Goal: Share content: Share content

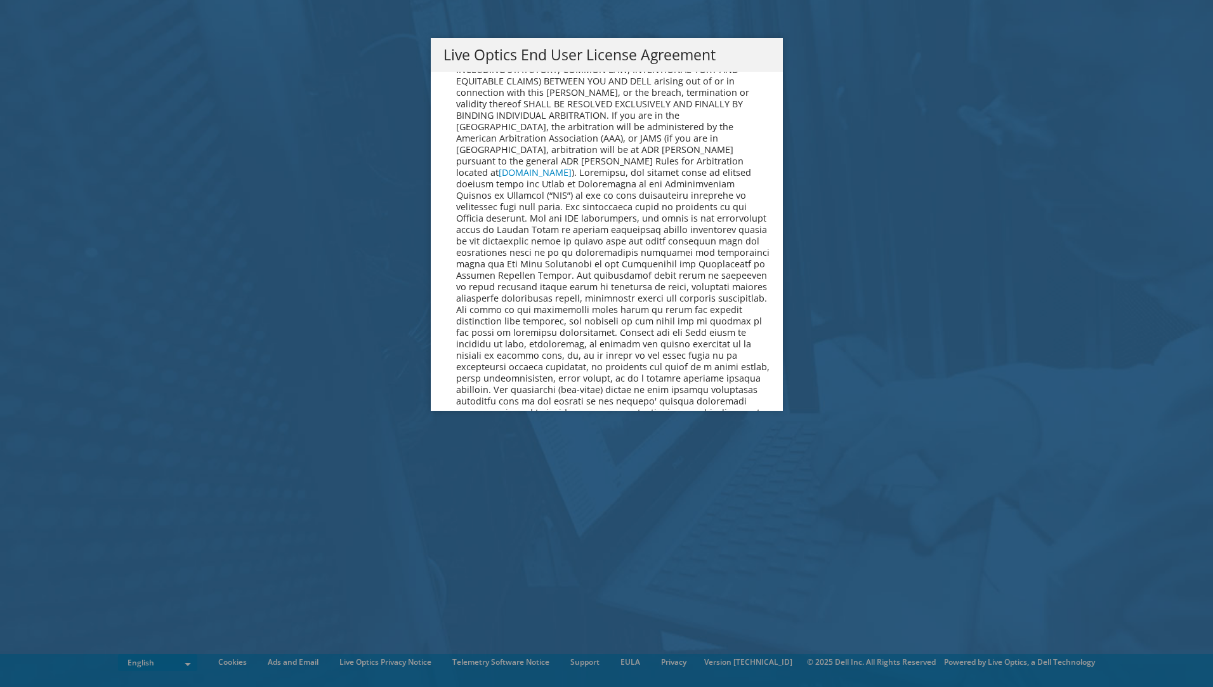
scroll to position [4798, 0]
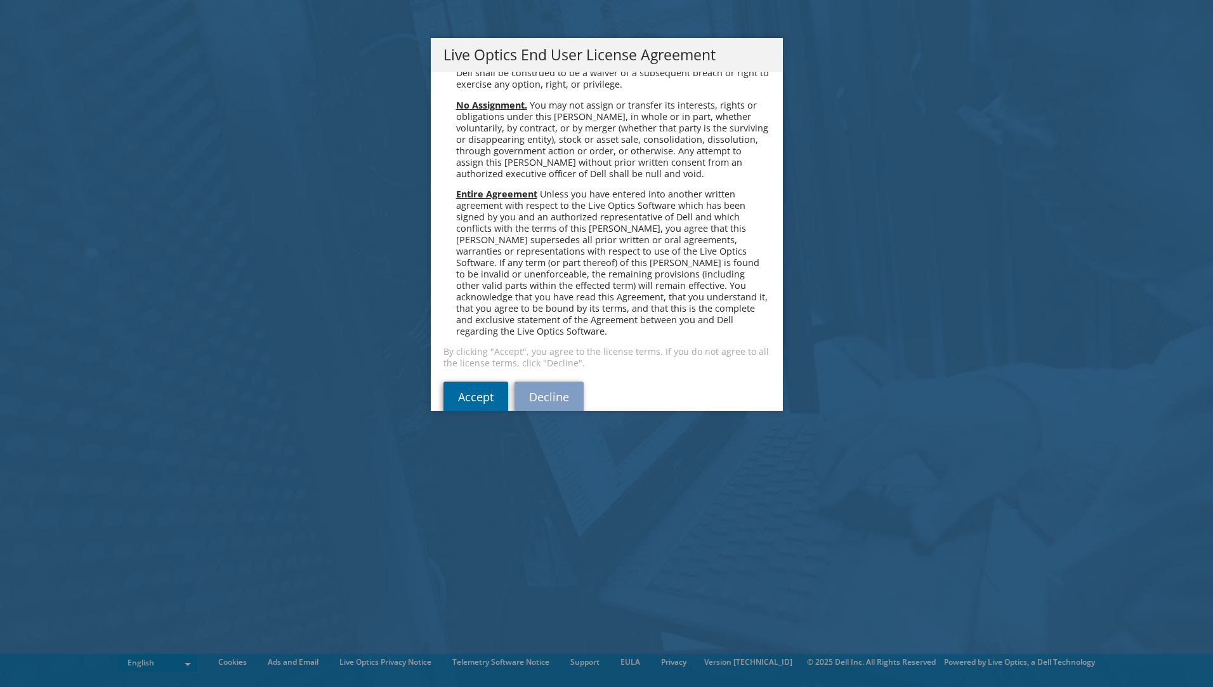
click at [451, 381] on link "Accept" at bounding box center [476, 396] width 65 height 30
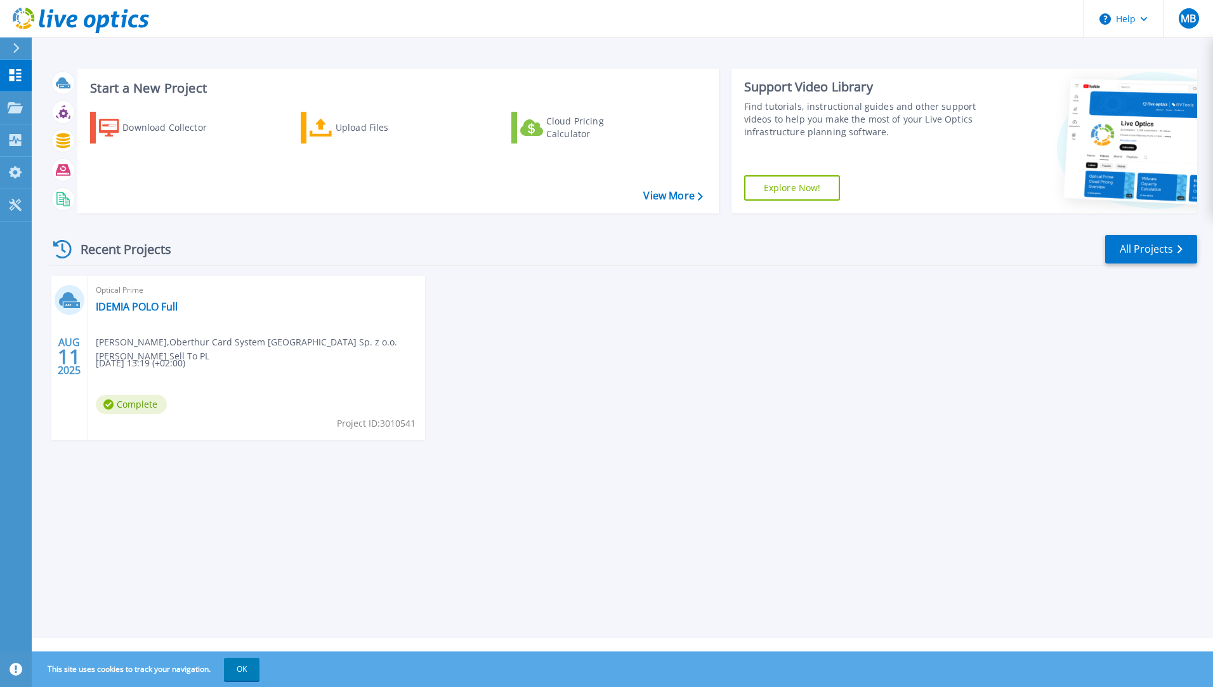
click at [295, 370] on div "Optical Prime IDEMIA POLO Full Marcin Bzdurski , Oberthur Card System Poland Sp…" at bounding box center [256, 357] width 337 height 164
click at [121, 306] on link "IDEMIA POLO Full" at bounding box center [137, 306] width 82 height 13
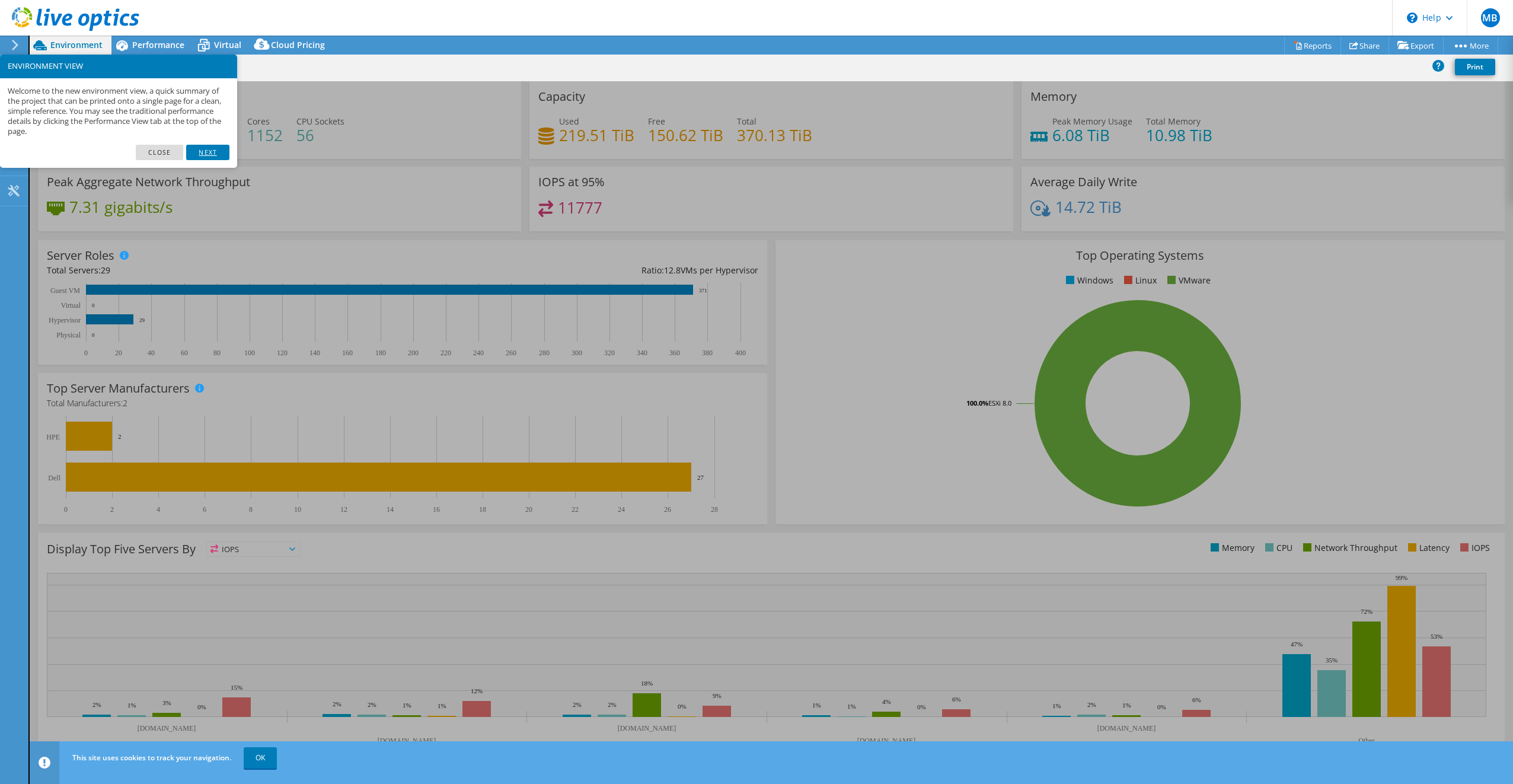
click at [220, 149] on link "Next" at bounding box center [207, 152] width 43 height 15
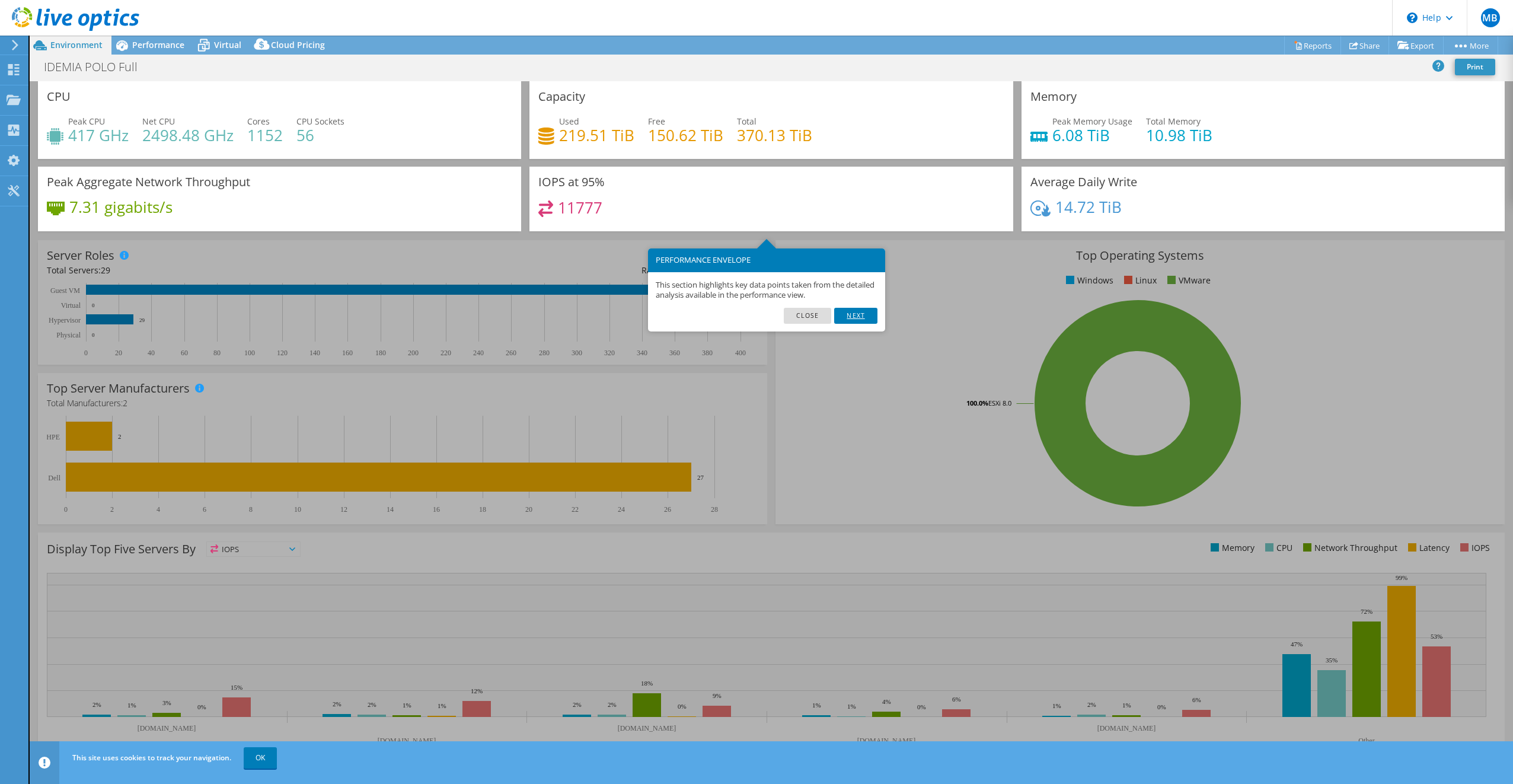
click at [871, 321] on link "Next" at bounding box center [856, 315] width 43 height 15
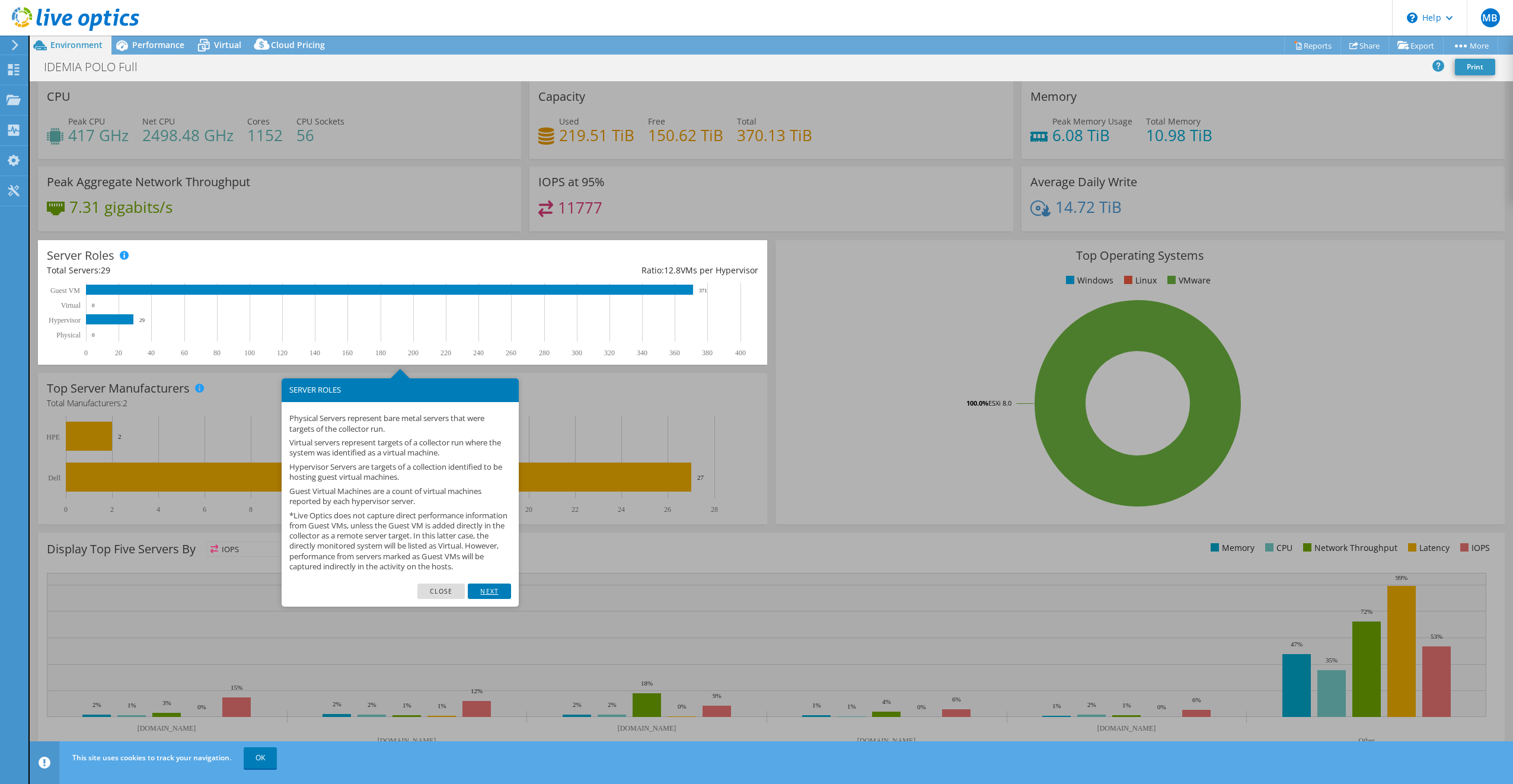
click at [486, 599] on link "Next" at bounding box center [490, 591] width 43 height 15
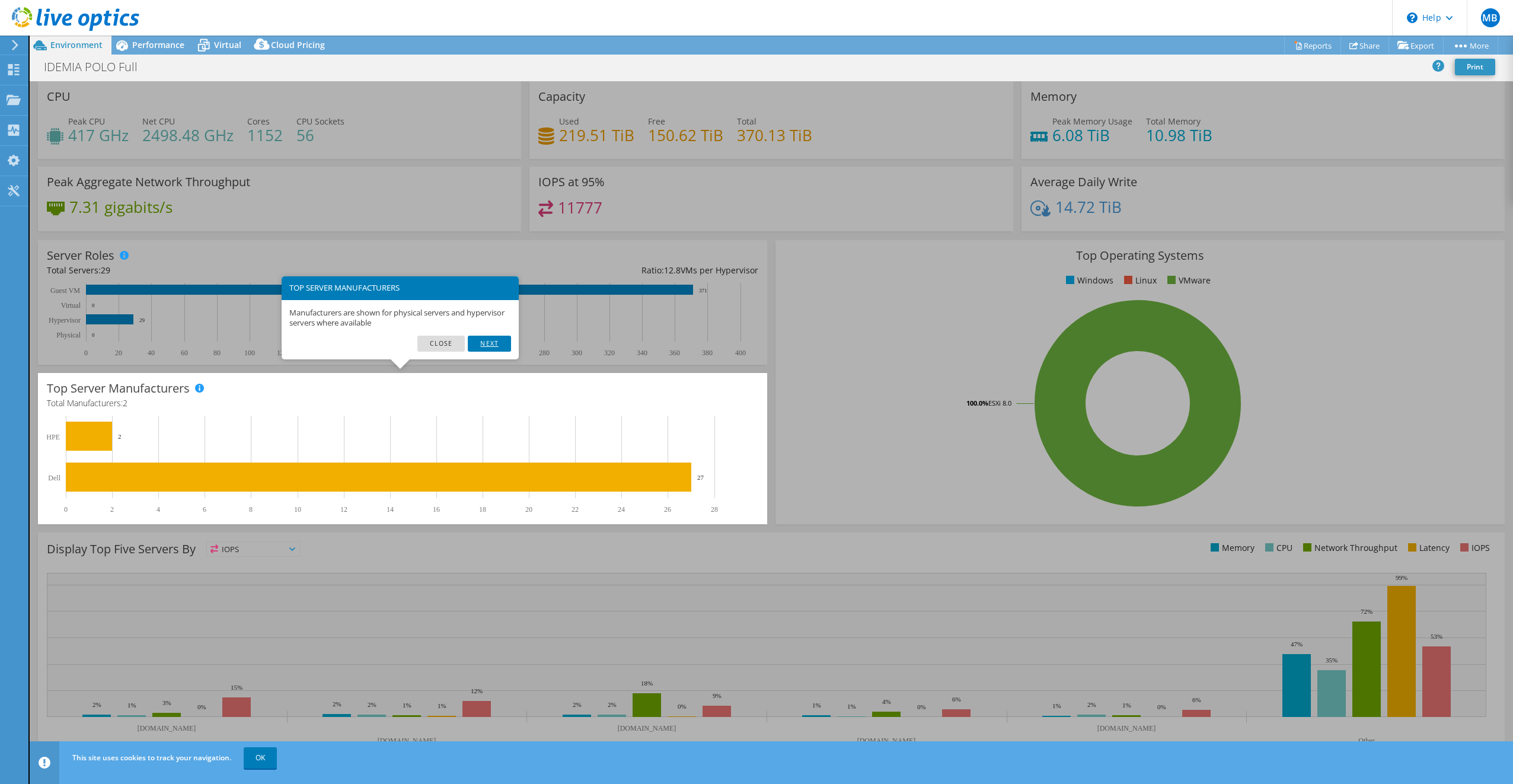
click at [495, 340] on link "Next" at bounding box center [490, 343] width 43 height 15
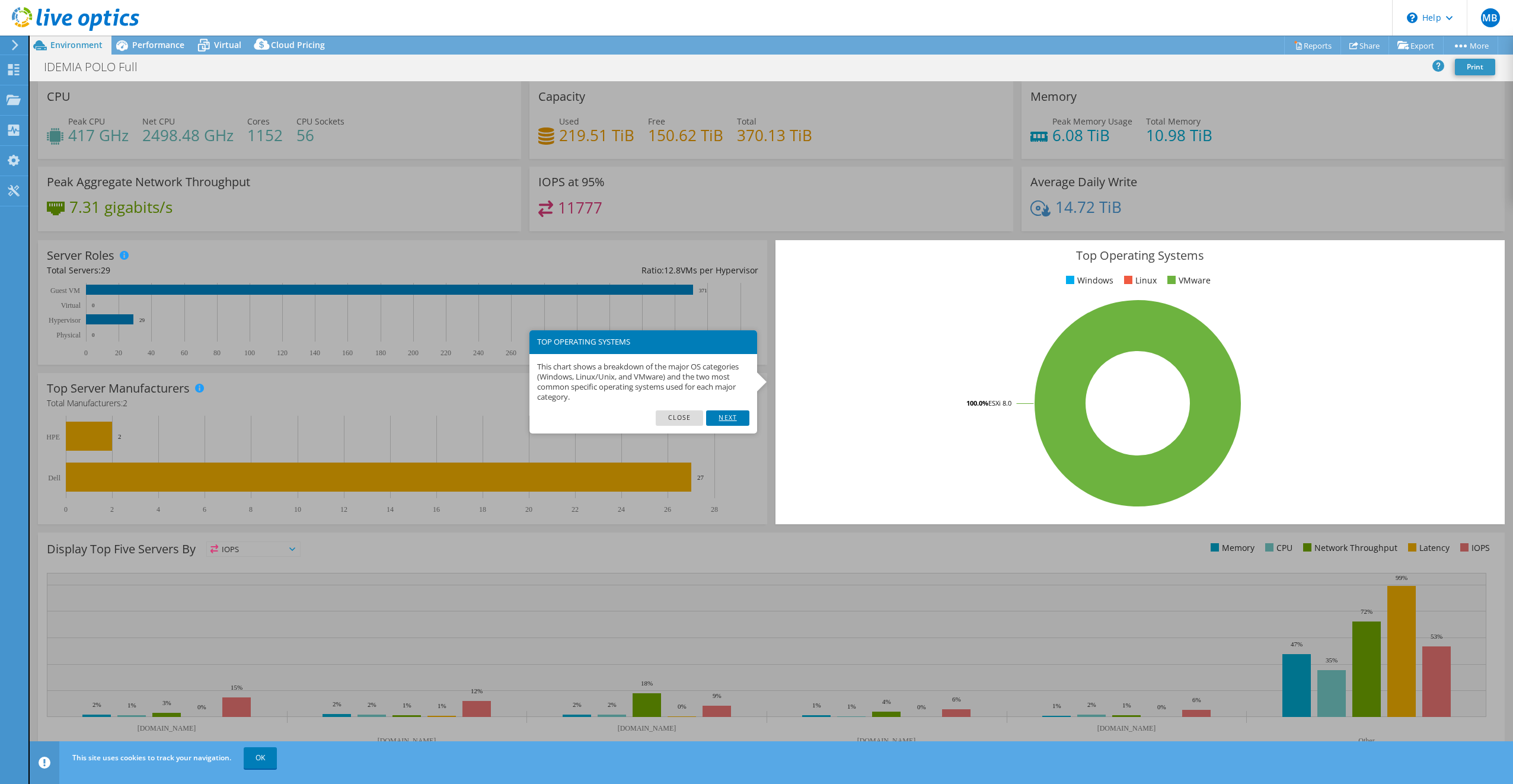
click at [734, 420] on link "Next" at bounding box center [728, 418] width 43 height 15
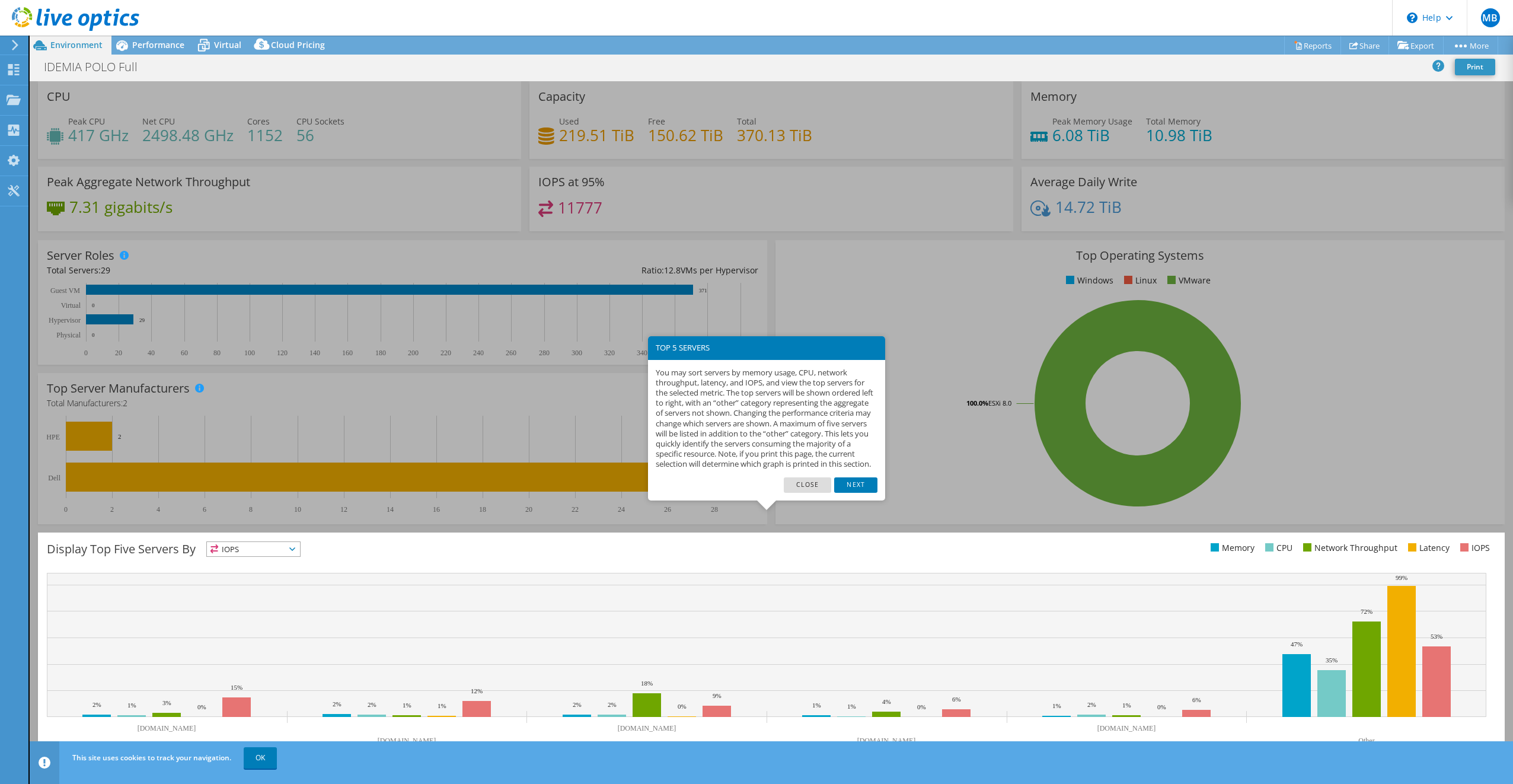
scroll to position [7, 0]
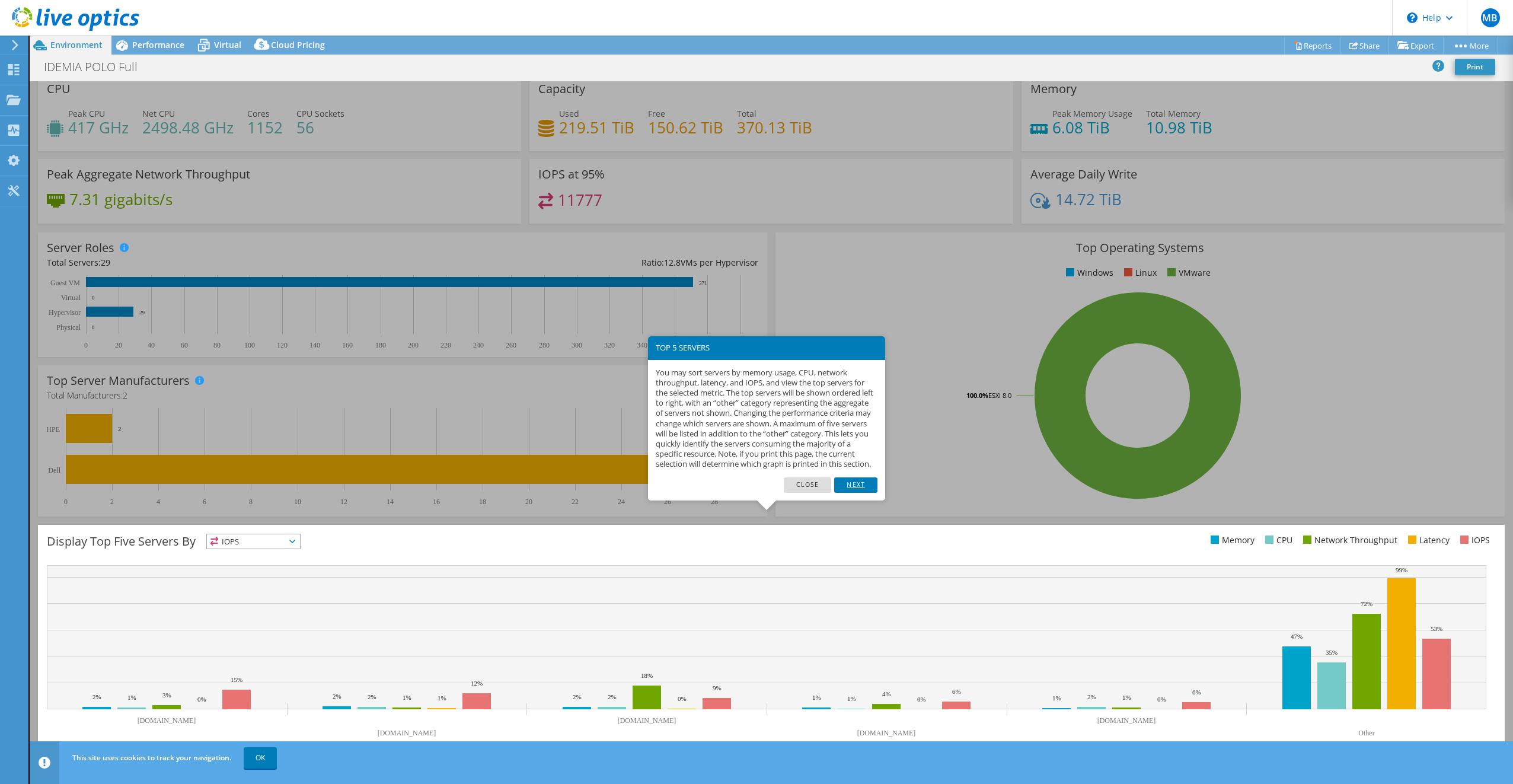
click at [858, 492] on link "Next" at bounding box center [856, 485] width 43 height 15
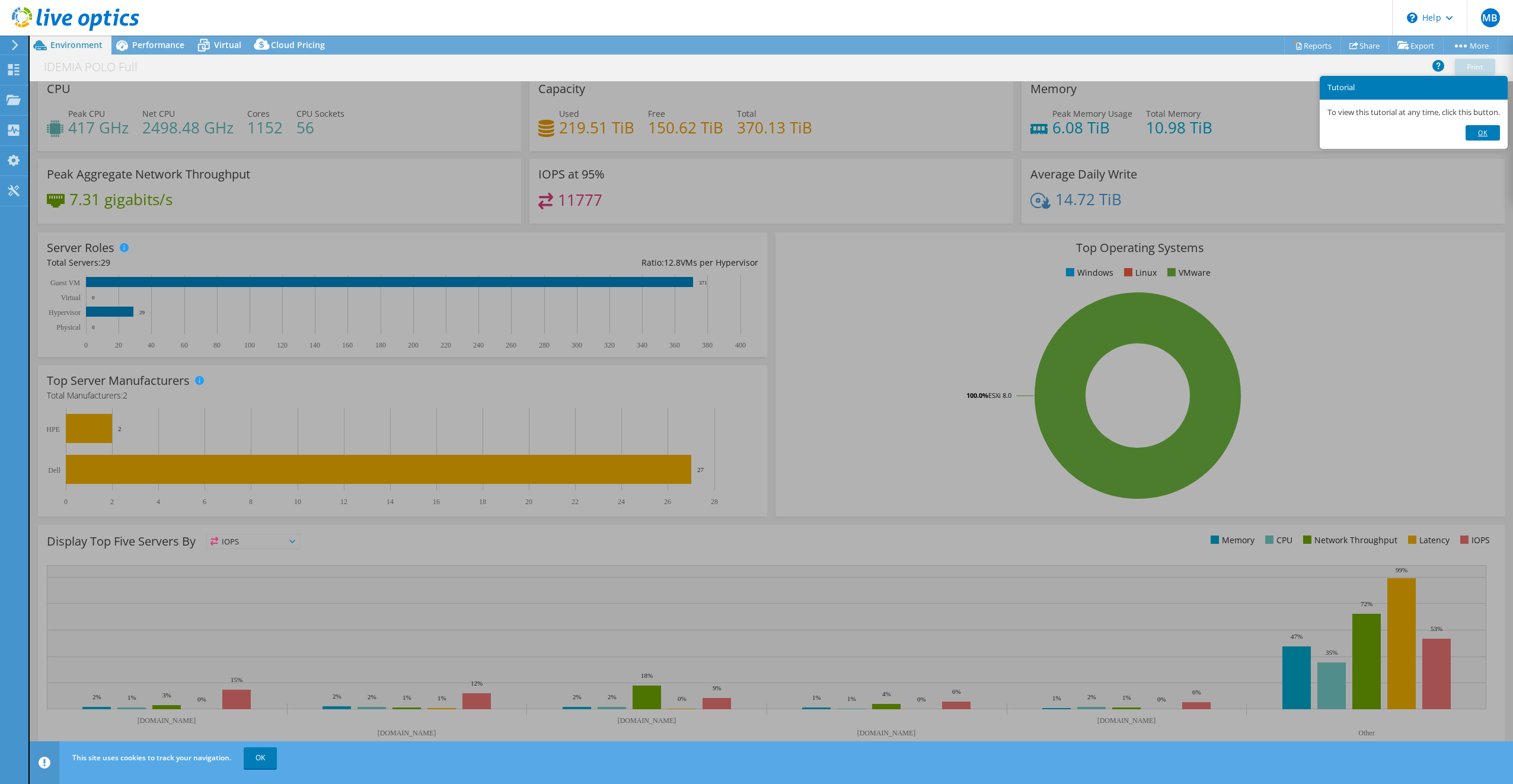
click at [1134, 134] on link "Ok" at bounding box center [1483, 133] width 35 height 15
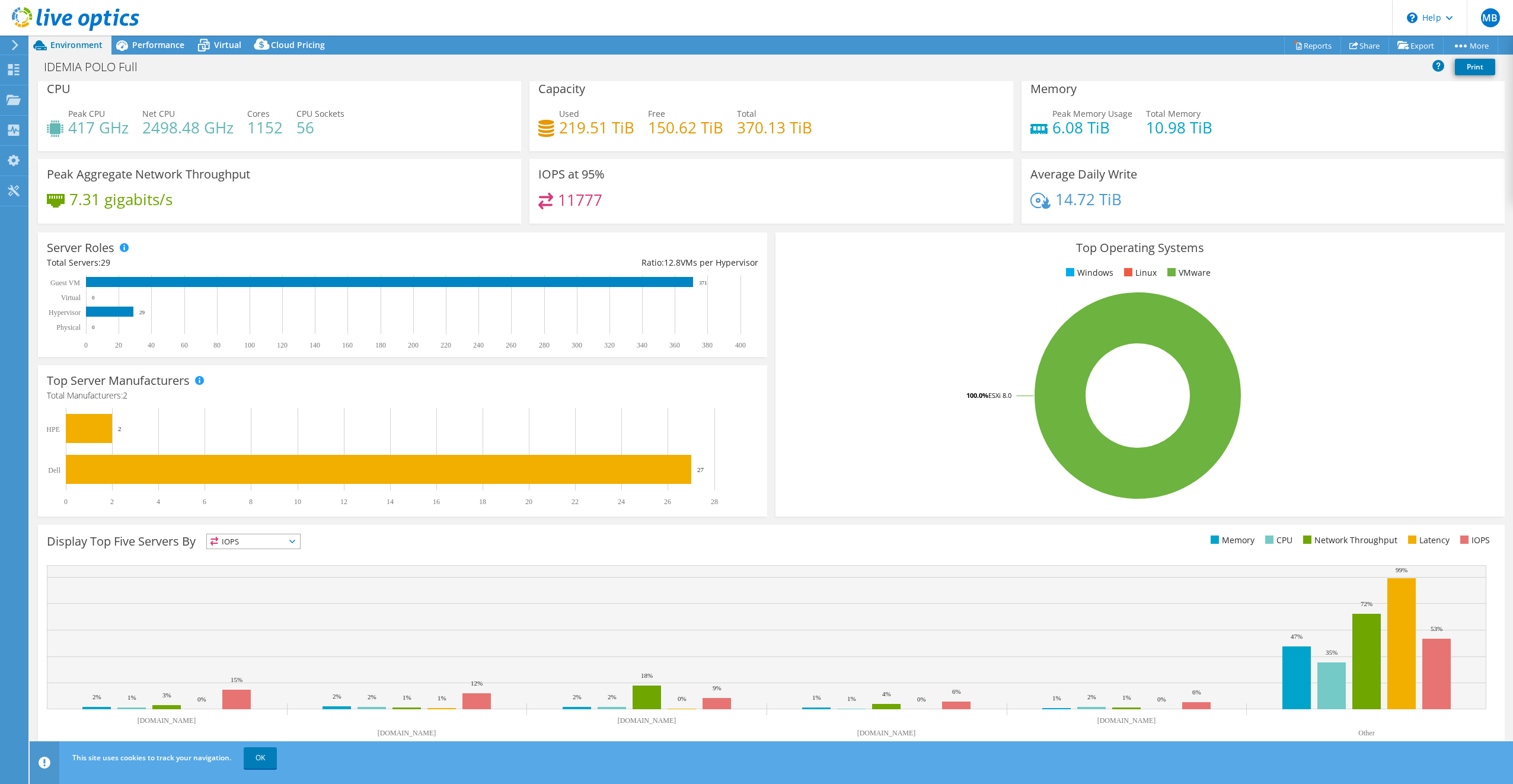
click at [246, 543] on span "IOPS" at bounding box center [253, 541] width 93 height 14
click at [244, 576] on li "Memory" at bounding box center [253, 574] width 93 height 17
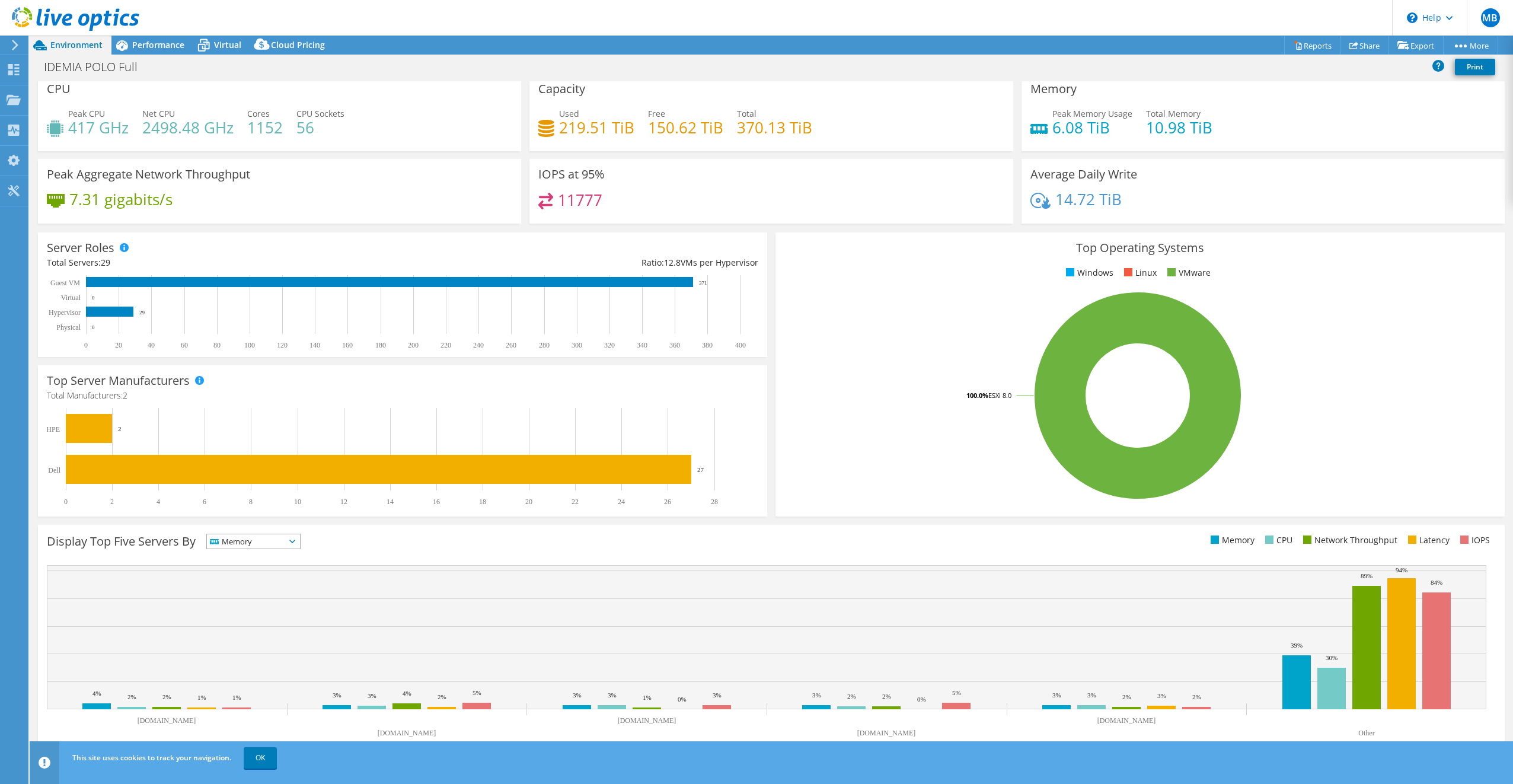
click at [248, 537] on span "Memory" at bounding box center [246, 541] width 79 height 14
click at [237, 589] on li "CPU" at bounding box center [253, 590] width 93 height 17
click at [250, 539] on span "CPU" at bounding box center [246, 541] width 79 height 14
click at [244, 605] on li "Network Throughput" at bounding box center [253, 606] width 93 height 17
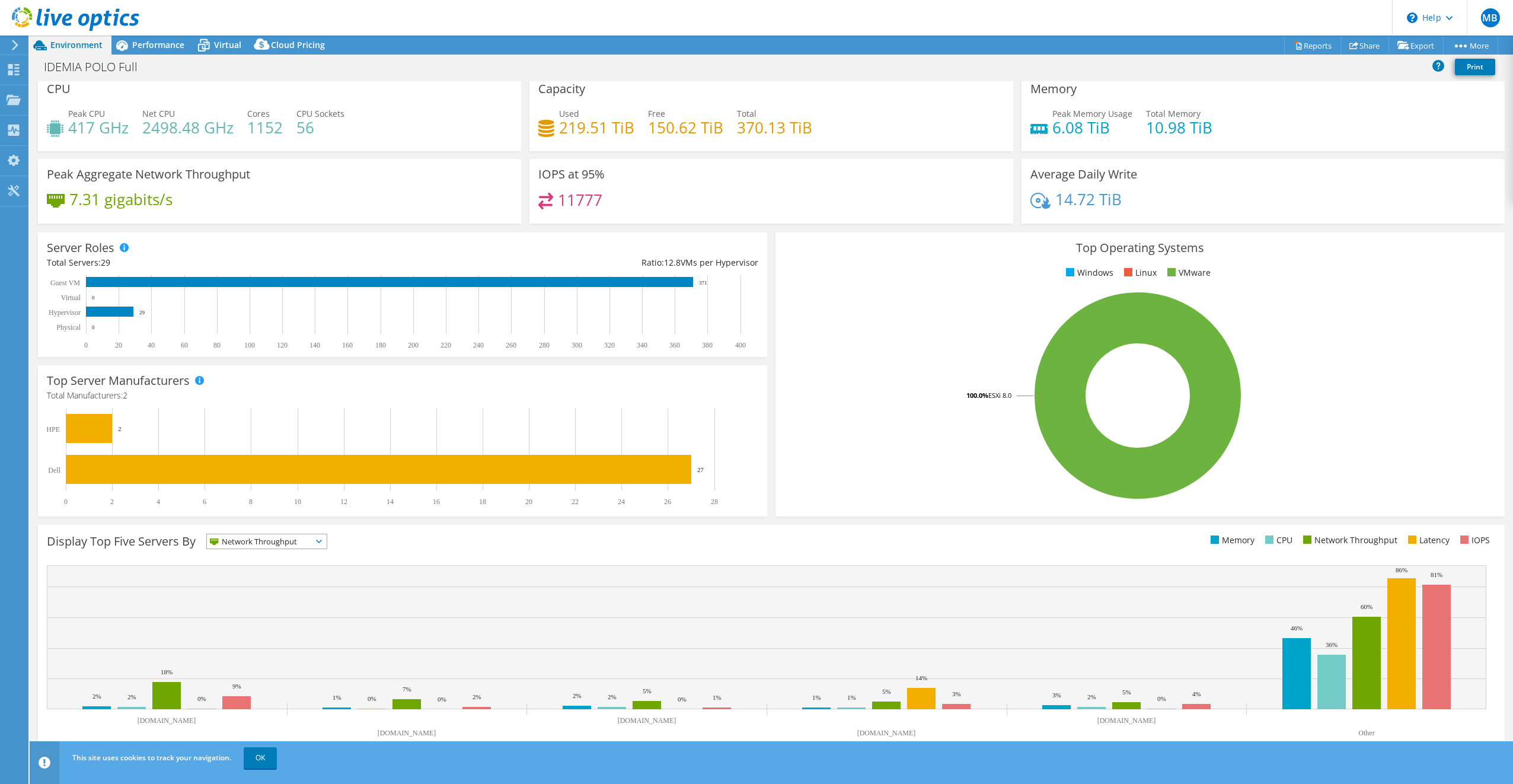
click at [246, 537] on span "Network Throughput" at bounding box center [259, 541] width 105 height 14
click at [231, 621] on li "Latency" at bounding box center [266, 623] width 120 height 17
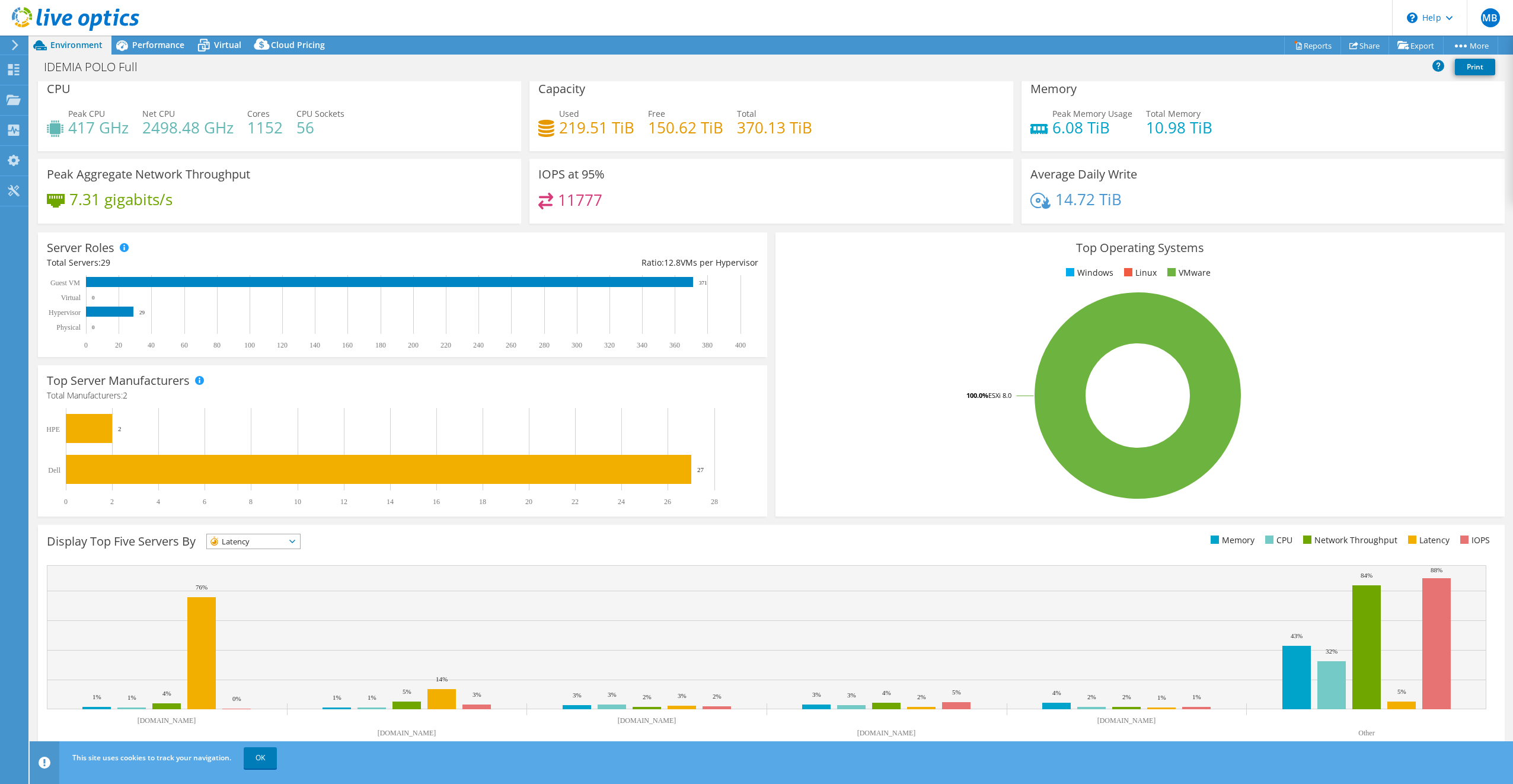
click at [1040, 200] on icon at bounding box center [1041, 200] width 21 height 16
click at [1134, 115] on link "Project Details" at bounding box center [1444, 117] width 113 height 25
click at [1134, 120] on use at bounding box center [1402, 117] width 9 height 7
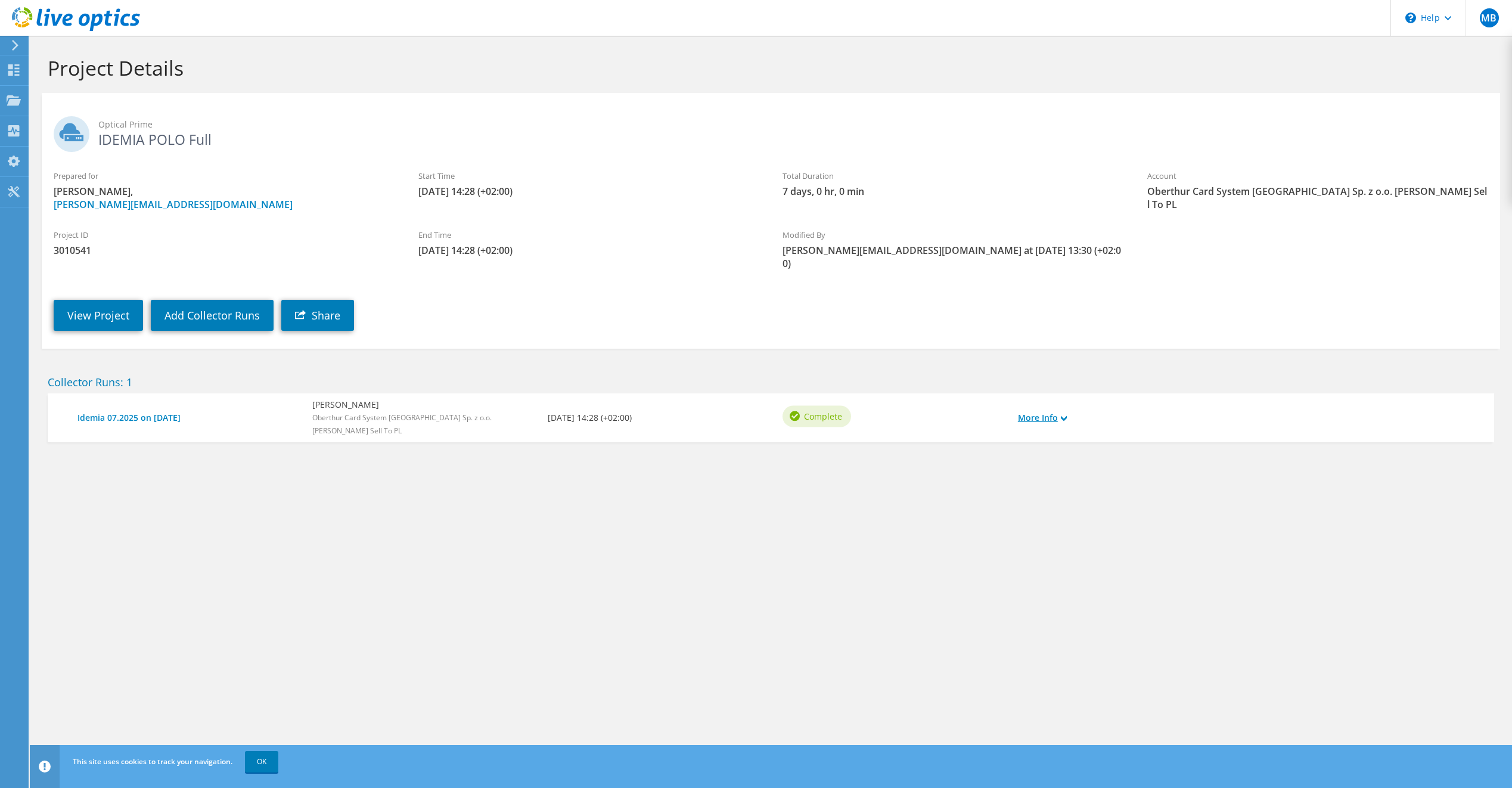
click at [1053, 411] on link "More Info" at bounding box center [1042, 418] width 49 height 13
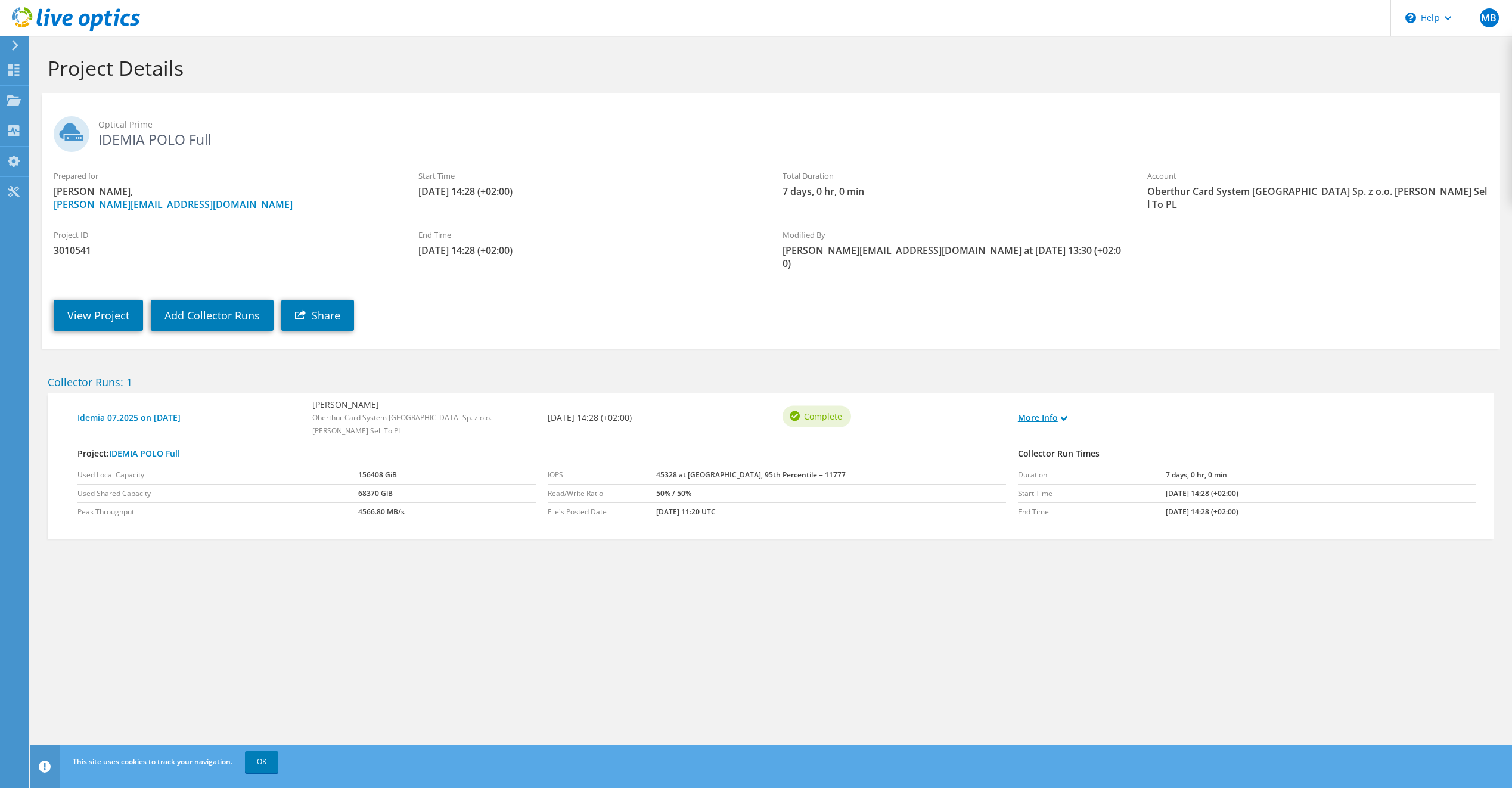
click at [1055, 411] on link "More Info" at bounding box center [1042, 418] width 49 height 13
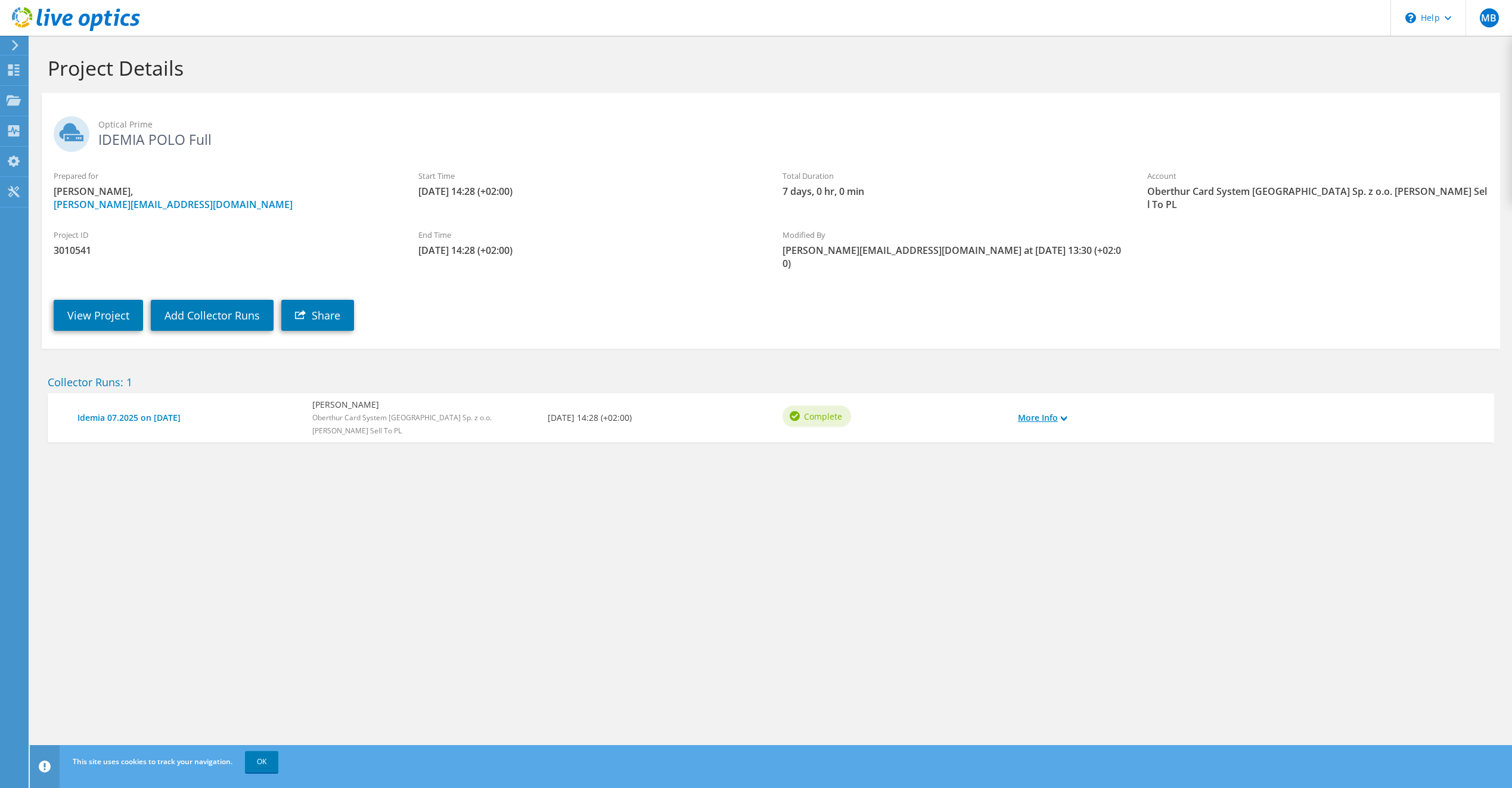
click at [1059, 411] on link "More Info" at bounding box center [1042, 418] width 49 height 13
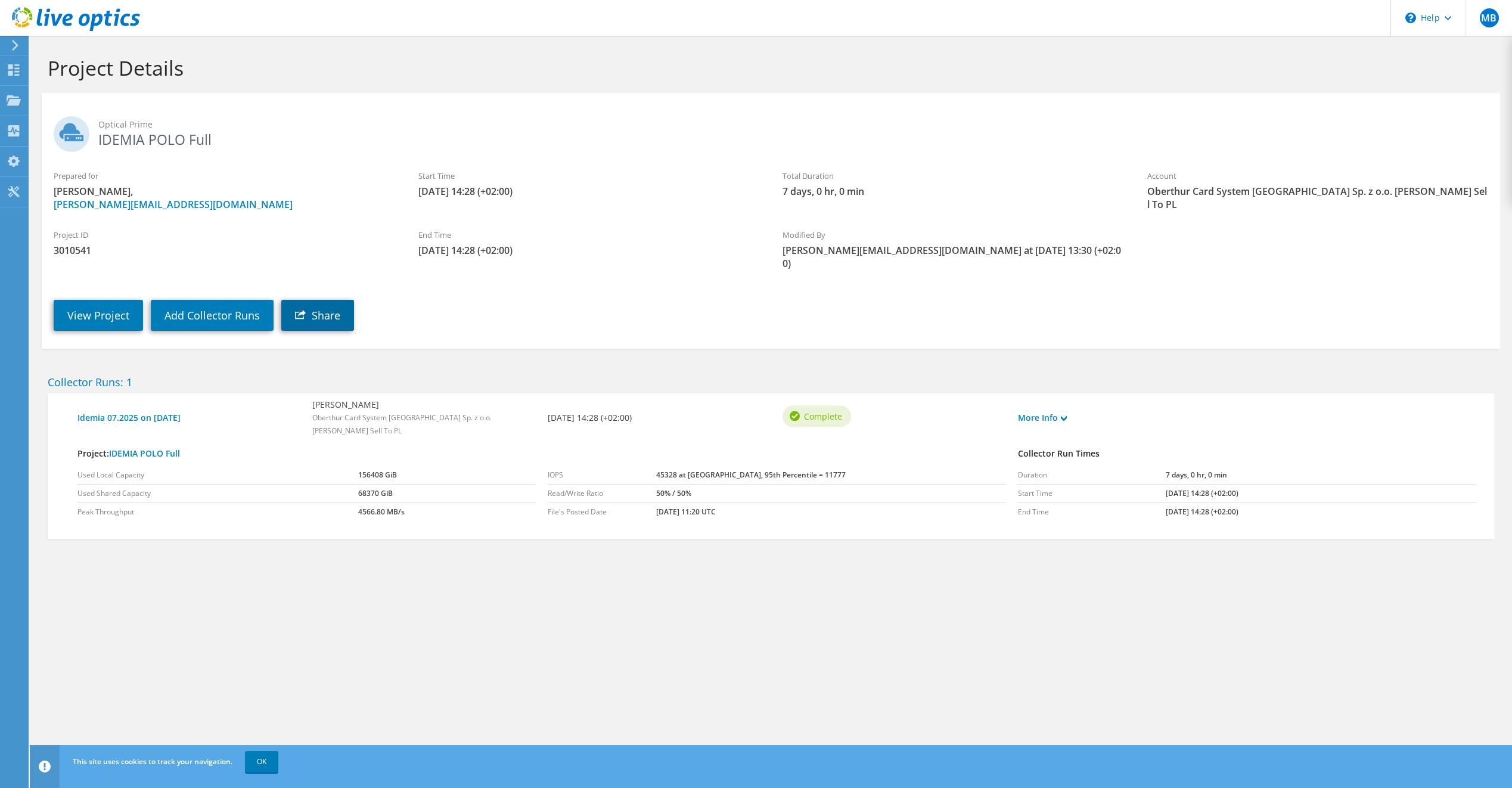
click at [342, 300] on link "Share" at bounding box center [316, 315] width 72 height 31
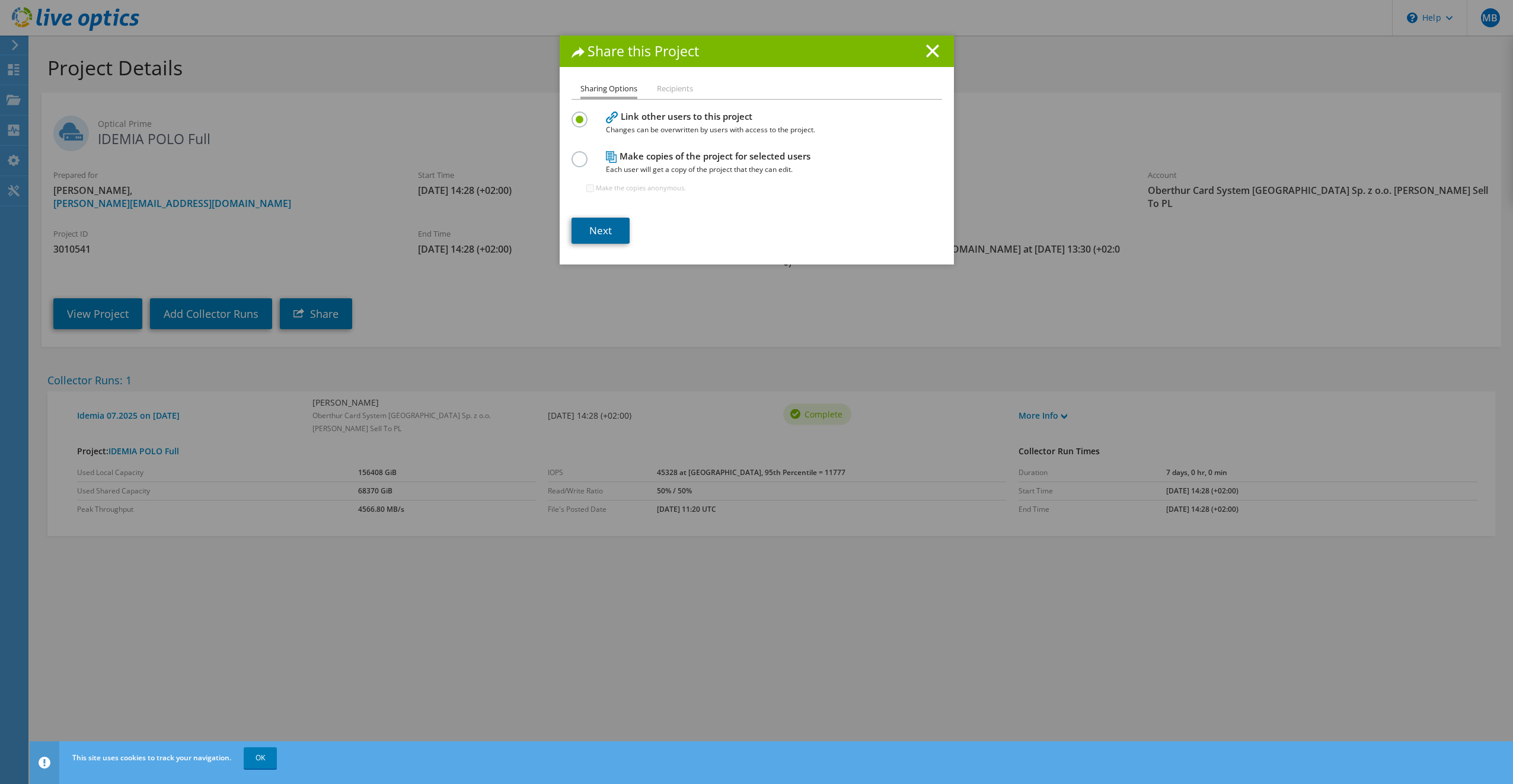
click at [596, 228] on link "Next" at bounding box center [601, 231] width 58 height 26
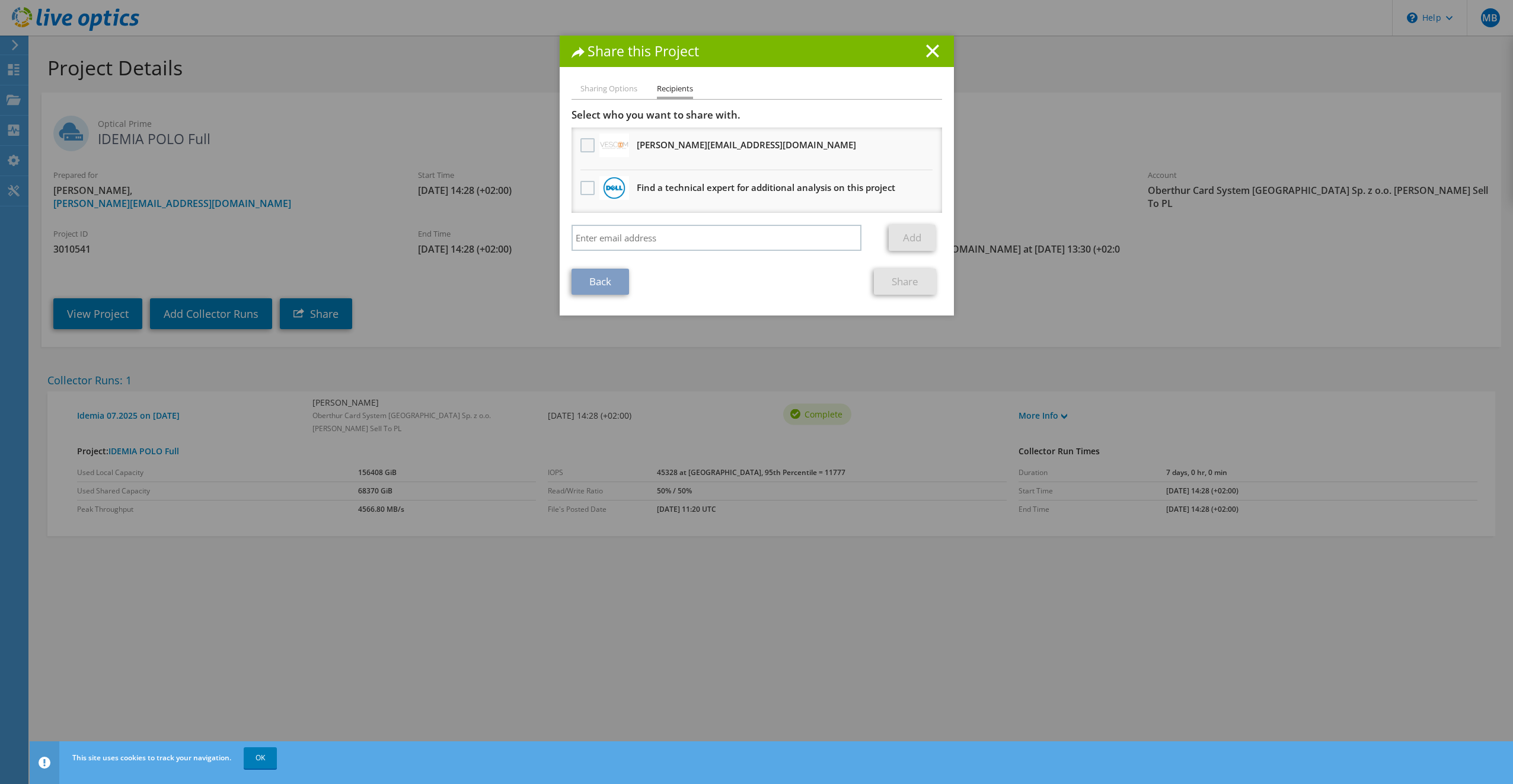
click at [583, 144] on label at bounding box center [589, 145] width 17 height 14
click at [0, 0] on input "checkbox" at bounding box center [0, 0] width 0 height 0
click at [605, 242] on input "search" at bounding box center [717, 237] width 291 height 26
click at [604, 236] on input "an" at bounding box center [717, 237] width 291 height 26
drag, startPoint x: 574, startPoint y: 235, endPoint x: 556, endPoint y: 235, distance: 18.0
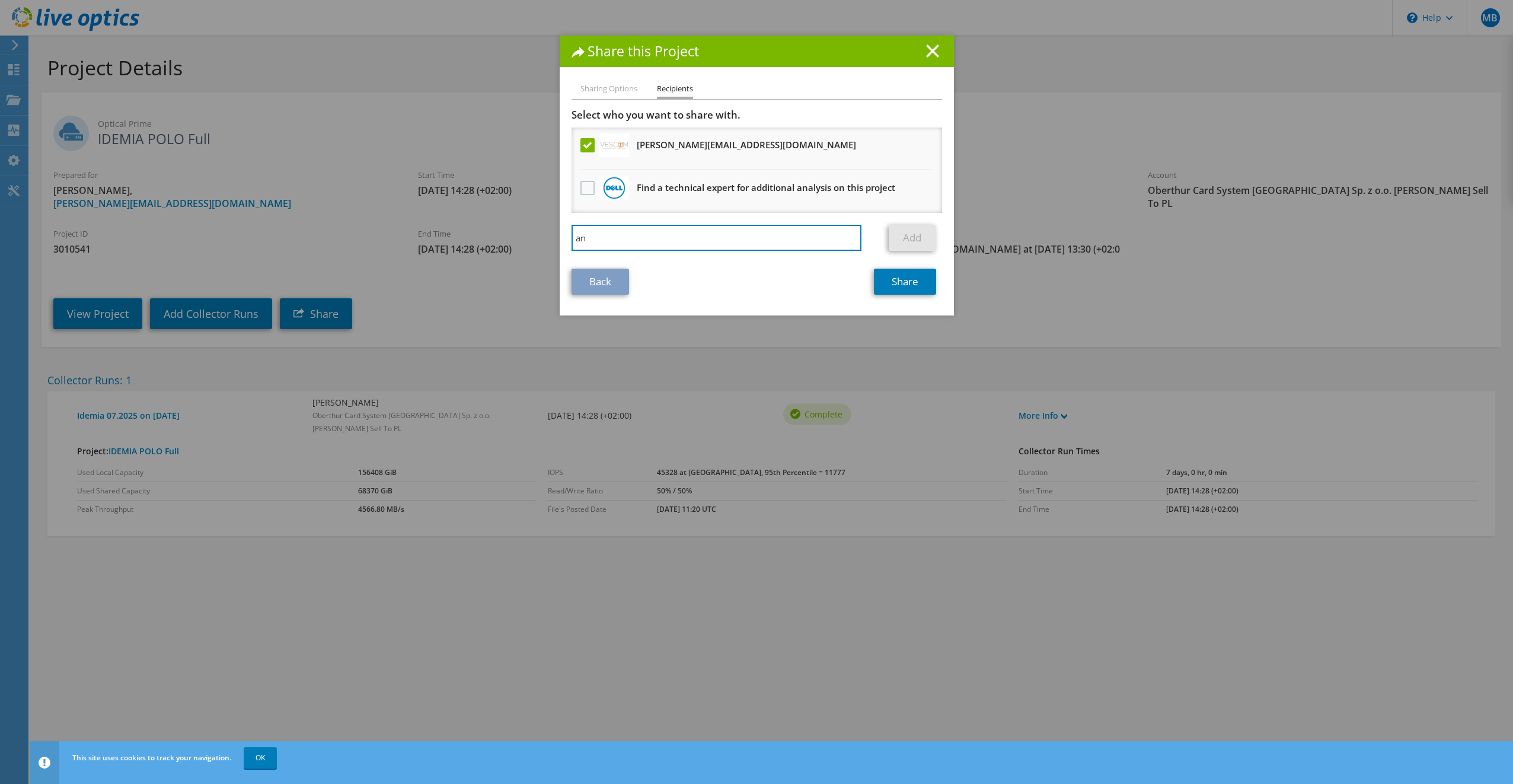
click at [560, 235] on div "Sharing Options Recipients Link other users to this project Changes can be over…" at bounding box center [757, 199] width 394 height 234
paste input "drzej.hordziejewicz@idemia.com"
type input "andrzej.hordziejewicz@idemia.com"
click at [906, 243] on link "Add" at bounding box center [912, 237] width 47 height 26
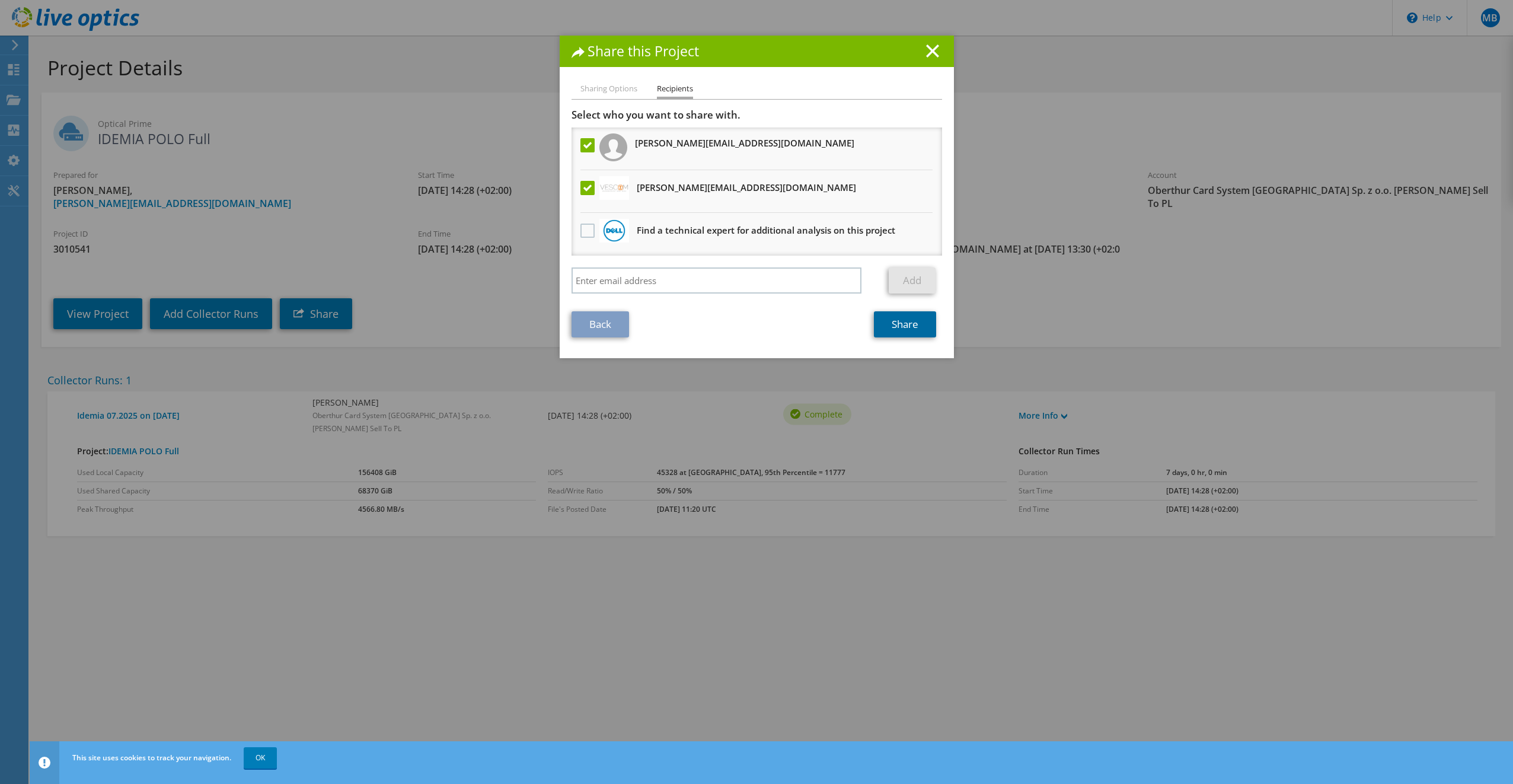
click at [900, 322] on link "Share" at bounding box center [905, 324] width 63 height 26
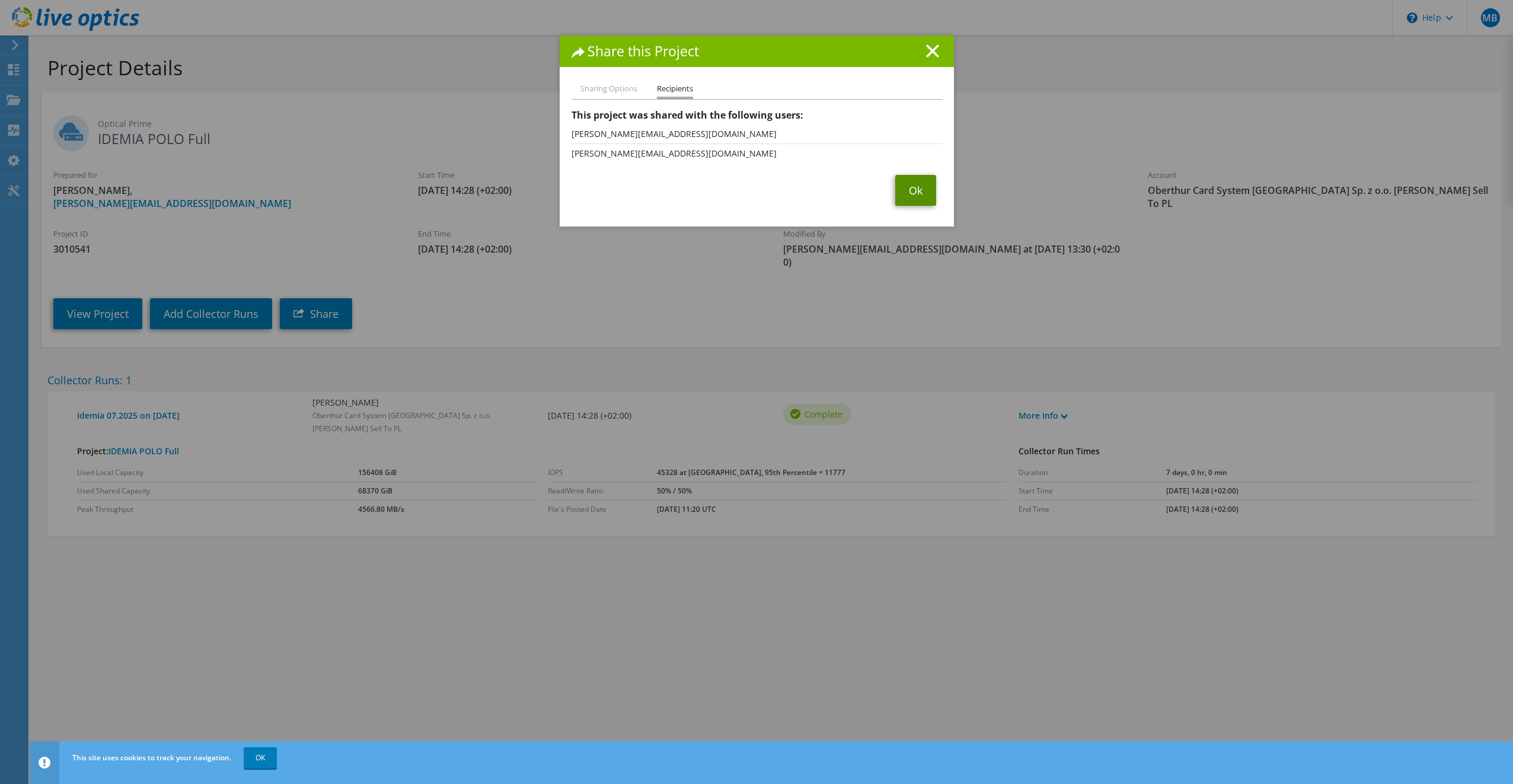
click at [909, 188] on link "Ok" at bounding box center [916, 190] width 41 height 31
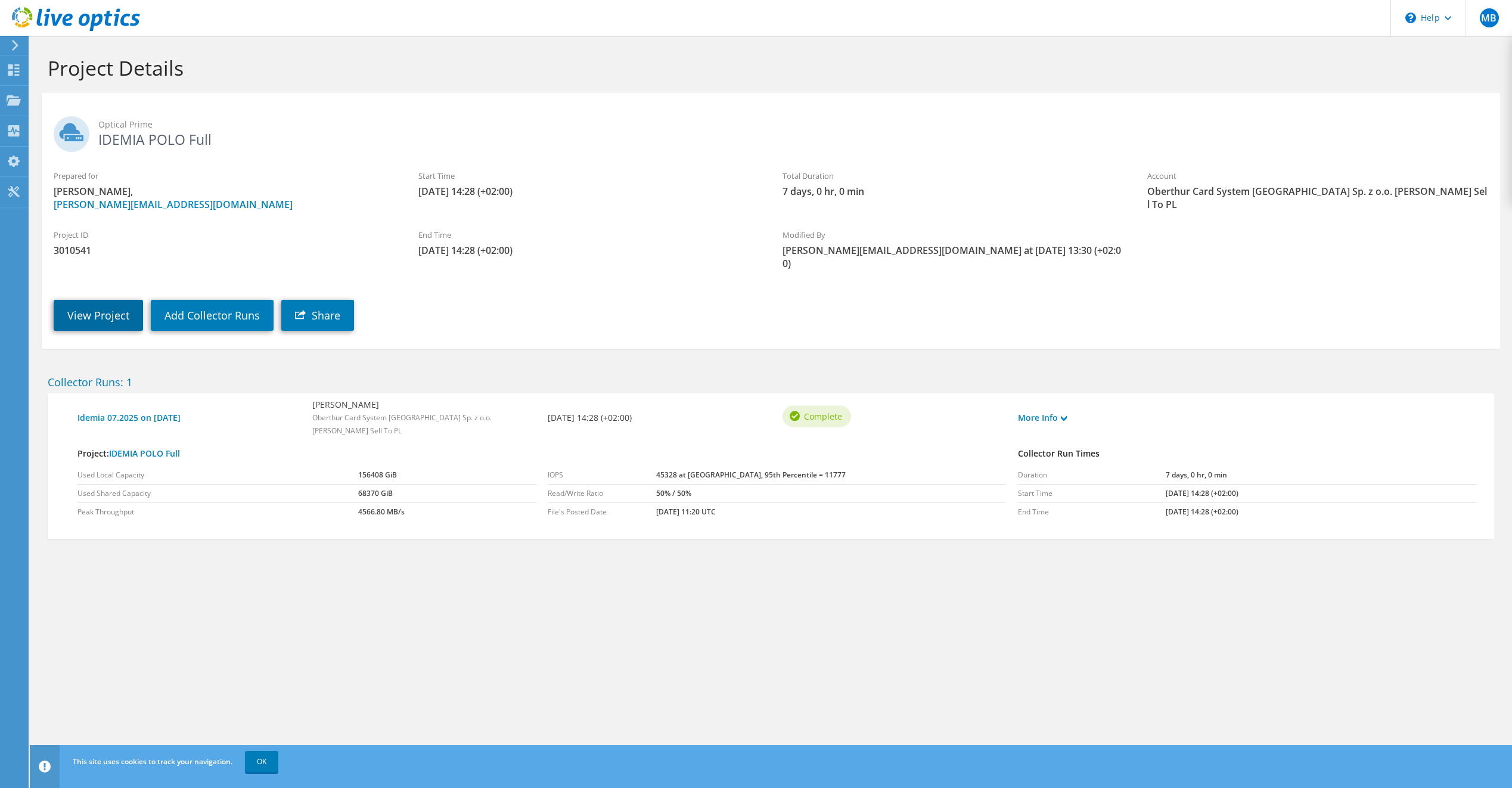
click at [88, 307] on link "View Project" at bounding box center [98, 315] width 89 height 31
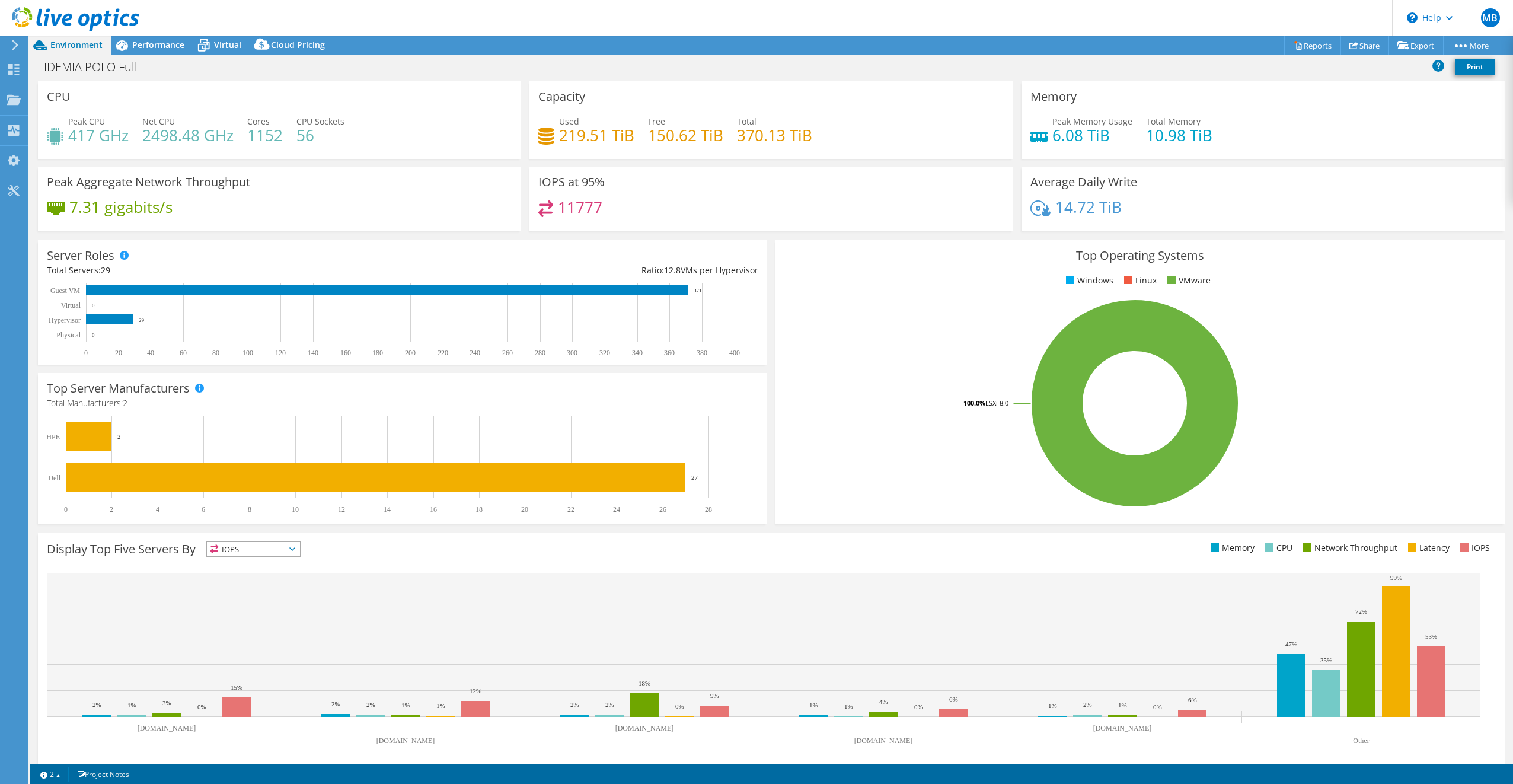
select select "USD"
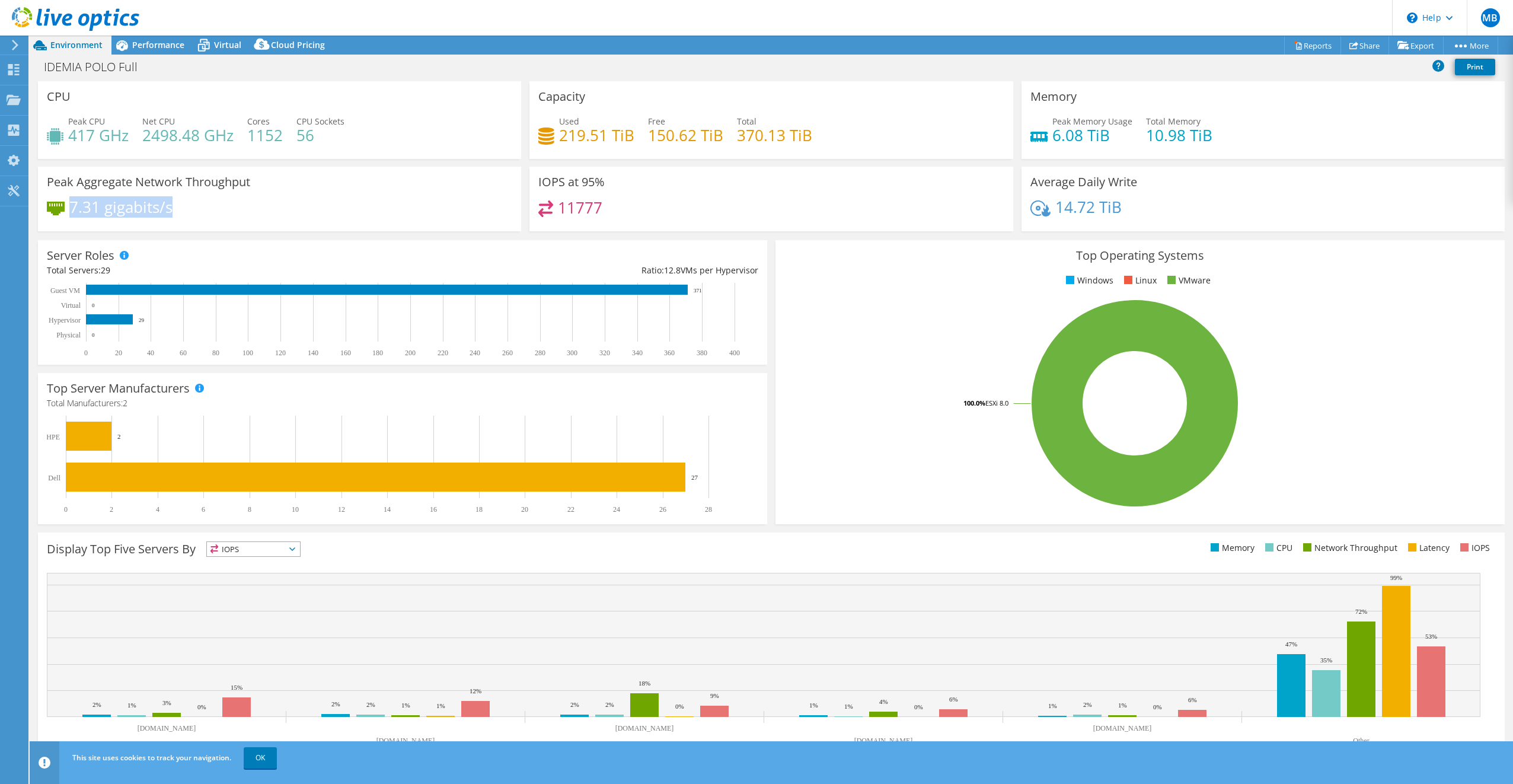
drag, startPoint x: 69, startPoint y: 207, endPoint x: 178, endPoint y: 204, distance: 109.0
click at [178, 204] on div "7.31 gigabits/s" at bounding box center [279, 212] width 465 height 25
click at [244, 549] on span "IOPS" at bounding box center [253, 549] width 93 height 14
click at [240, 567] on li "IOPS" at bounding box center [253, 564] width 93 height 17
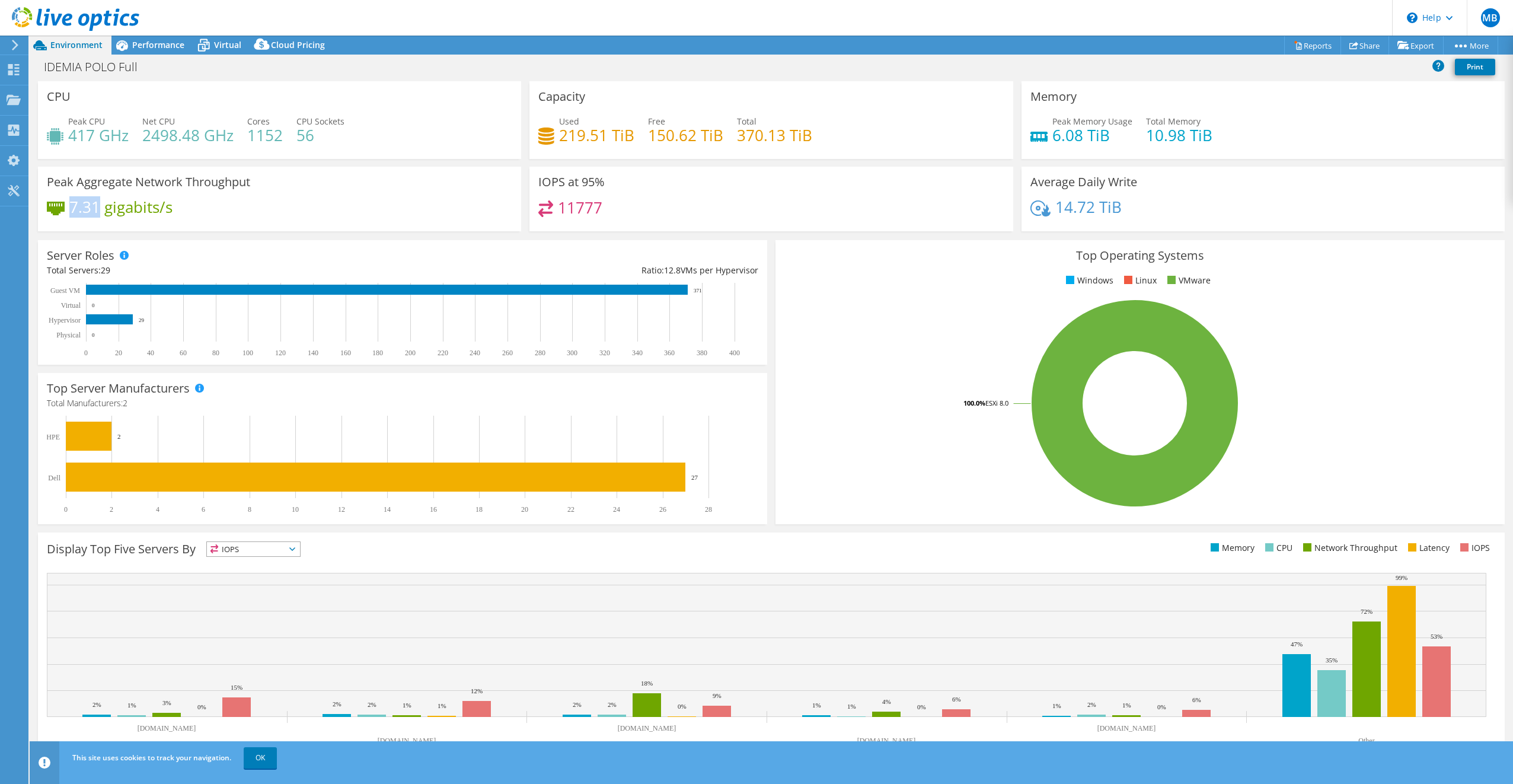
drag, startPoint x: 73, startPoint y: 204, endPoint x: 98, endPoint y: 206, distance: 25.1
click at [98, 206] on h4 "7.31 gigabits/s" at bounding box center [121, 207] width 103 height 13
drag, startPoint x: 98, startPoint y: 206, endPoint x: 237, endPoint y: 184, distance: 140.7
click at [237, 184] on h3 "Peak Aggregate Network Throughput" at bounding box center [149, 182] width 204 height 13
drag, startPoint x: 69, startPoint y: 208, endPoint x: 102, endPoint y: 208, distance: 33.0
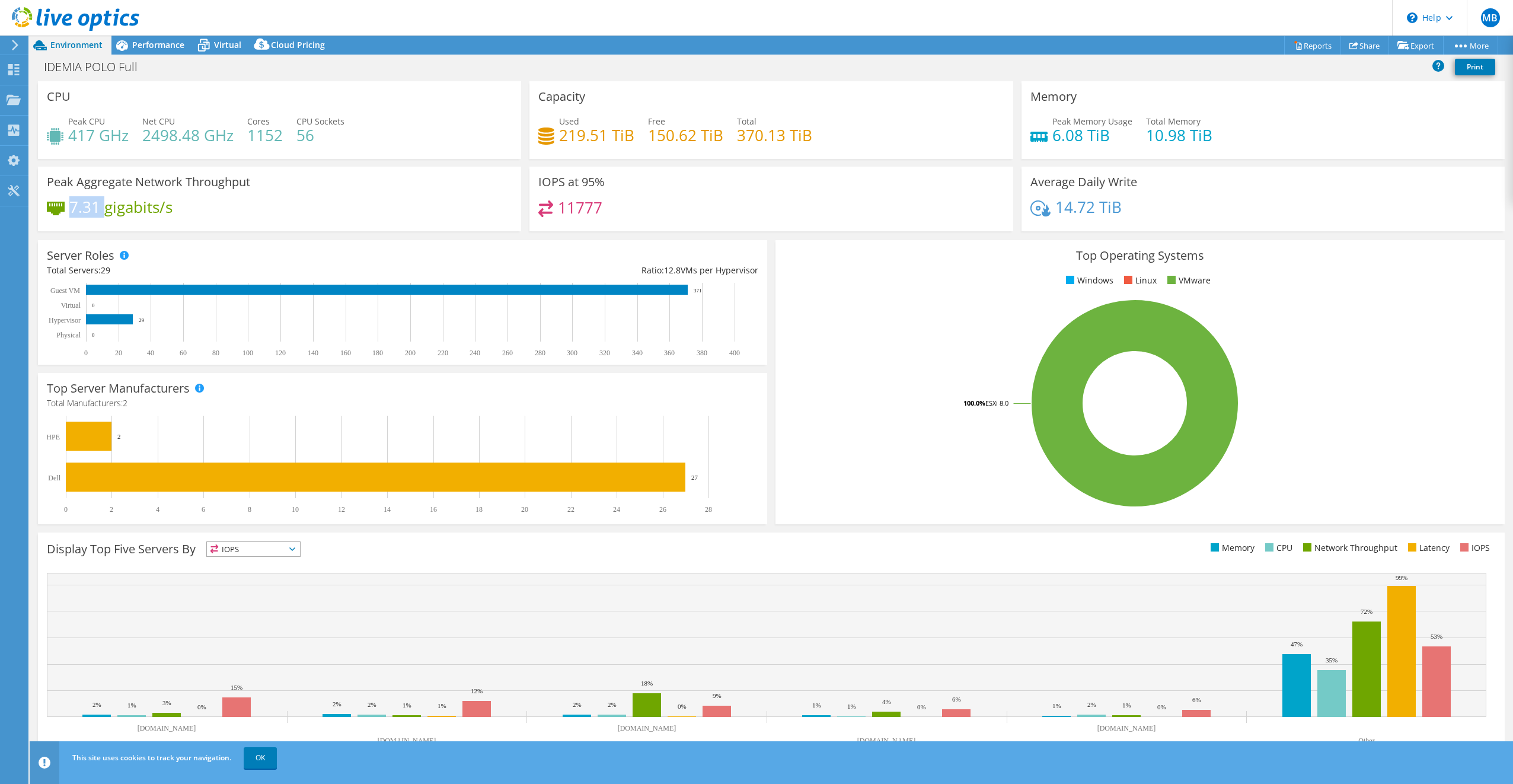
click at [102, 208] on div "7.31 gigabits/s" at bounding box center [109, 207] width 126 height 13
click at [155, 37] on div "Performance" at bounding box center [152, 45] width 82 height 19
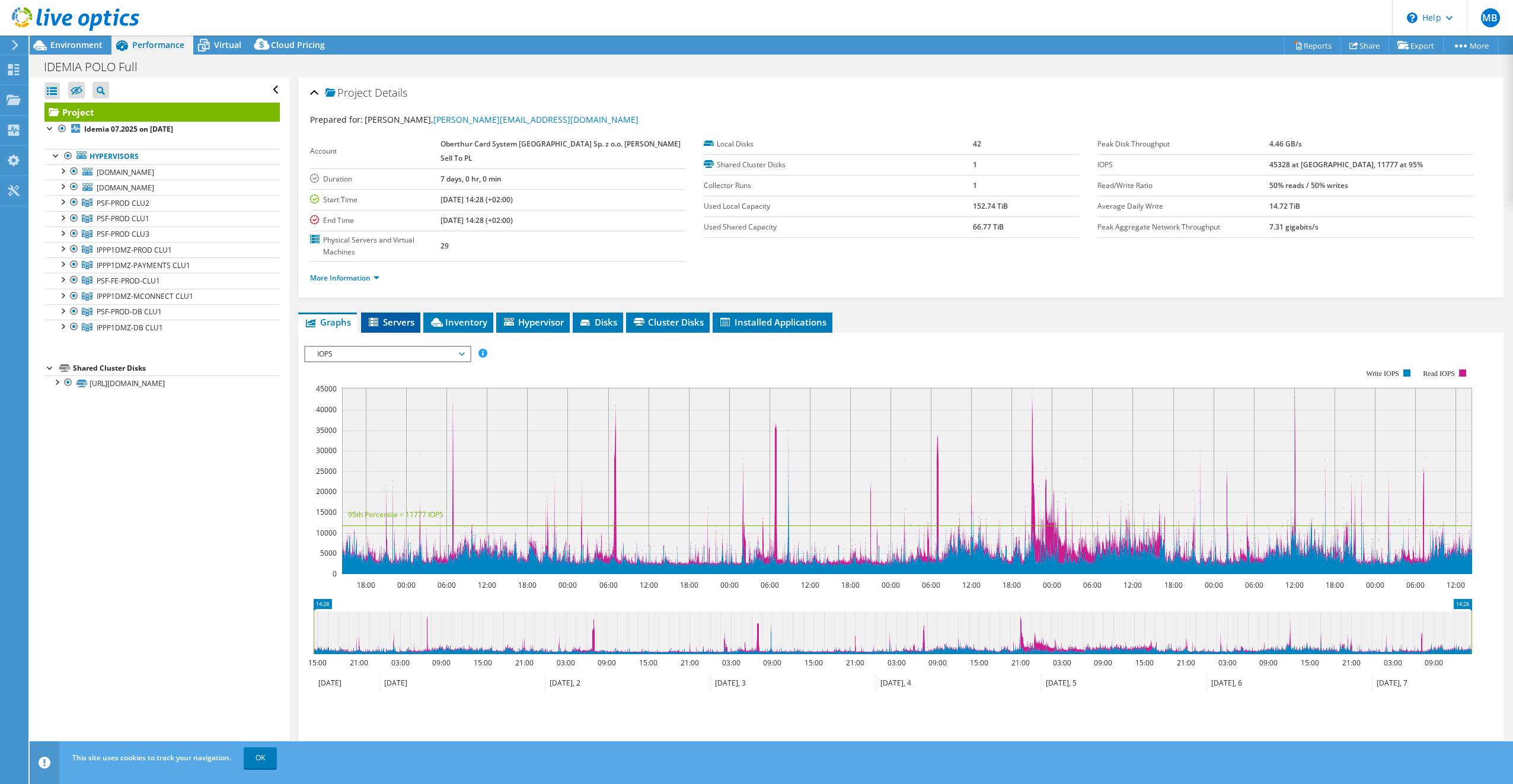
click at [380, 318] on icon at bounding box center [375, 322] width 12 height 10
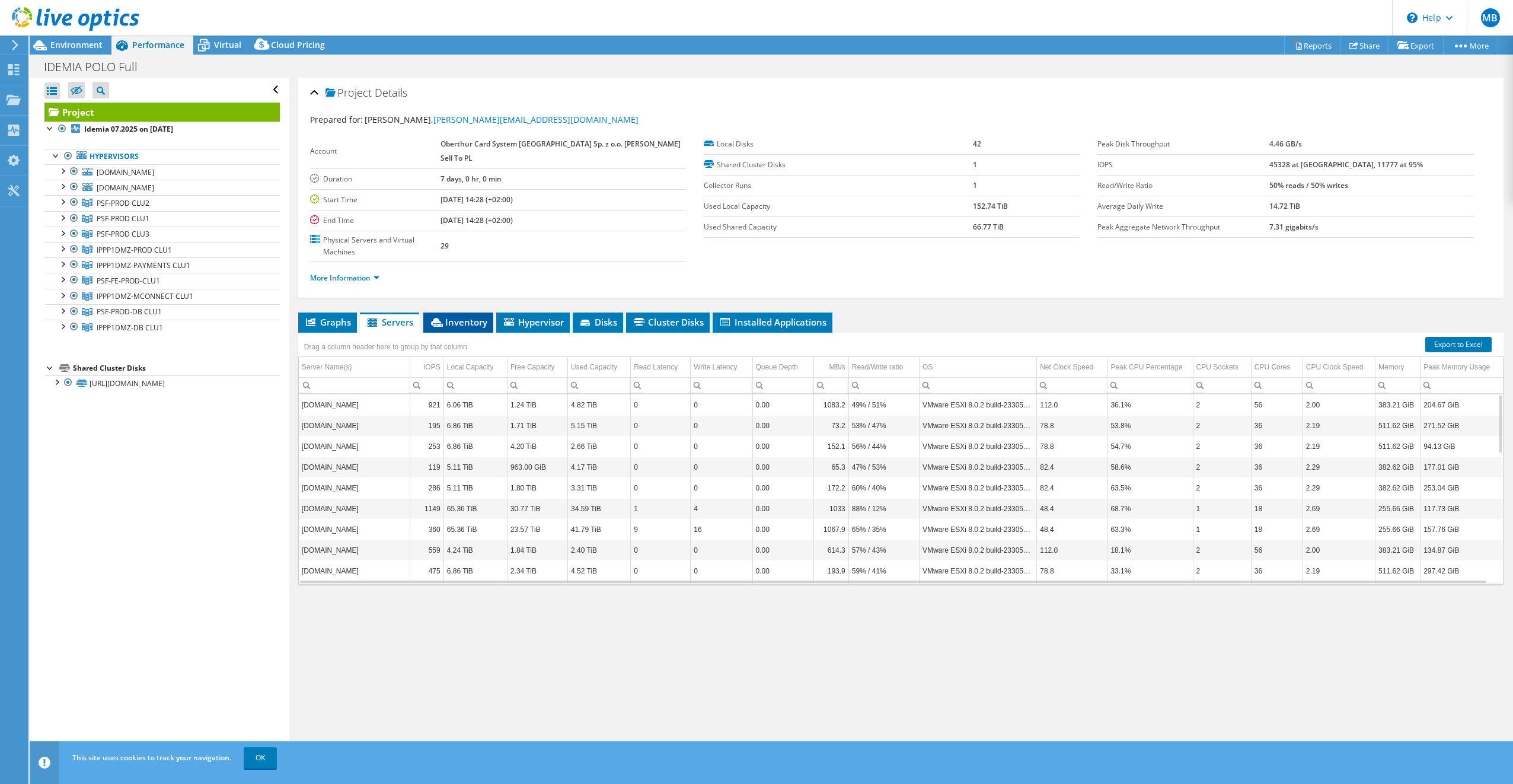
click at [464, 316] on span "Inventory" at bounding box center [458, 321] width 58 height 12
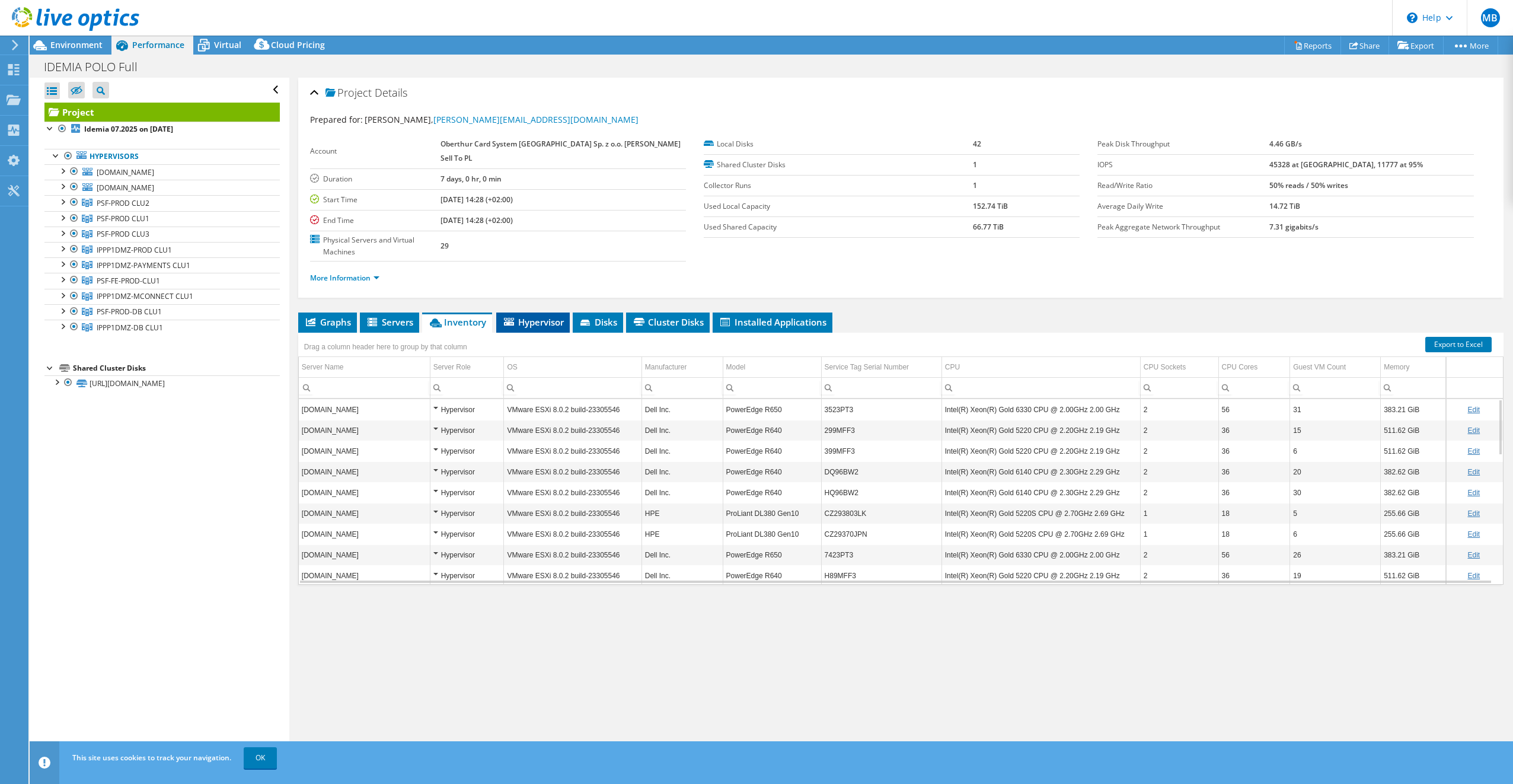
click at [567, 312] on li "Hypervisor" at bounding box center [533, 322] width 74 height 21
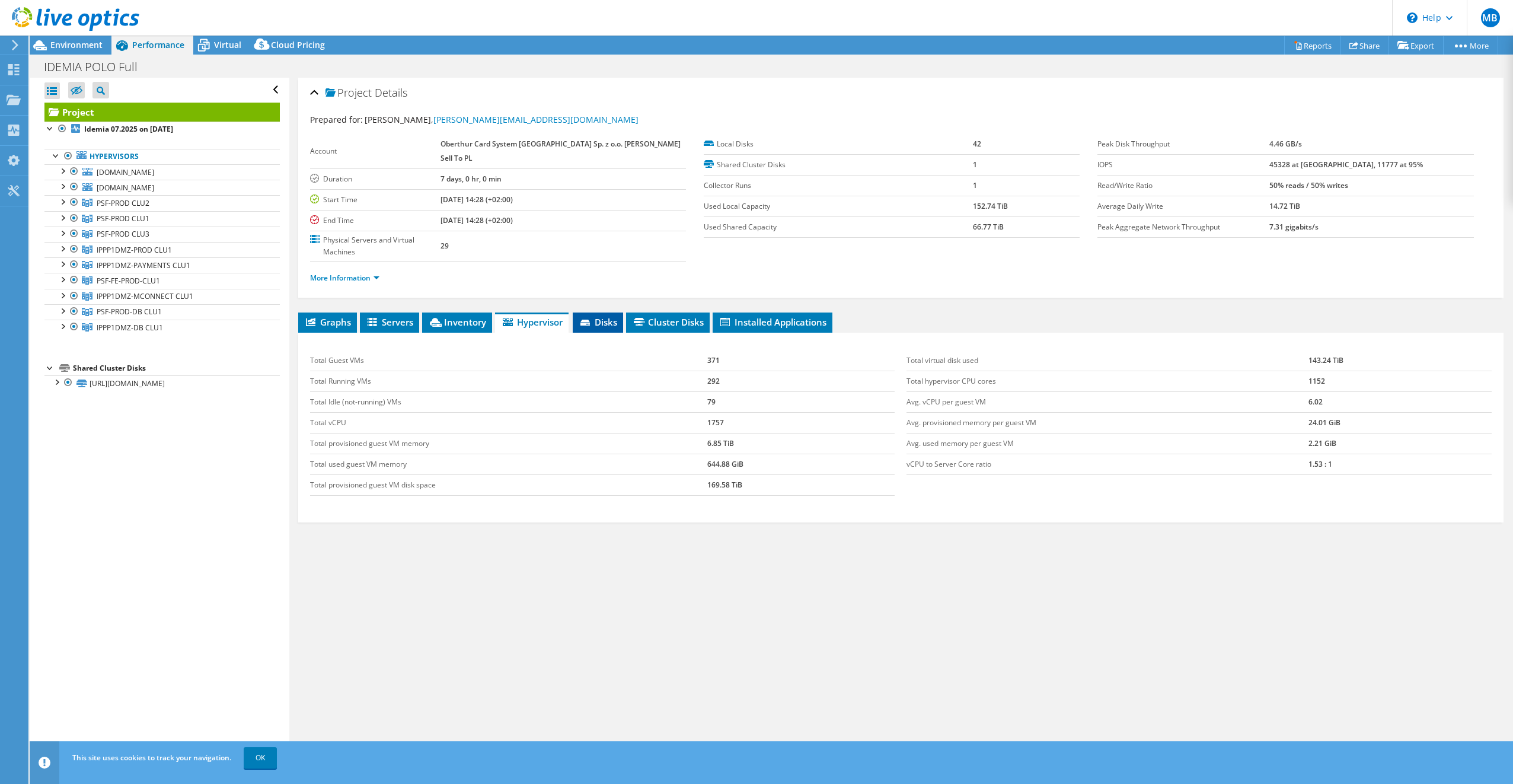
click at [623, 312] on li "Disks" at bounding box center [598, 322] width 50 height 21
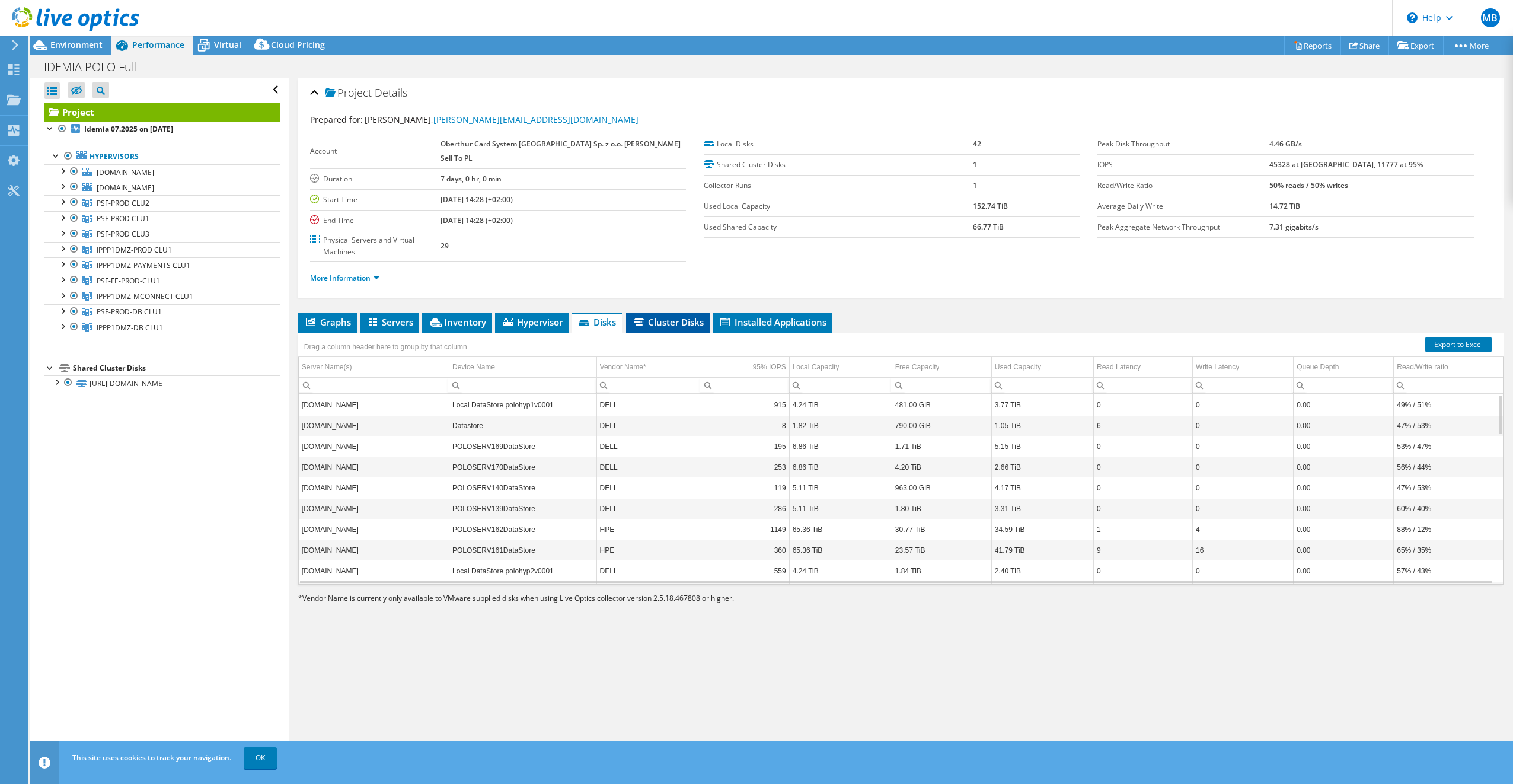
click at [666, 316] on span "Cluster Disks" at bounding box center [667, 321] width 72 height 12
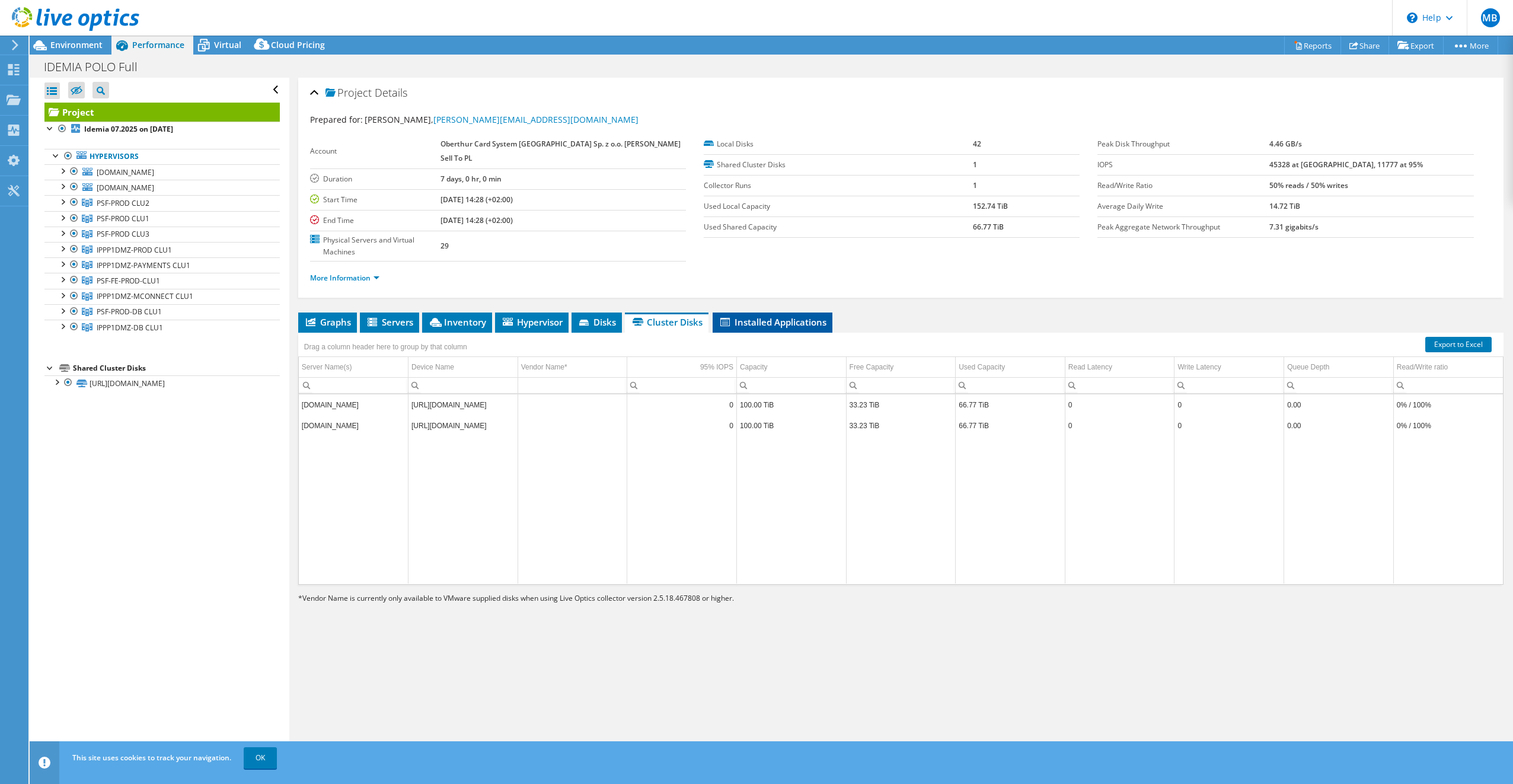
click at [742, 316] on span "Installed Applications" at bounding box center [772, 321] width 107 height 12
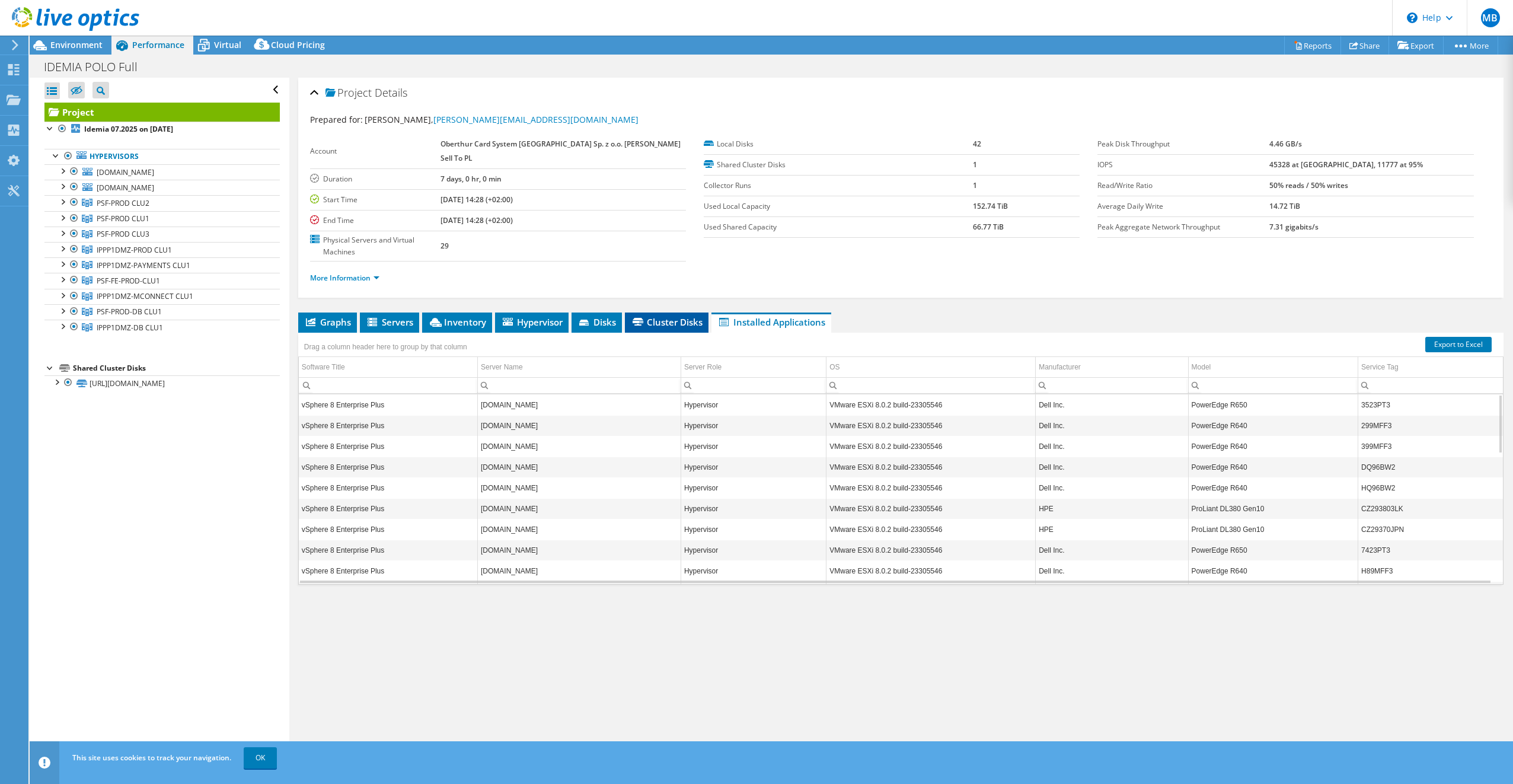
click at [671, 316] on span "Cluster Disks" at bounding box center [666, 321] width 72 height 12
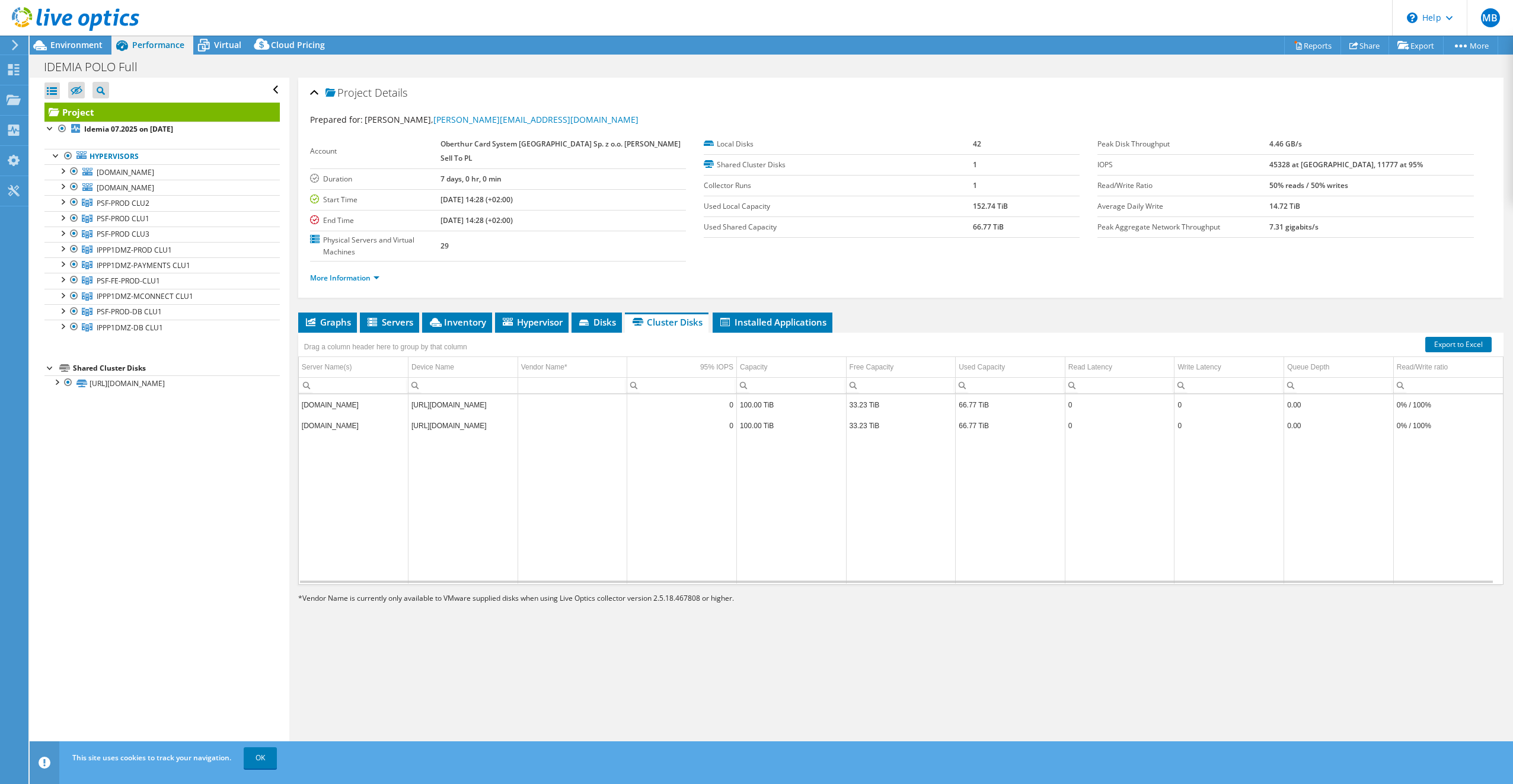
click at [356, 394] on td "[DOMAIN_NAME]" at bounding box center [353, 405] width 109 height 21
click at [471, 394] on td "[URL][DOMAIN_NAME]" at bounding box center [463, 405] width 109 height 21
click at [735, 316] on span "Installed Applications" at bounding box center [772, 321] width 107 height 12
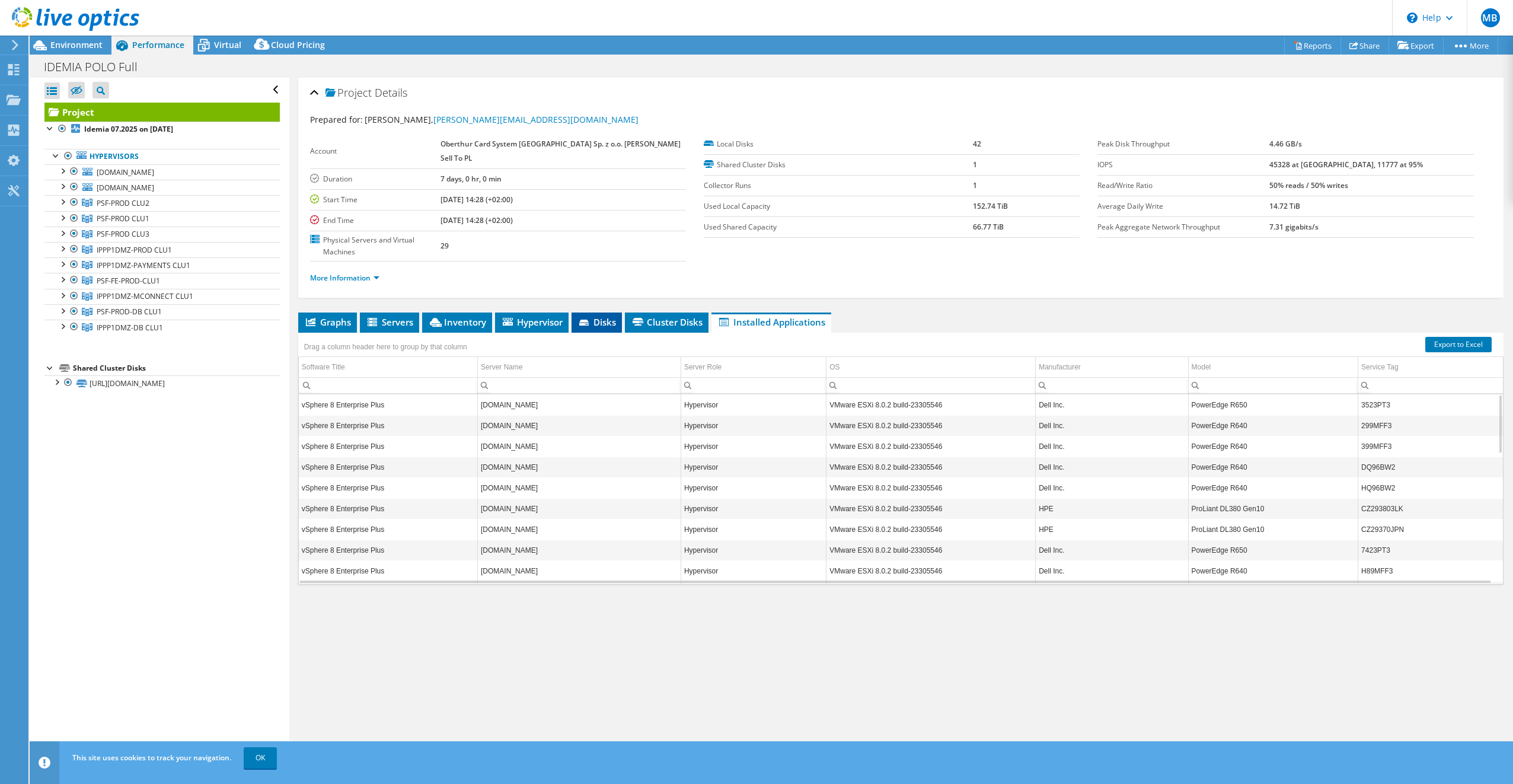
click at [596, 312] on li "Disks" at bounding box center [597, 322] width 50 height 21
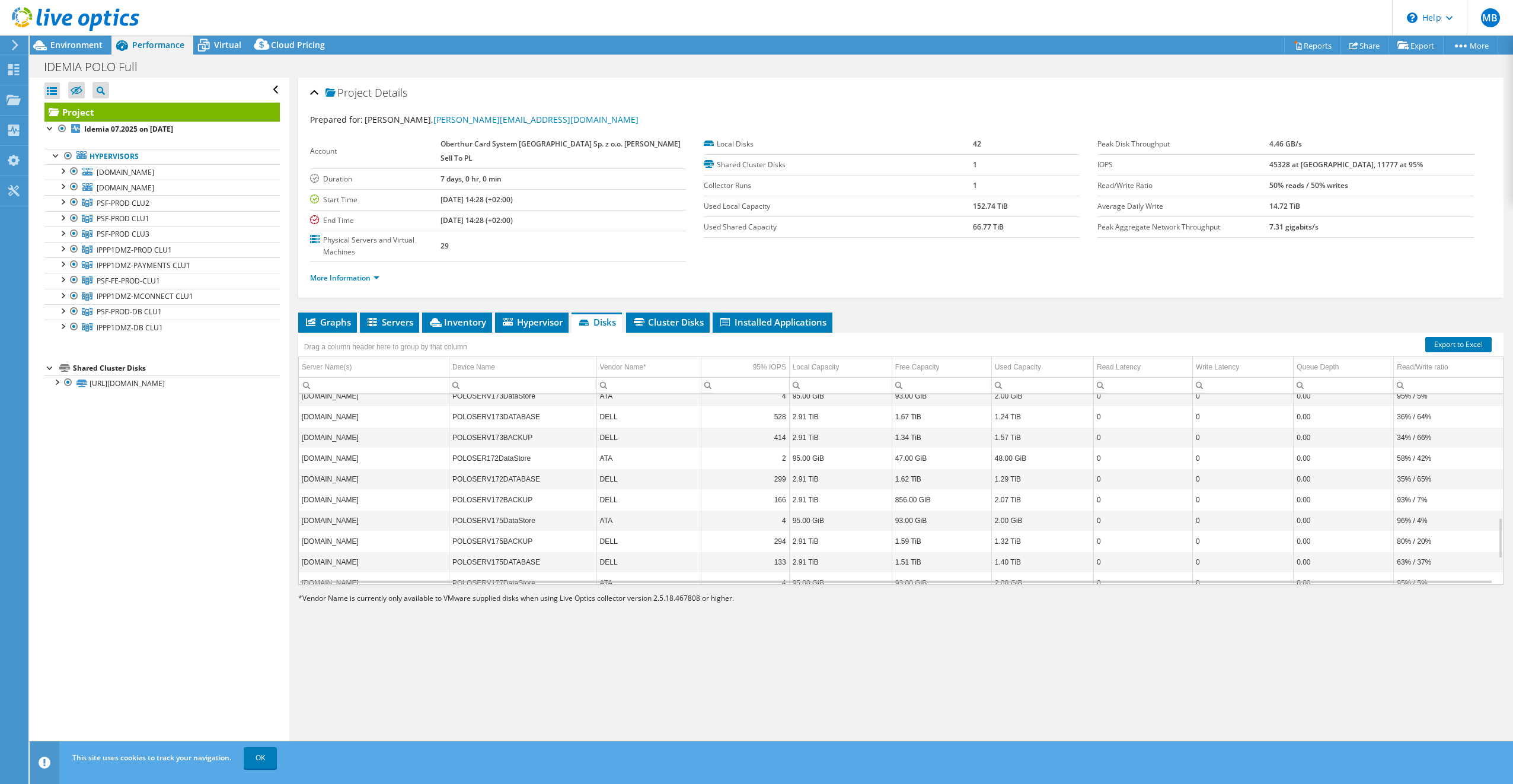
scroll to position [687, 0]
click at [524, 312] on li "Hypervisor" at bounding box center [532, 322] width 74 height 21
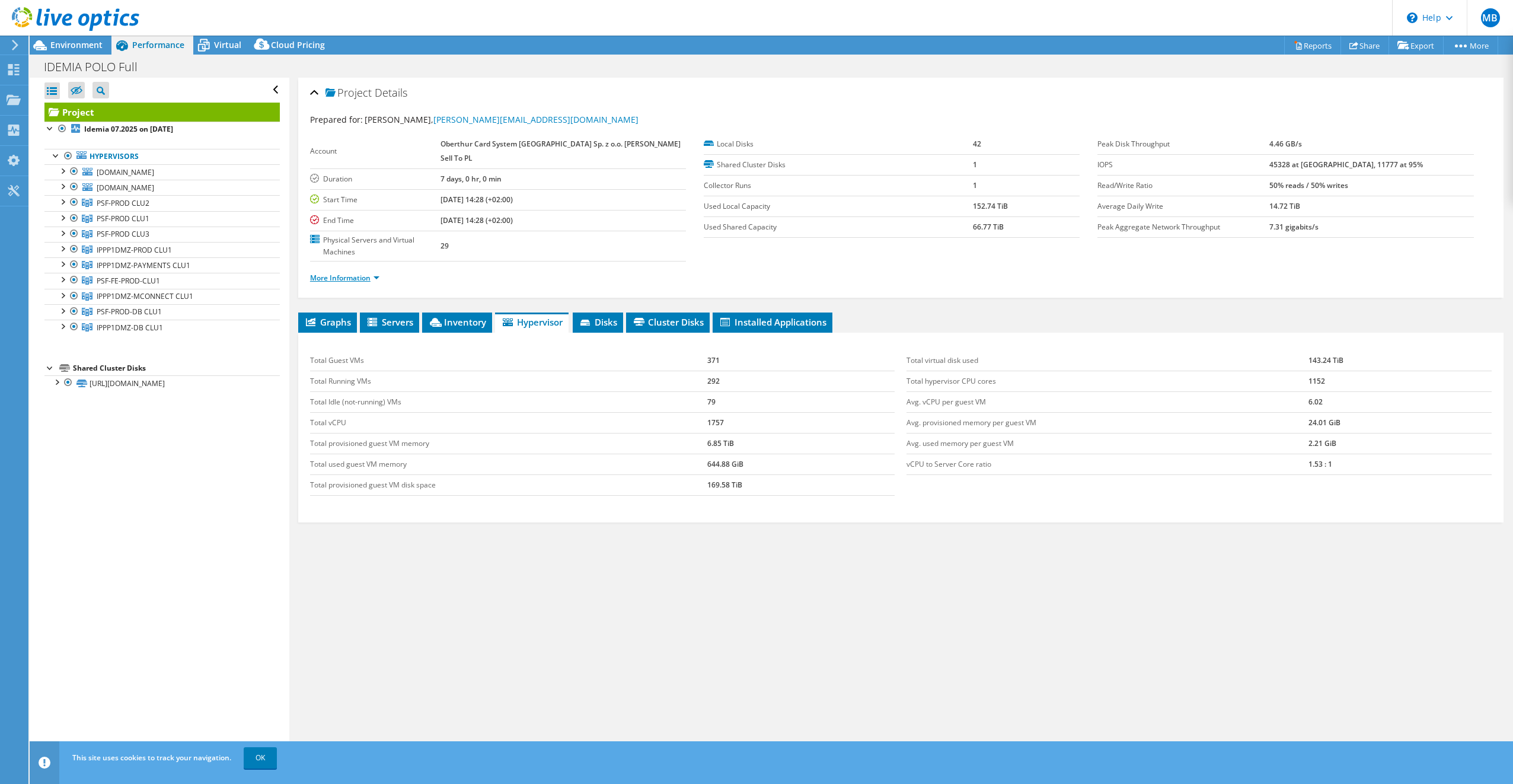
click at [360, 273] on link "More Information" at bounding box center [345, 278] width 69 height 10
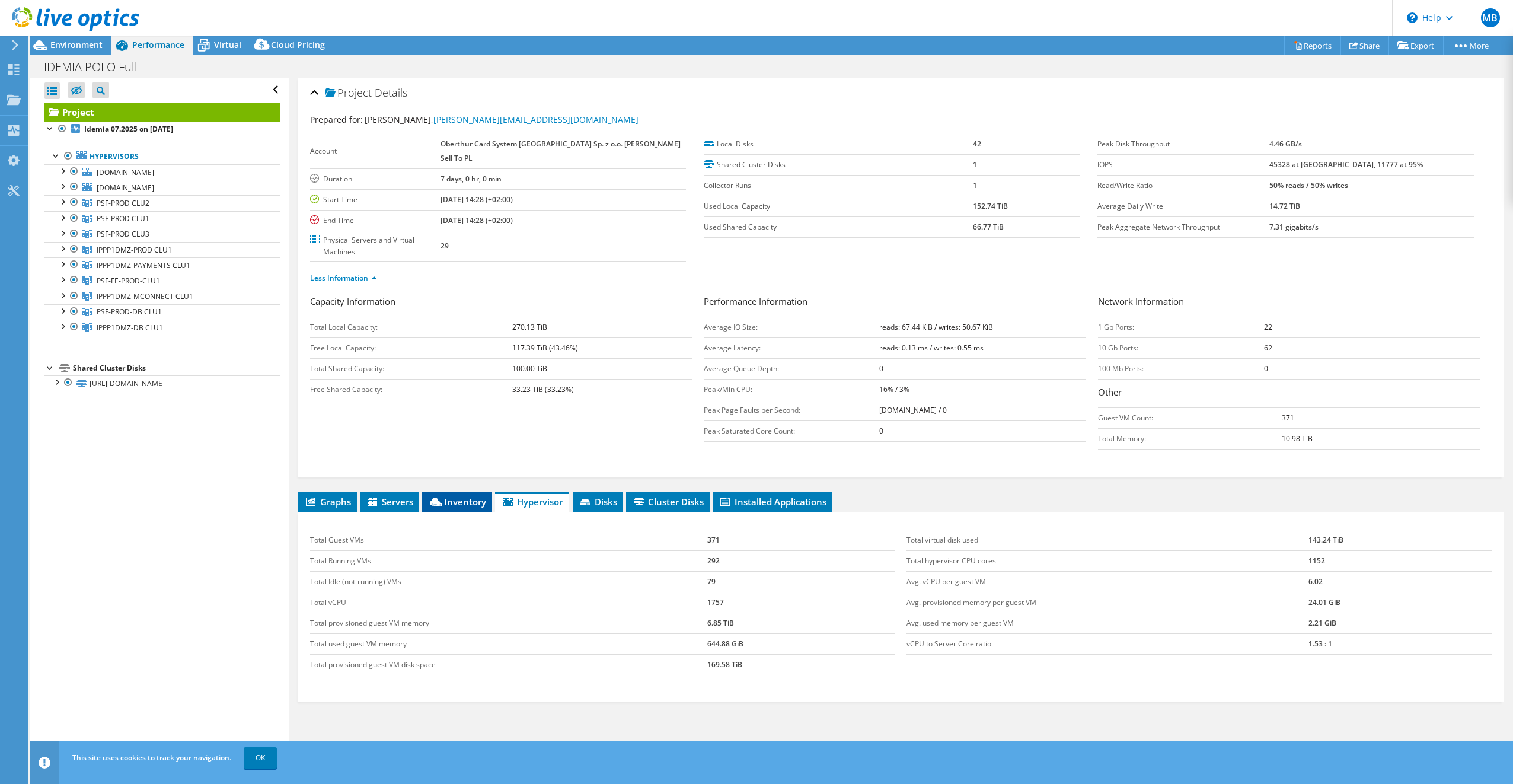
click at [460, 495] on span "Inventory" at bounding box center [457, 501] width 58 height 12
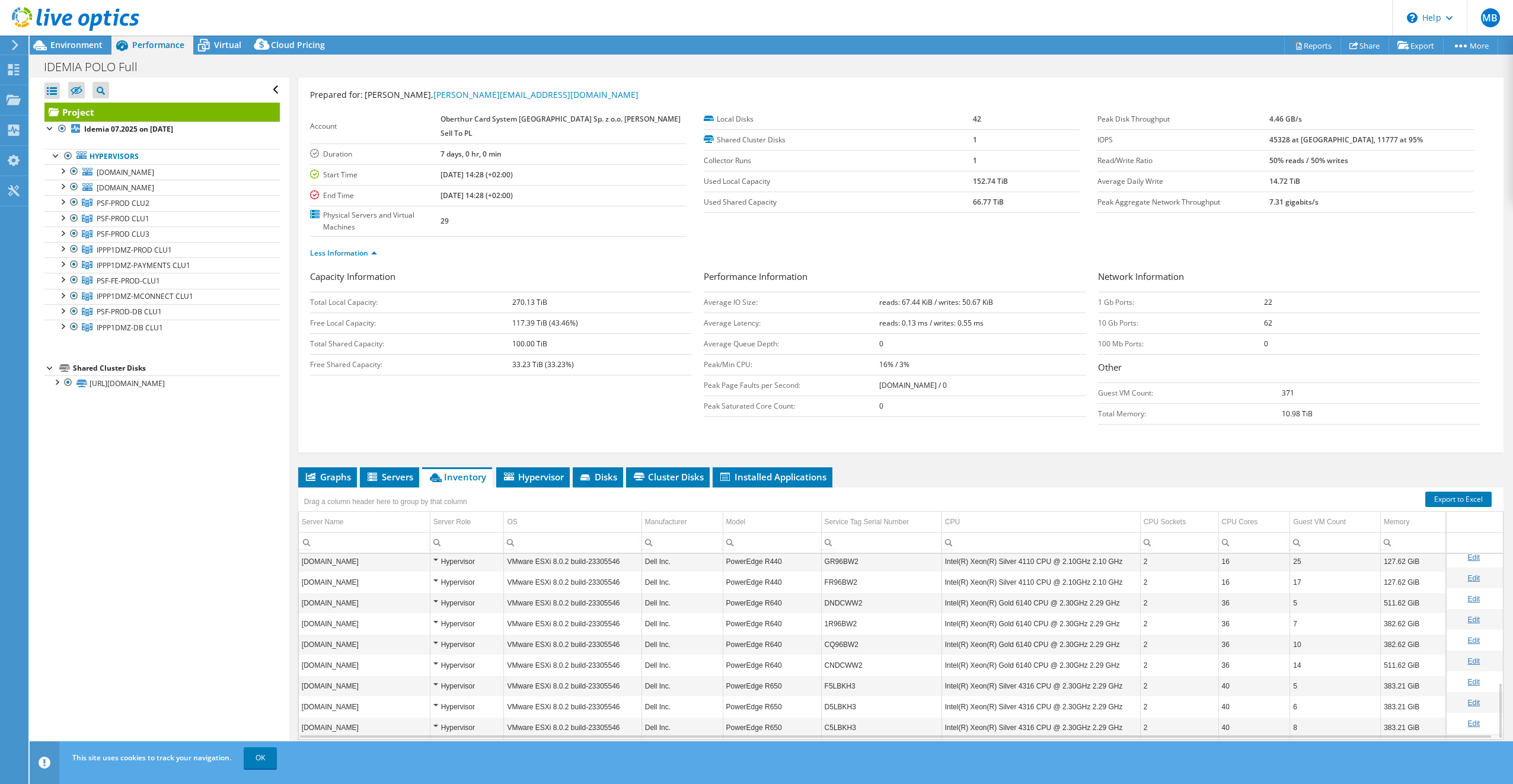
scroll to position [422, 0]
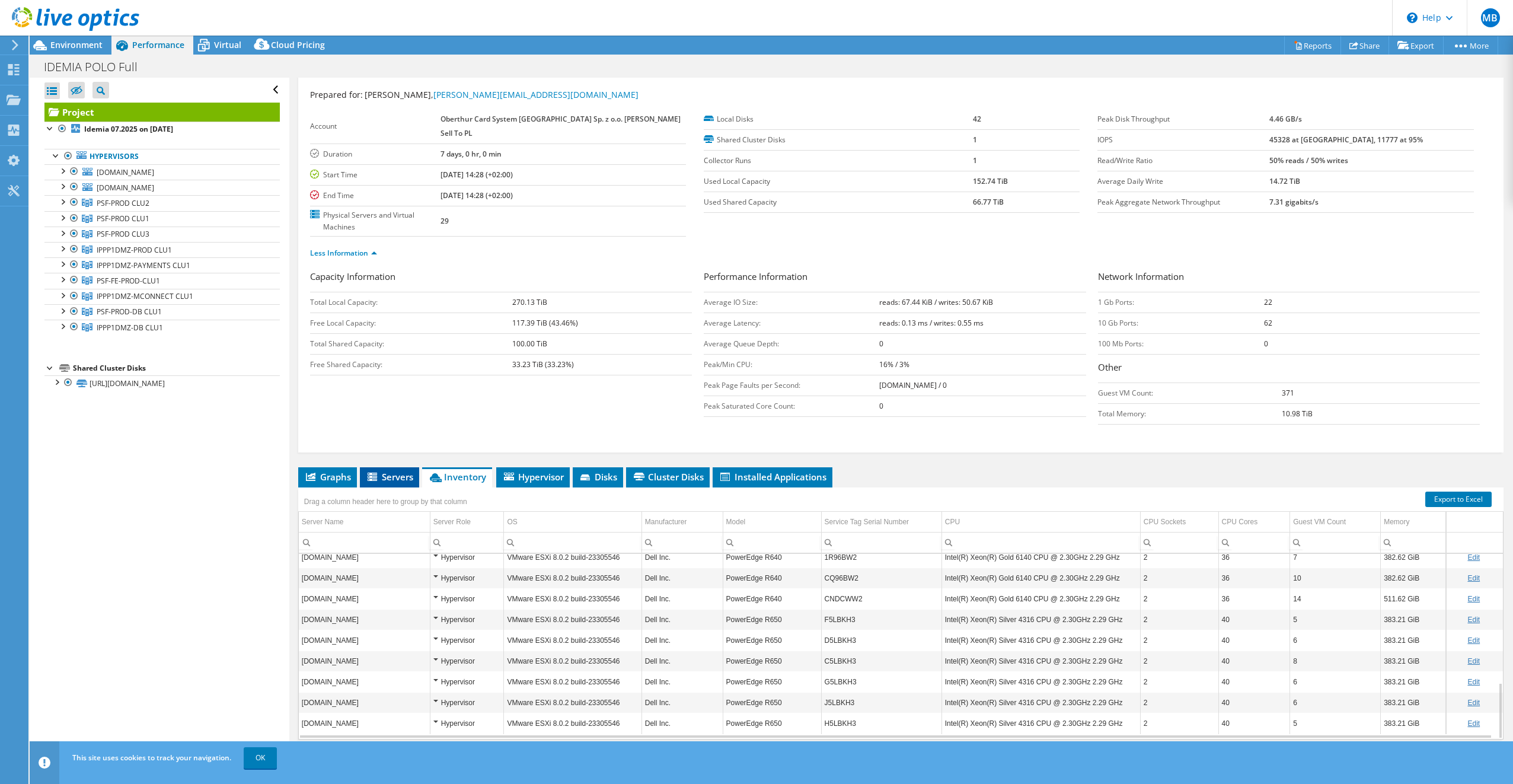
click at [389, 471] on span "Servers" at bounding box center [389, 477] width 48 height 12
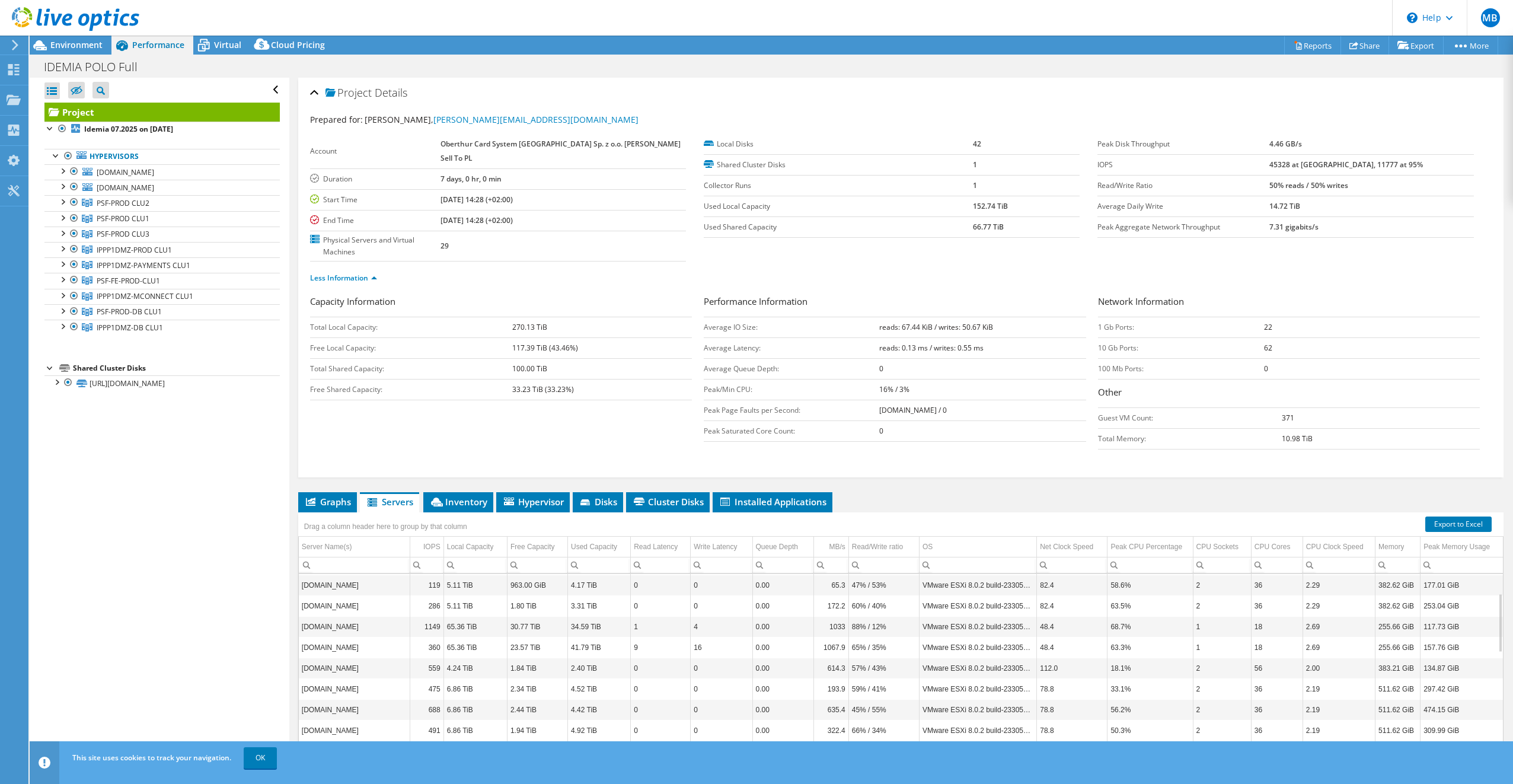
scroll to position [0, 0]
click at [315, 497] on icon at bounding box center [310, 501] width 9 height 8
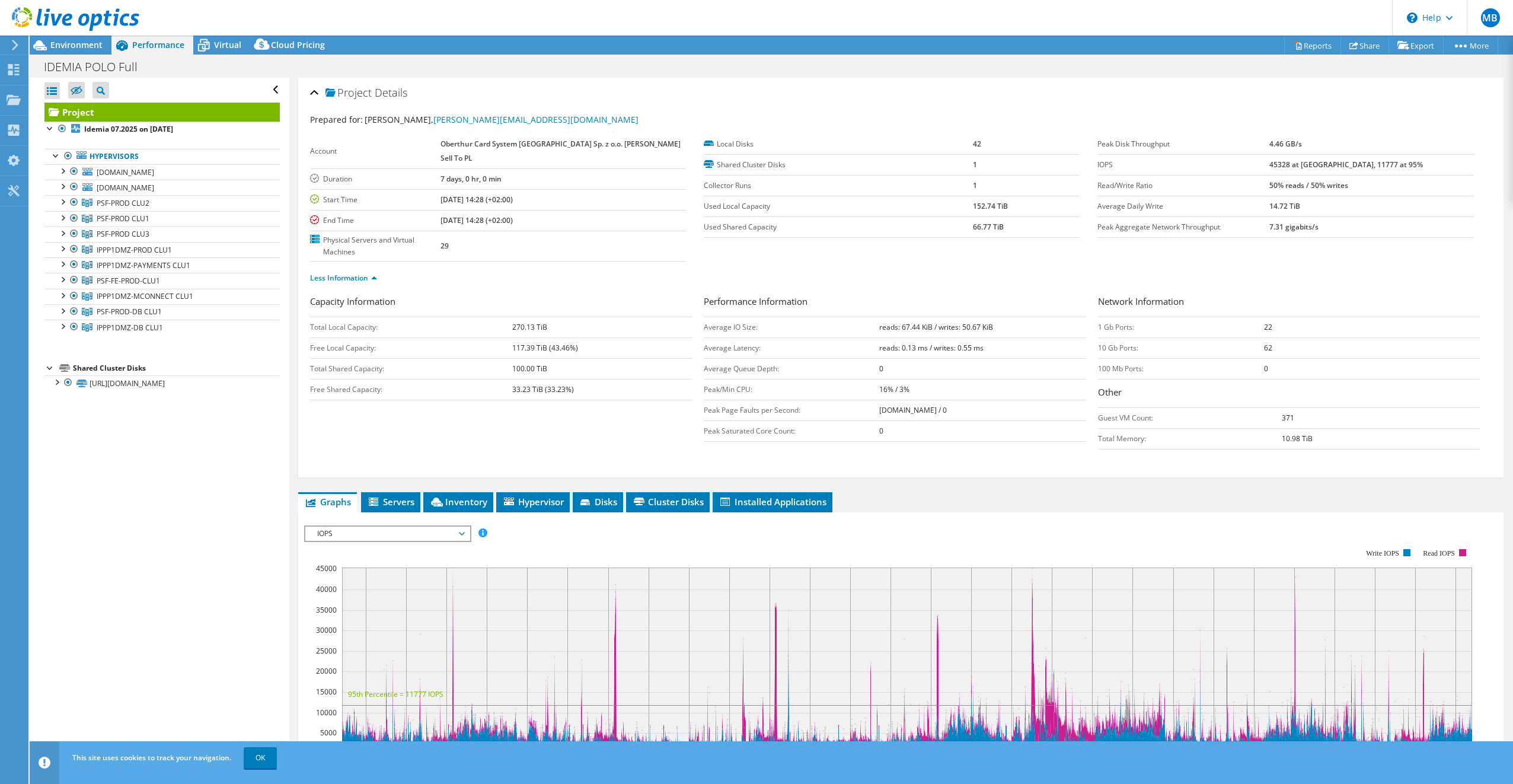
click at [374, 526] on span "IOPS" at bounding box center [387, 533] width 152 height 14
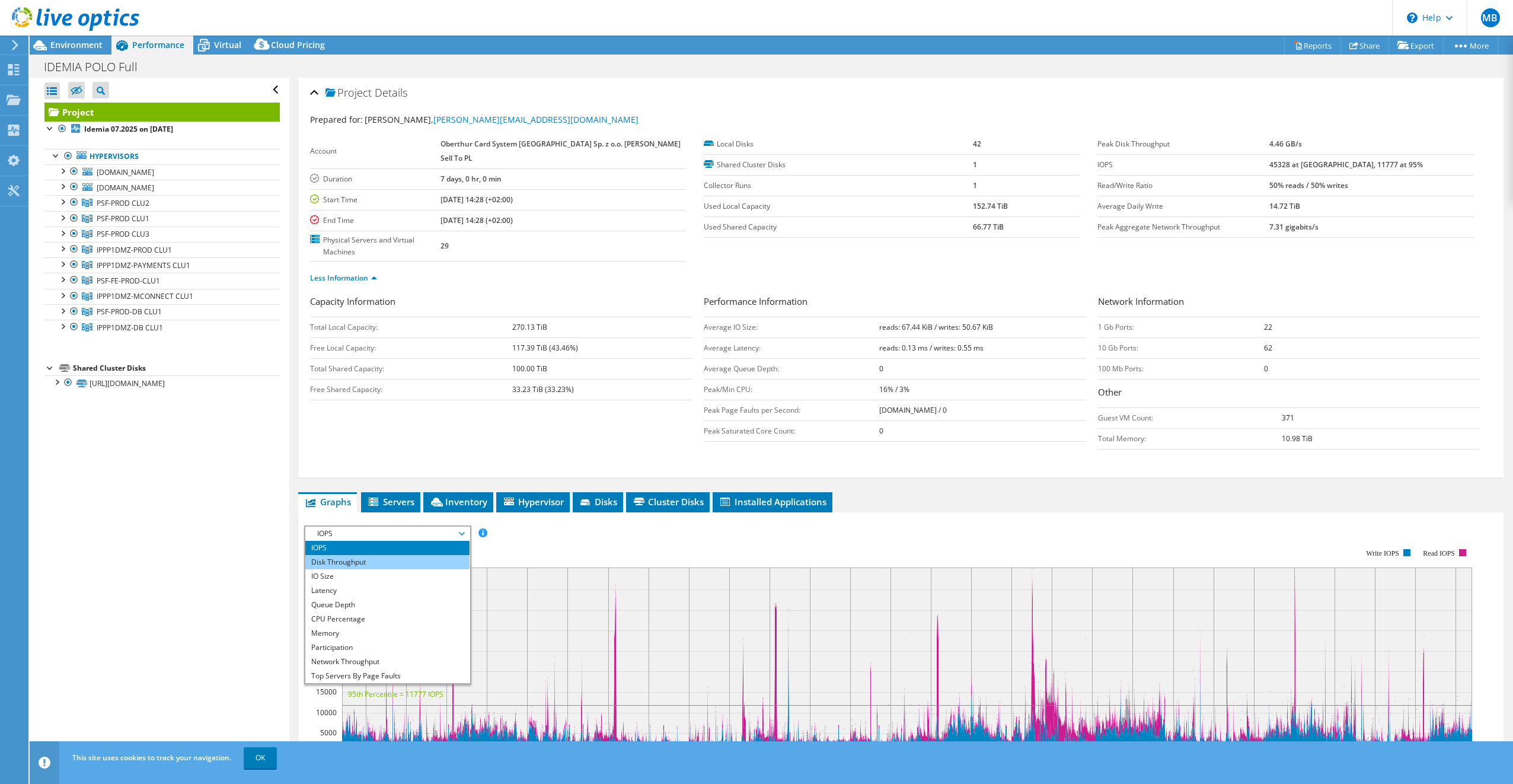
click at [366, 555] on li "Disk Throughput" at bounding box center [388, 562] width 164 height 14
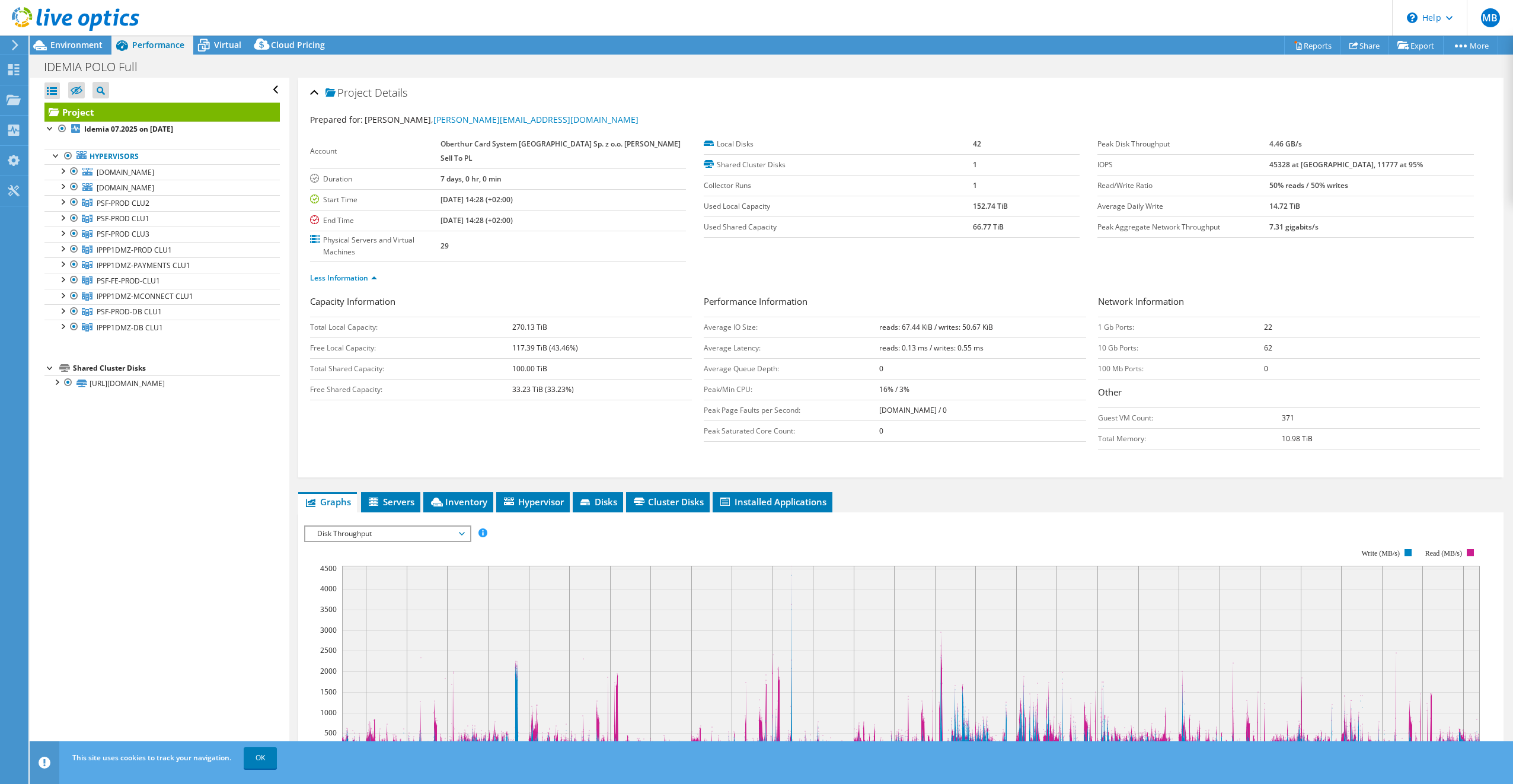
click at [358, 526] on span "Disk Throughput" at bounding box center [387, 533] width 152 height 14
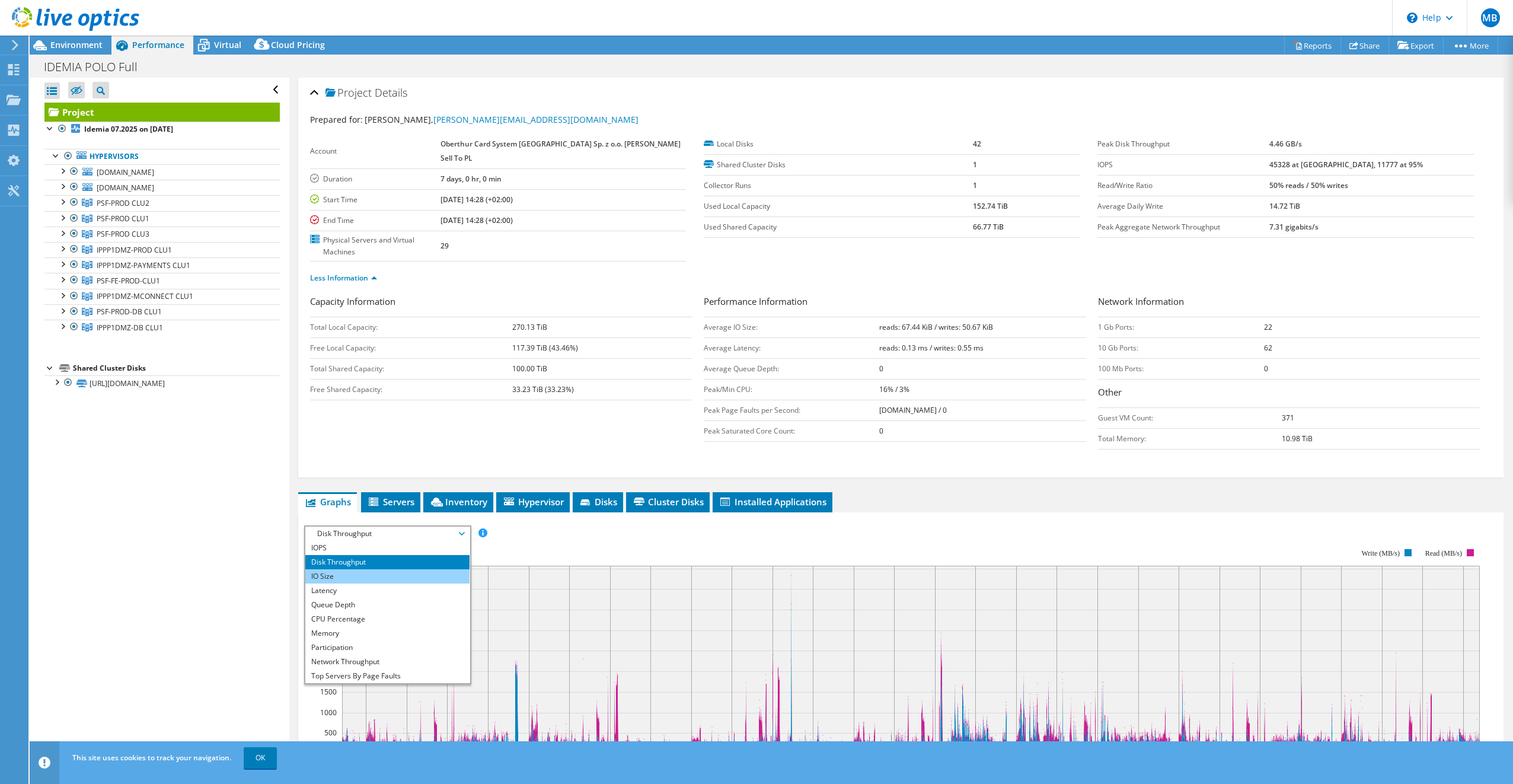
click at [346, 569] on li "IO Size" at bounding box center [388, 576] width 164 height 14
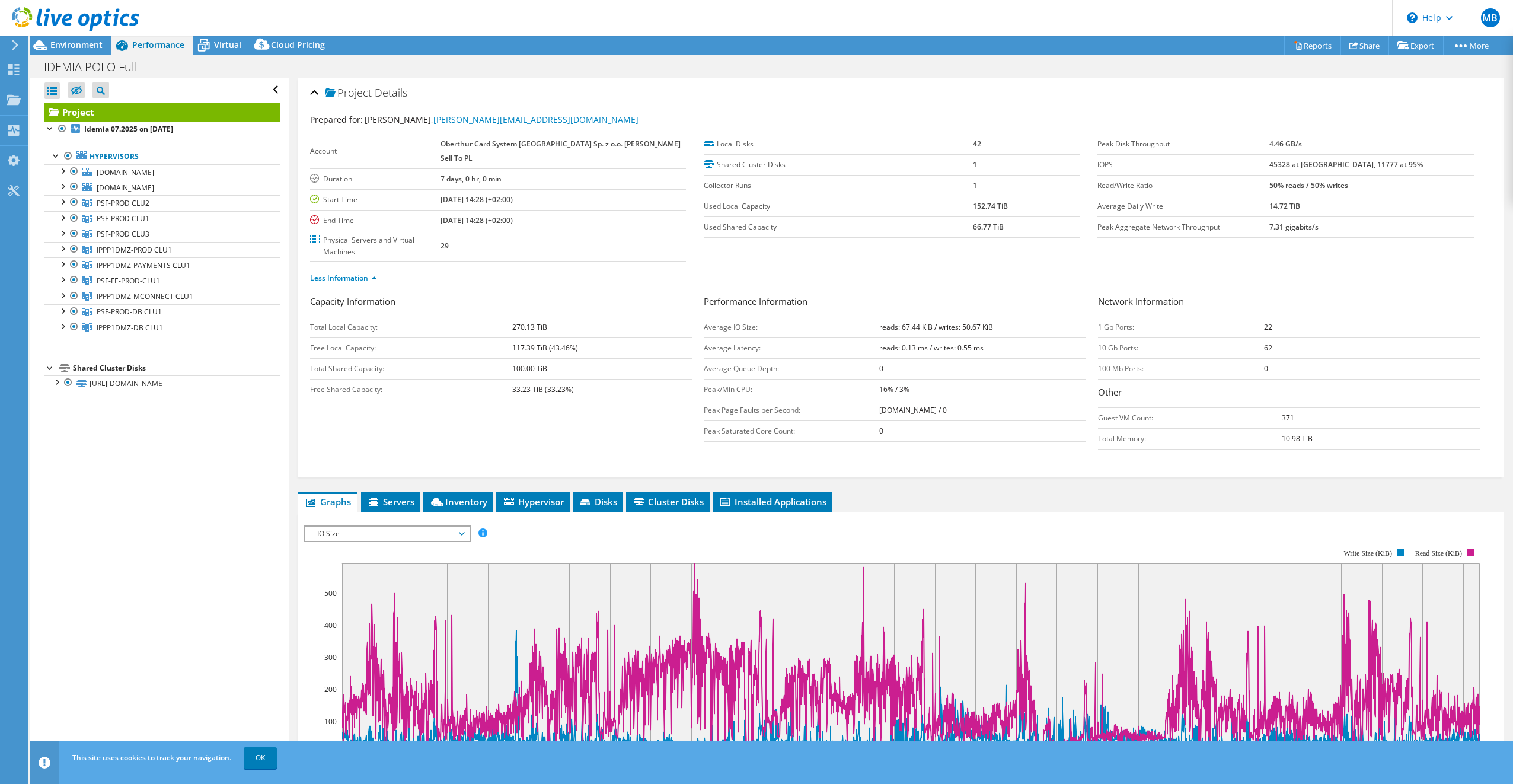
click at [380, 526] on span "IO Size" at bounding box center [387, 533] width 152 height 14
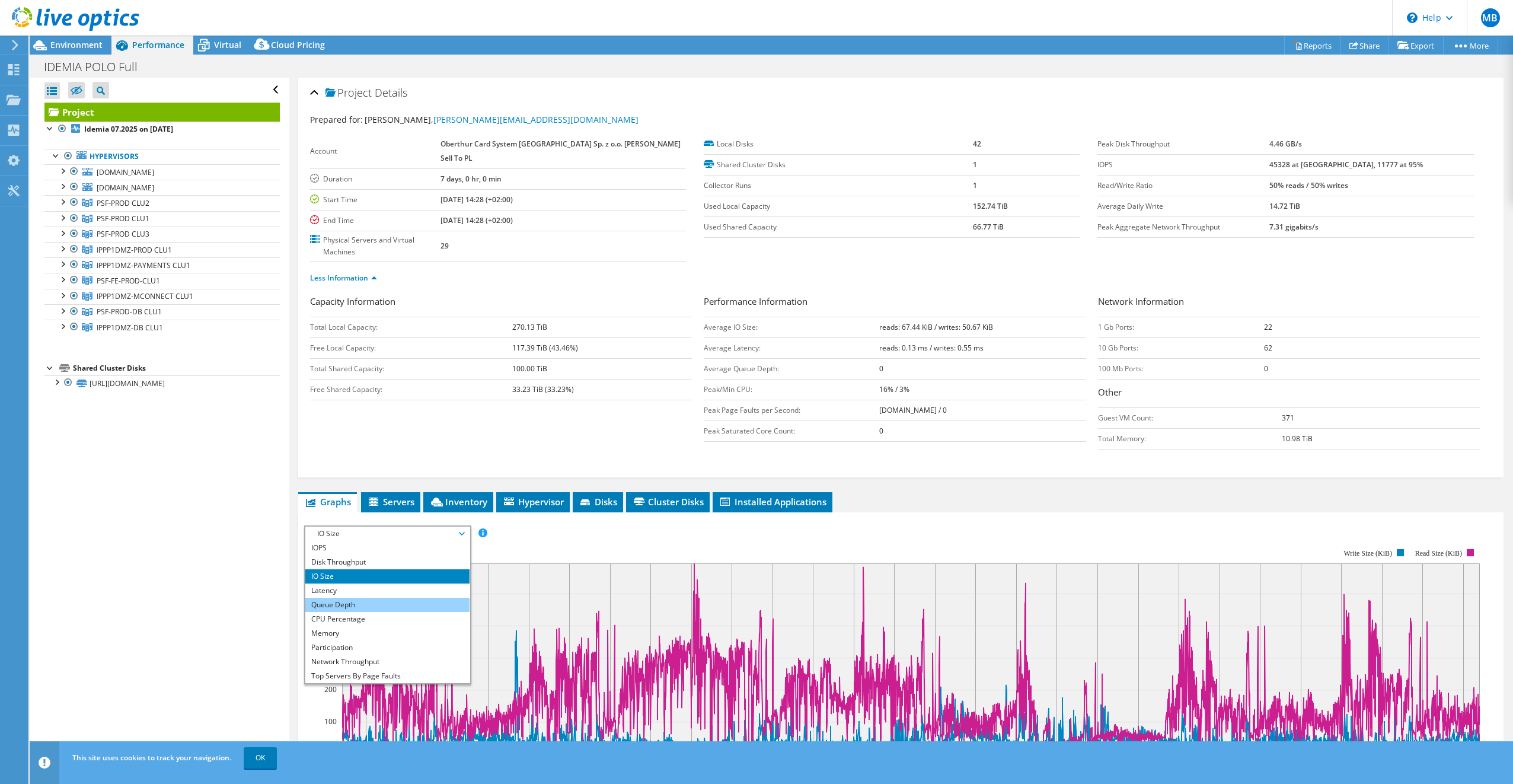
click at [355, 598] on li "Queue Depth" at bounding box center [388, 605] width 164 height 14
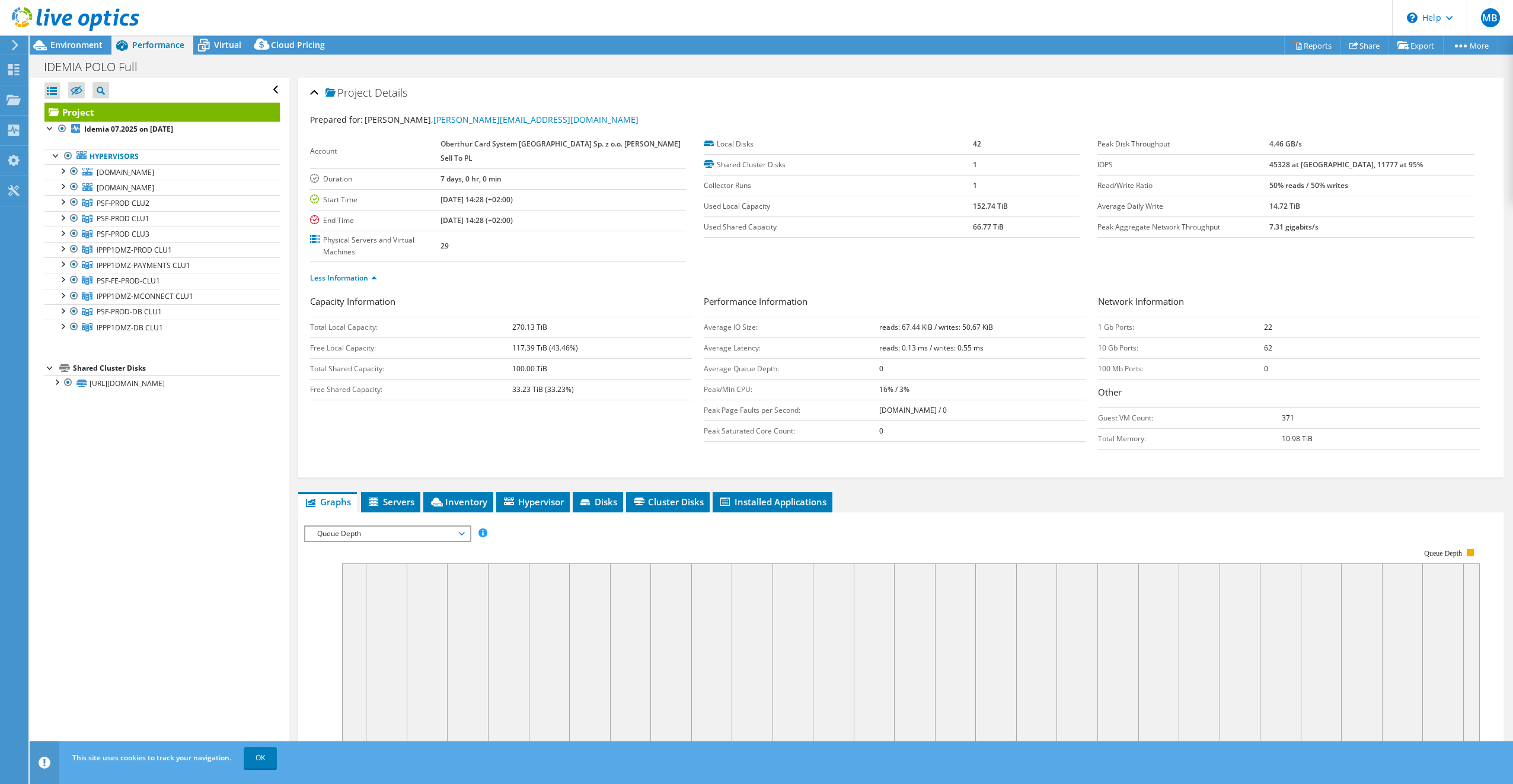
click at [459, 526] on span "Queue Depth" at bounding box center [387, 533] width 152 height 14
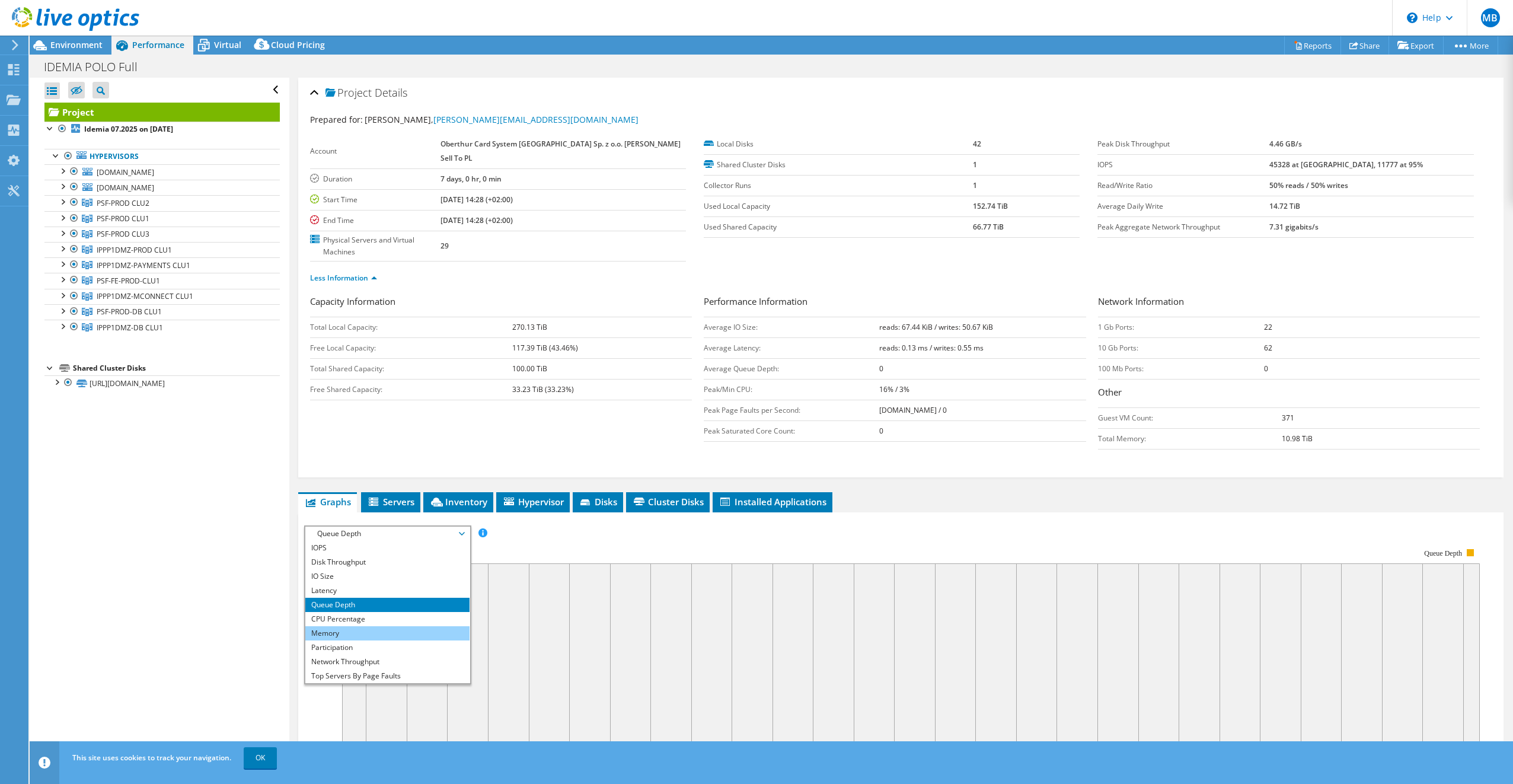
scroll to position [43, 0]
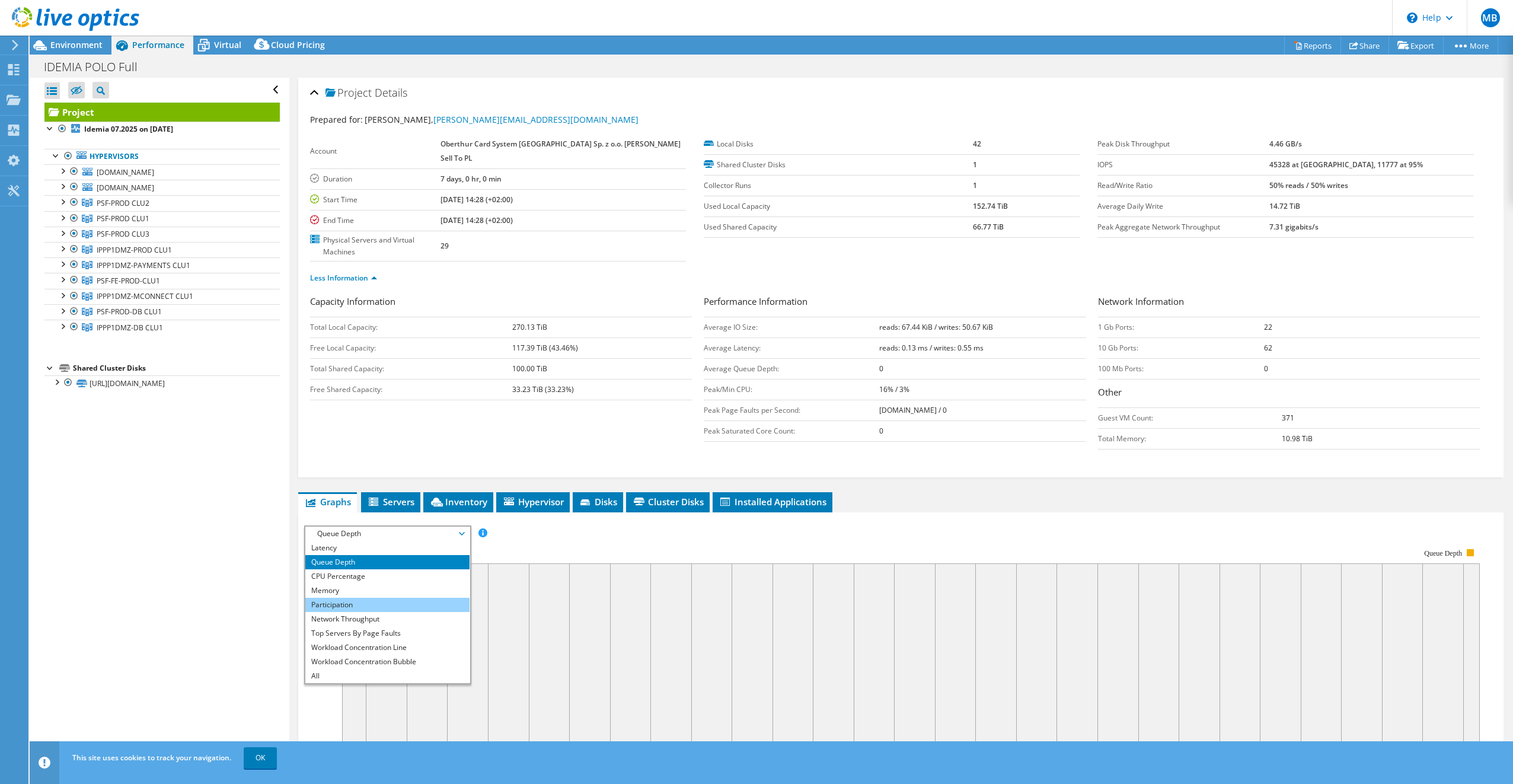
click at [400, 598] on li "Participation" at bounding box center [388, 605] width 164 height 14
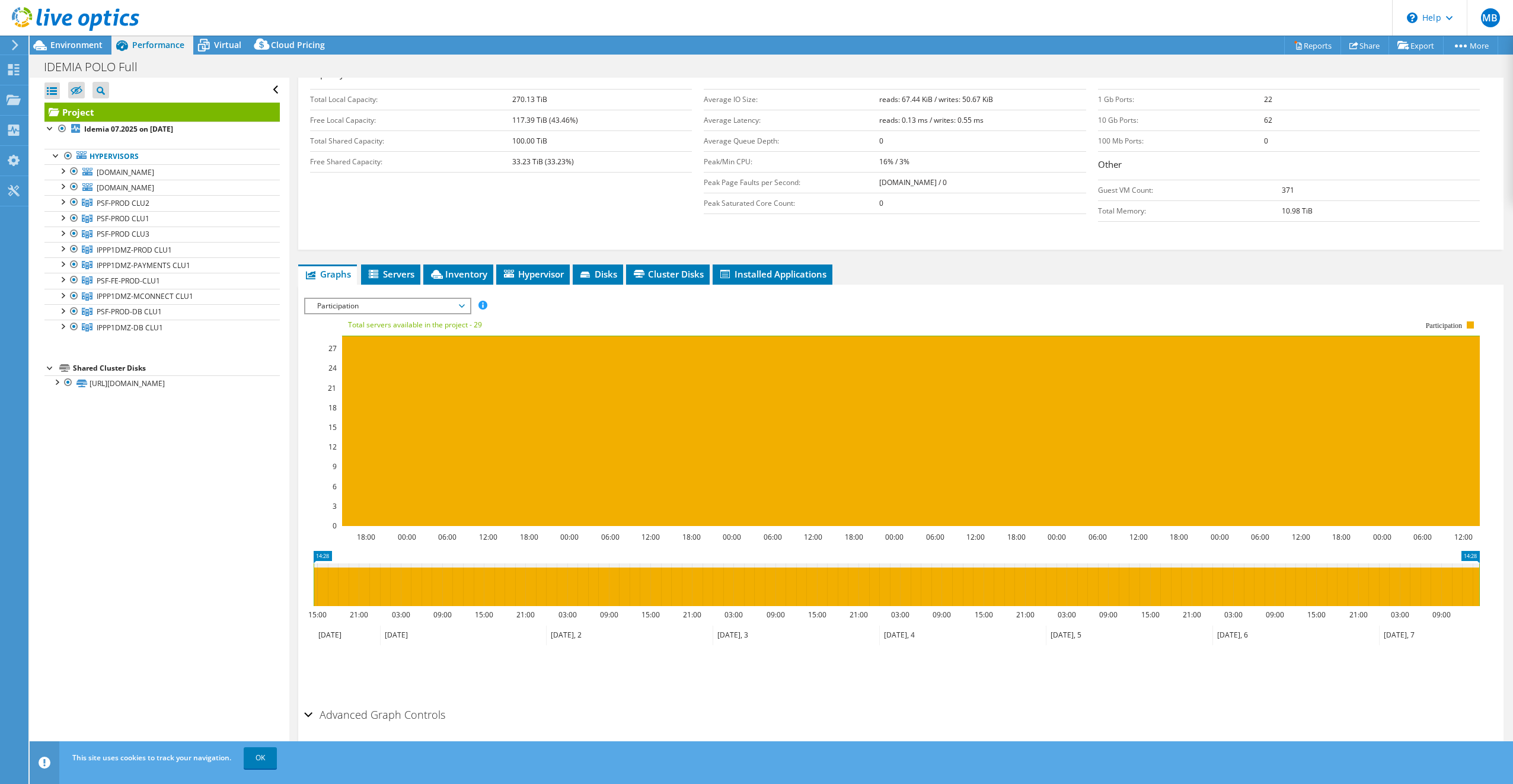
scroll to position [0, 0]
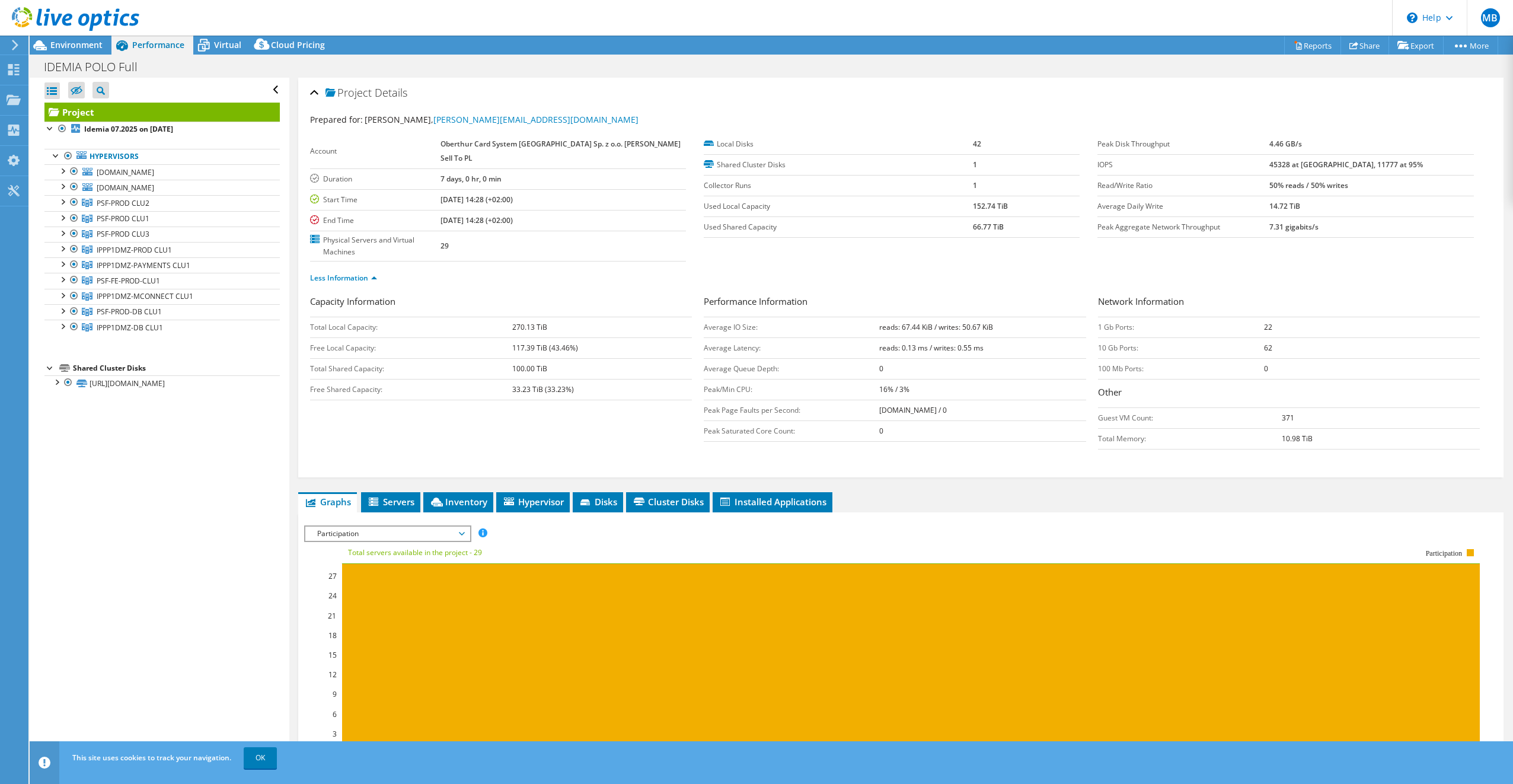
click at [409, 526] on span "Participation" at bounding box center [387, 533] width 152 height 14
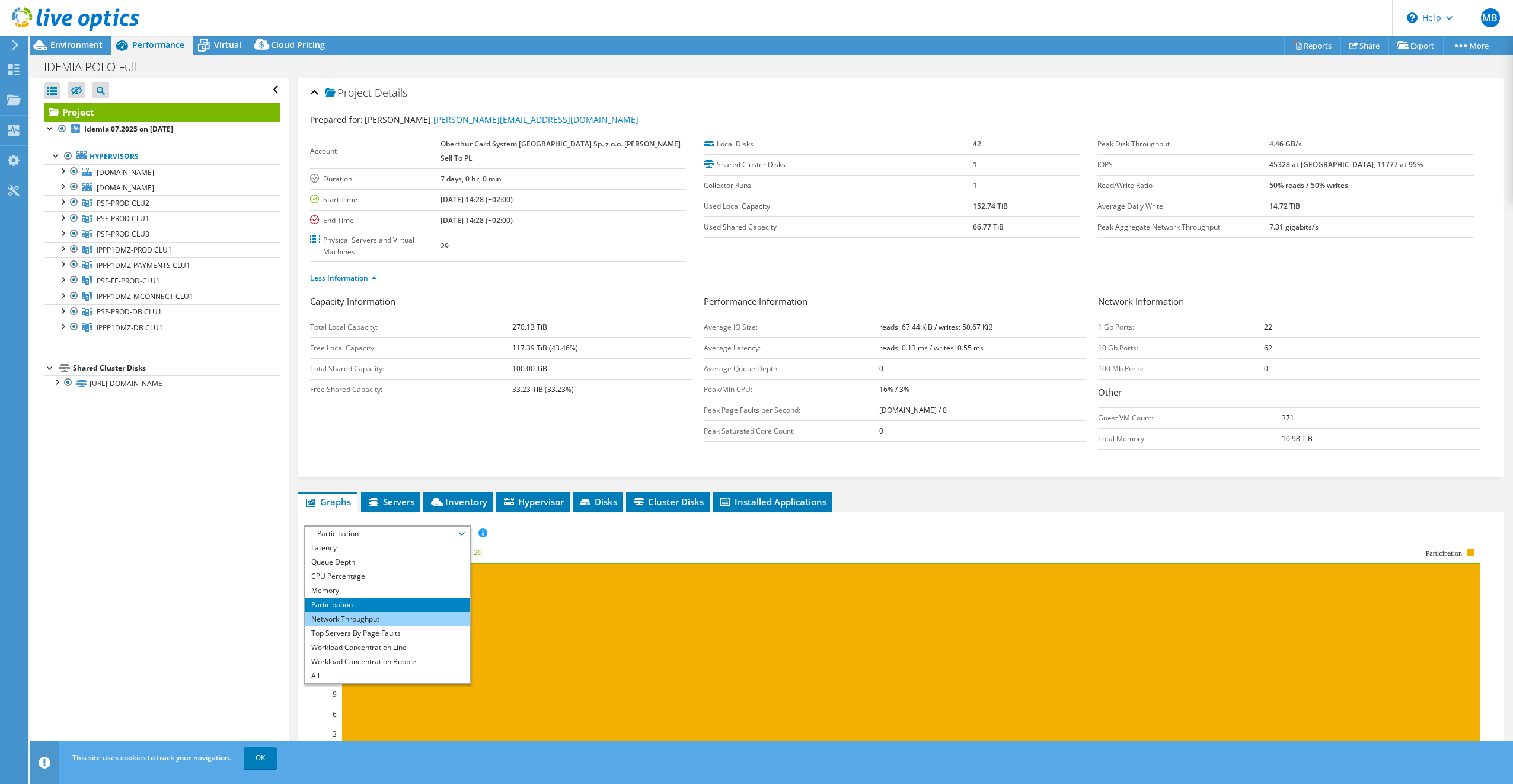
click at [432, 612] on li "Network Throughput" at bounding box center [388, 619] width 164 height 14
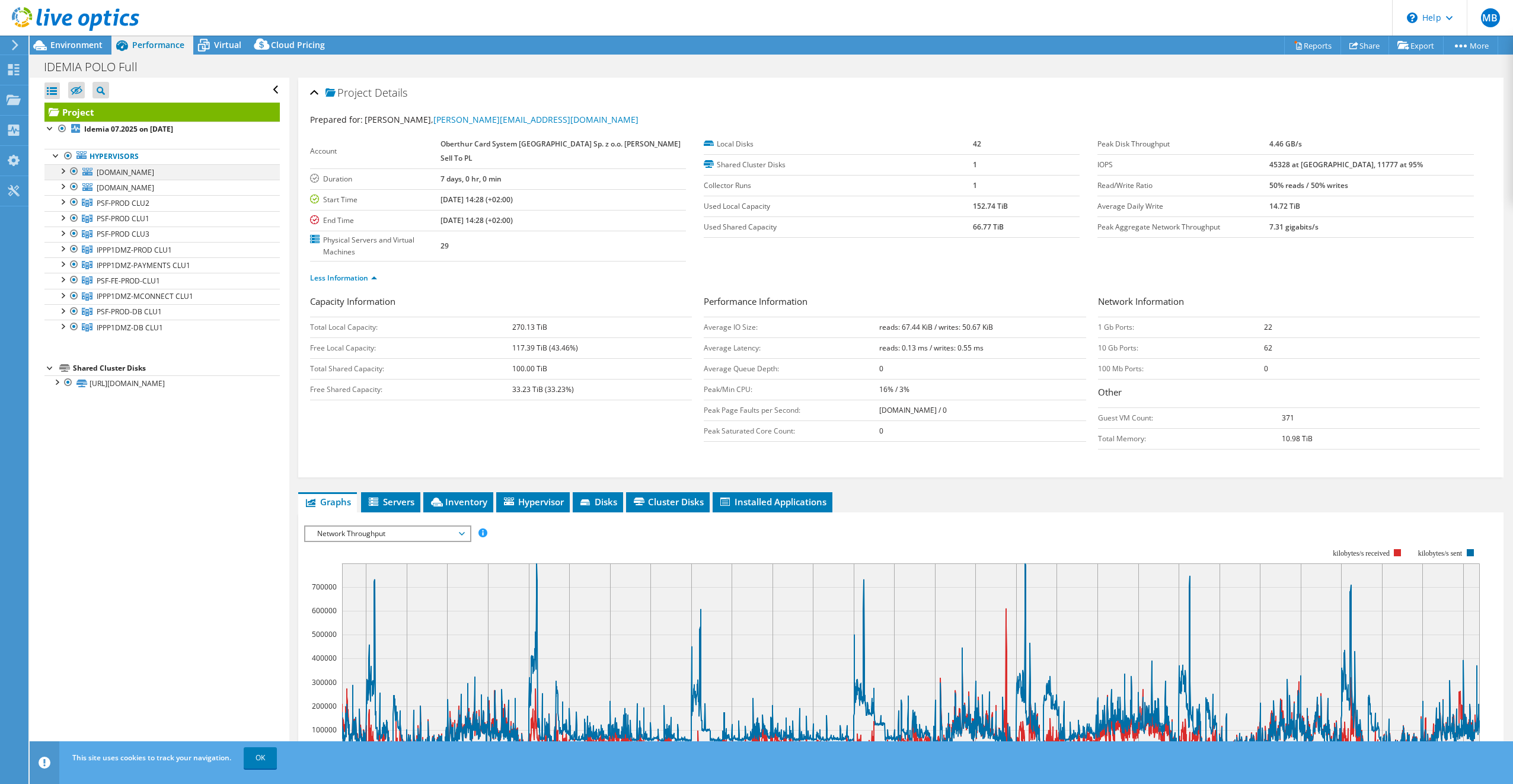
click at [64, 170] on div at bounding box center [62, 170] width 12 height 12
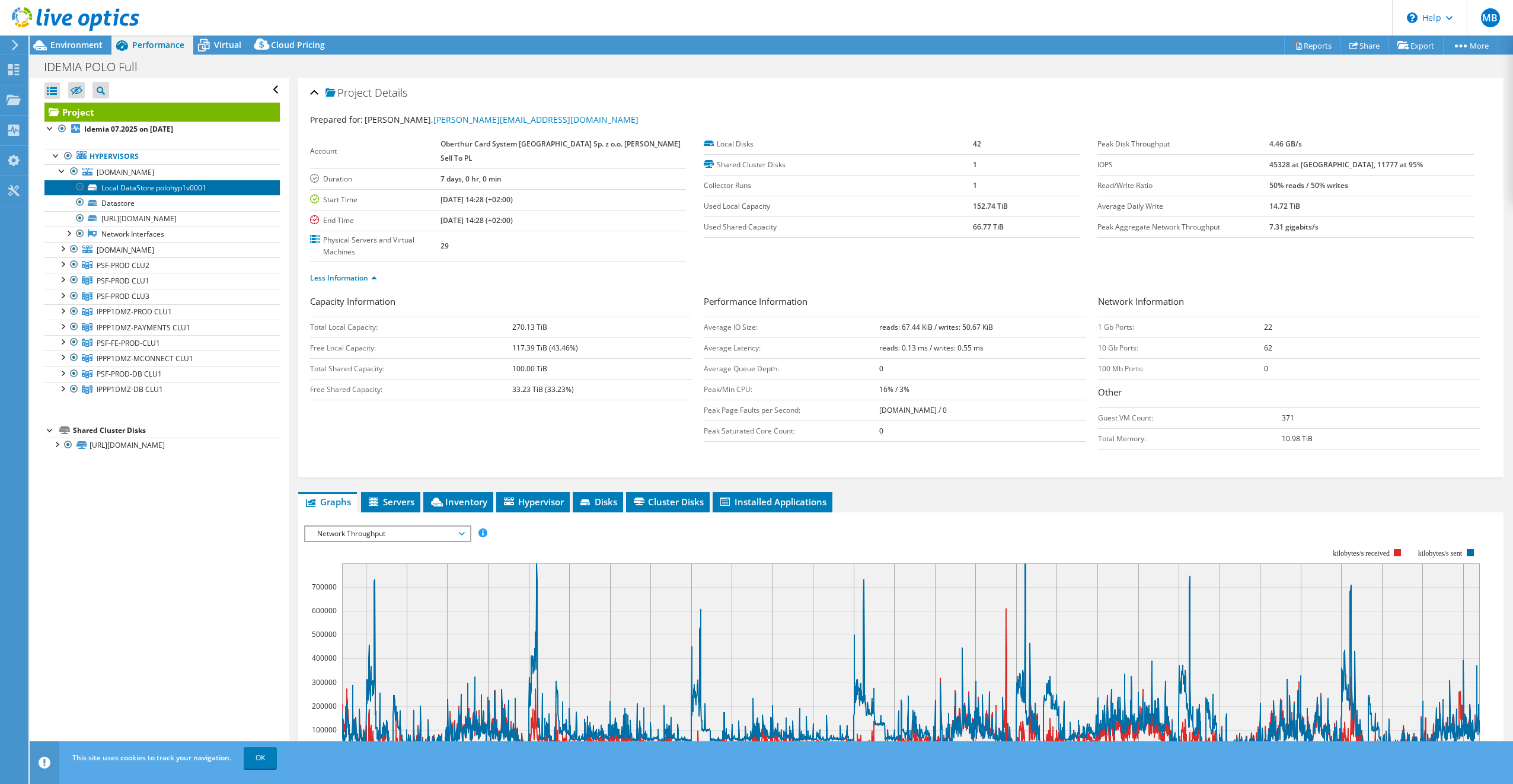
click at [93, 186] on icon at bounding box center [93, 187] width 9 height 6
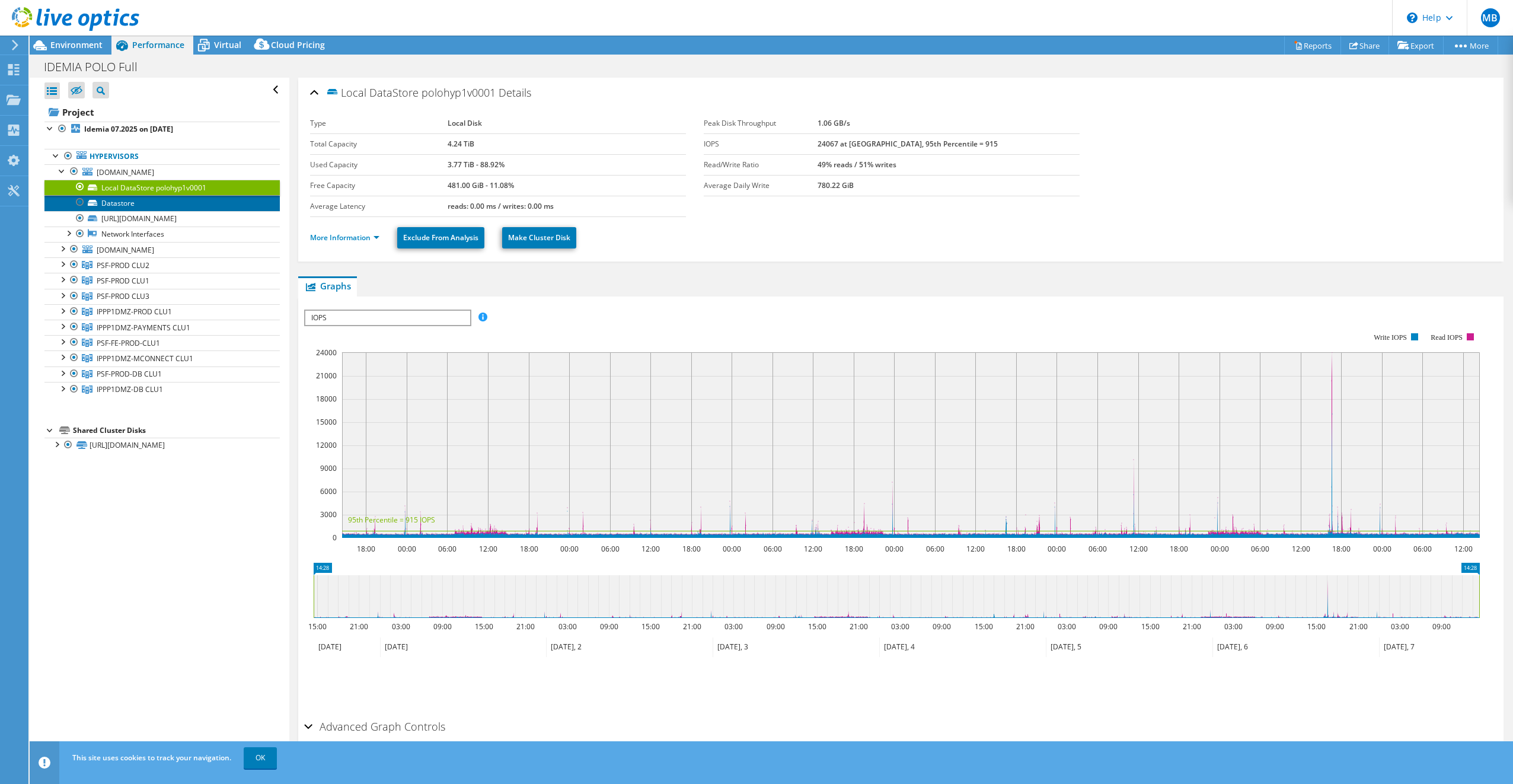
drag, startPoint x: 99, startPoint y: 203, endPoint x: 105, endPoint y: 206, distance: 6.7
click at [99, 204] on link "Datastore" at bounding box center [163, 203] width 236 height 15
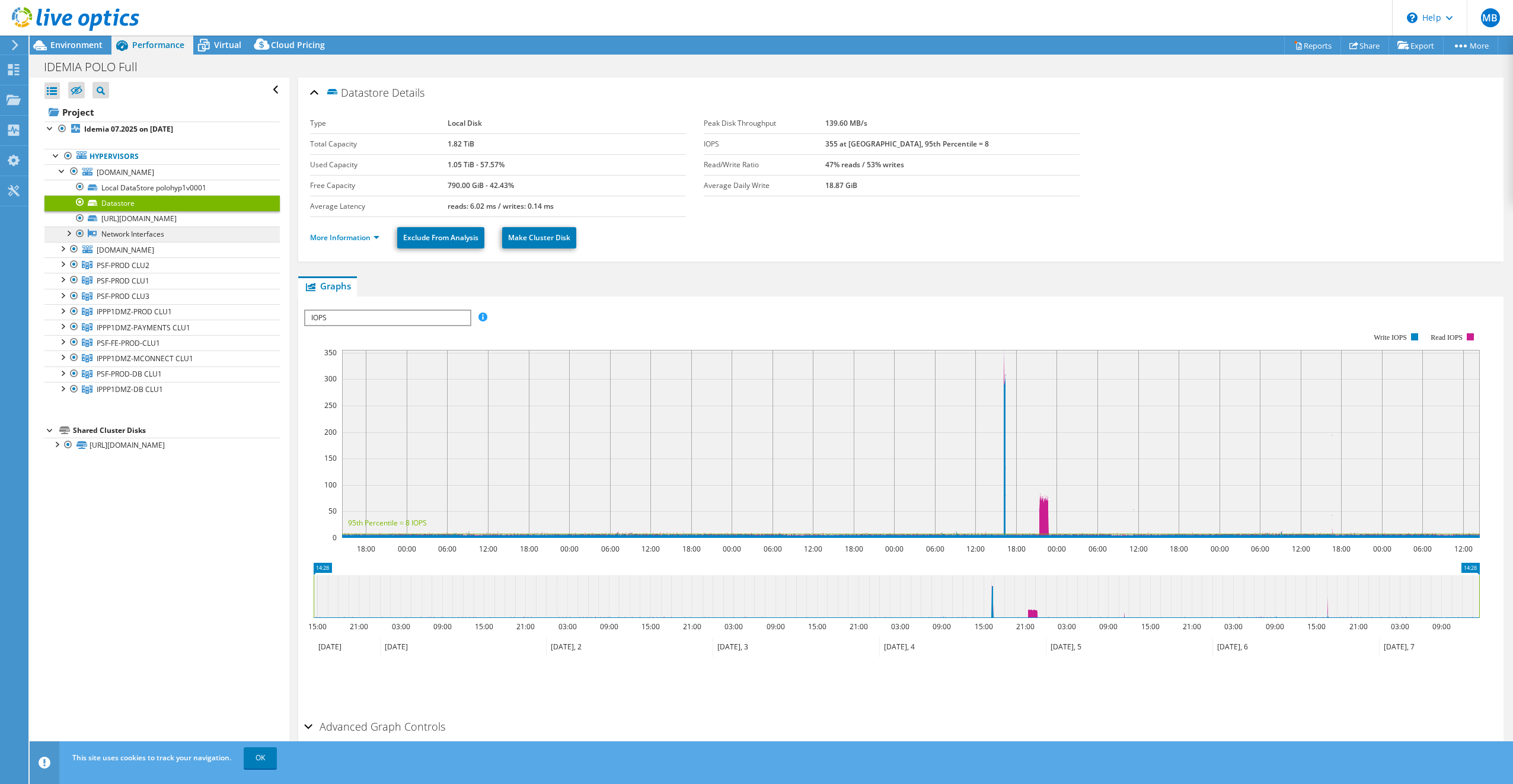
click at [114, 231] on link "Network Interfaces" at bounding box center [163, 234] width 236 height 15
click at [113, 235] on link "Network Interfaces" at bounding box center [163, 234] width 236 height 15
click at [79, 234] on div at bounding box center [79, 233] width 12 height 14
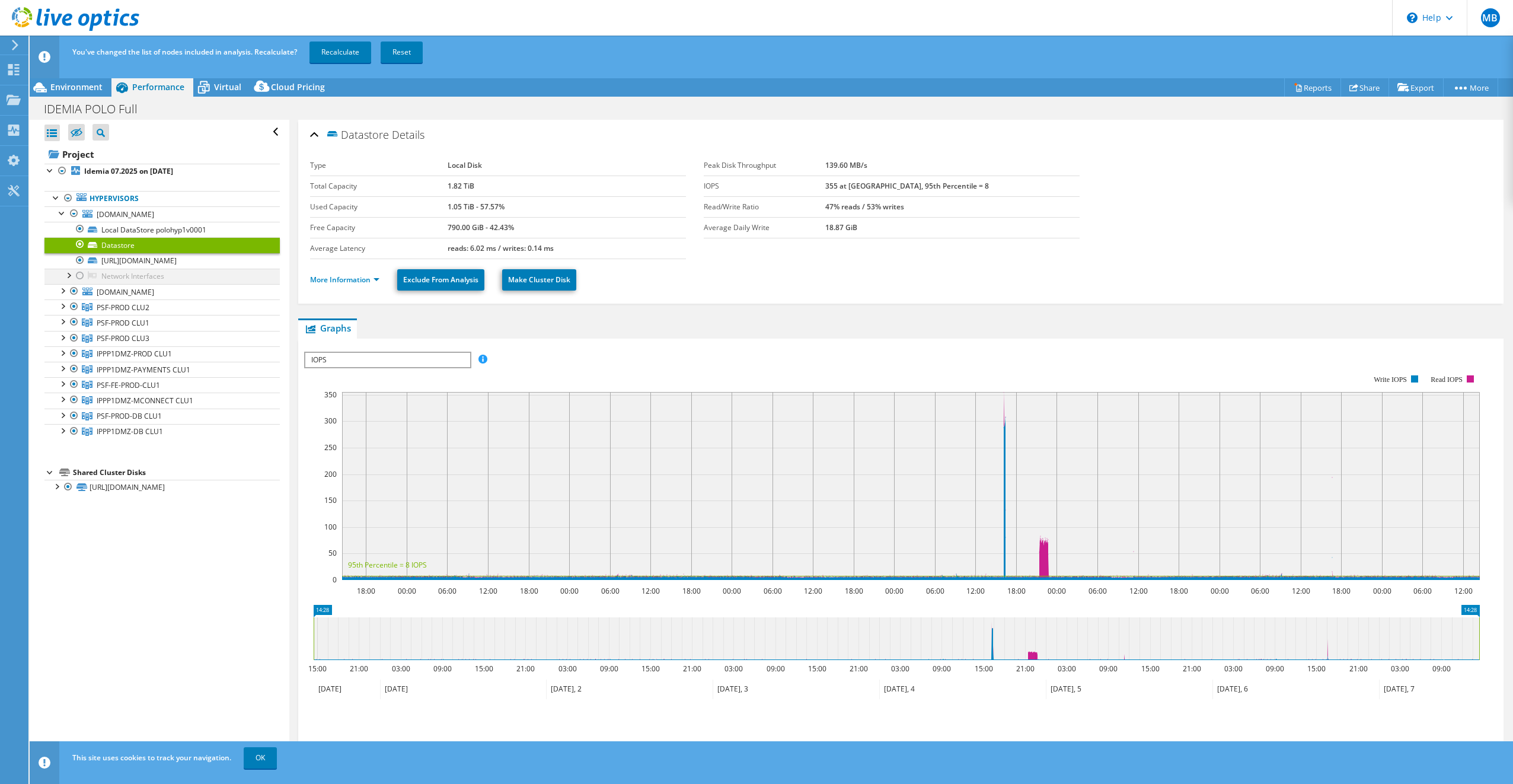
click at [79, 279] on div at bounding box center [79, 275] width 12 height 14
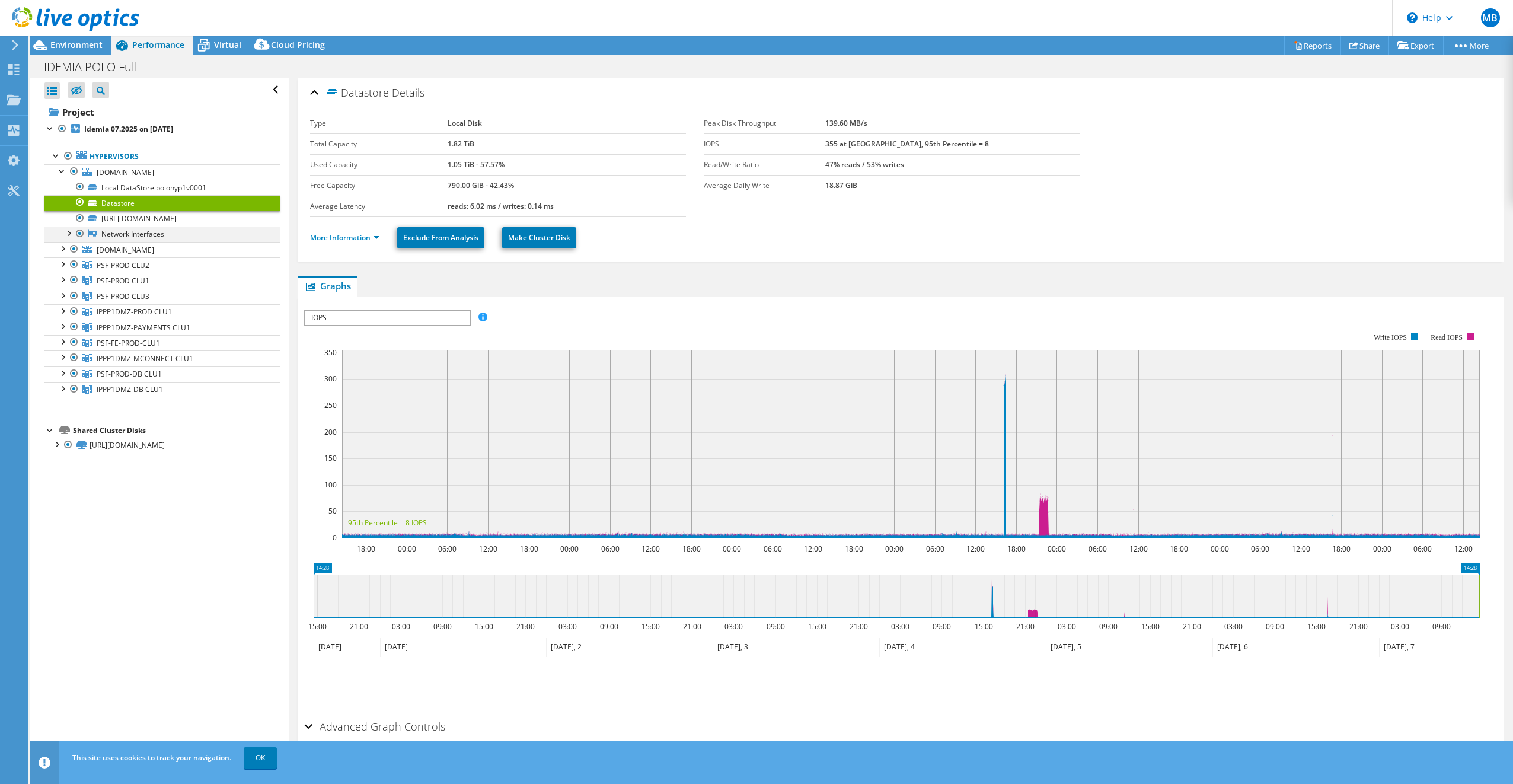
click at [69, 234] on div at bounding box center [68, 232] width 12 height 12
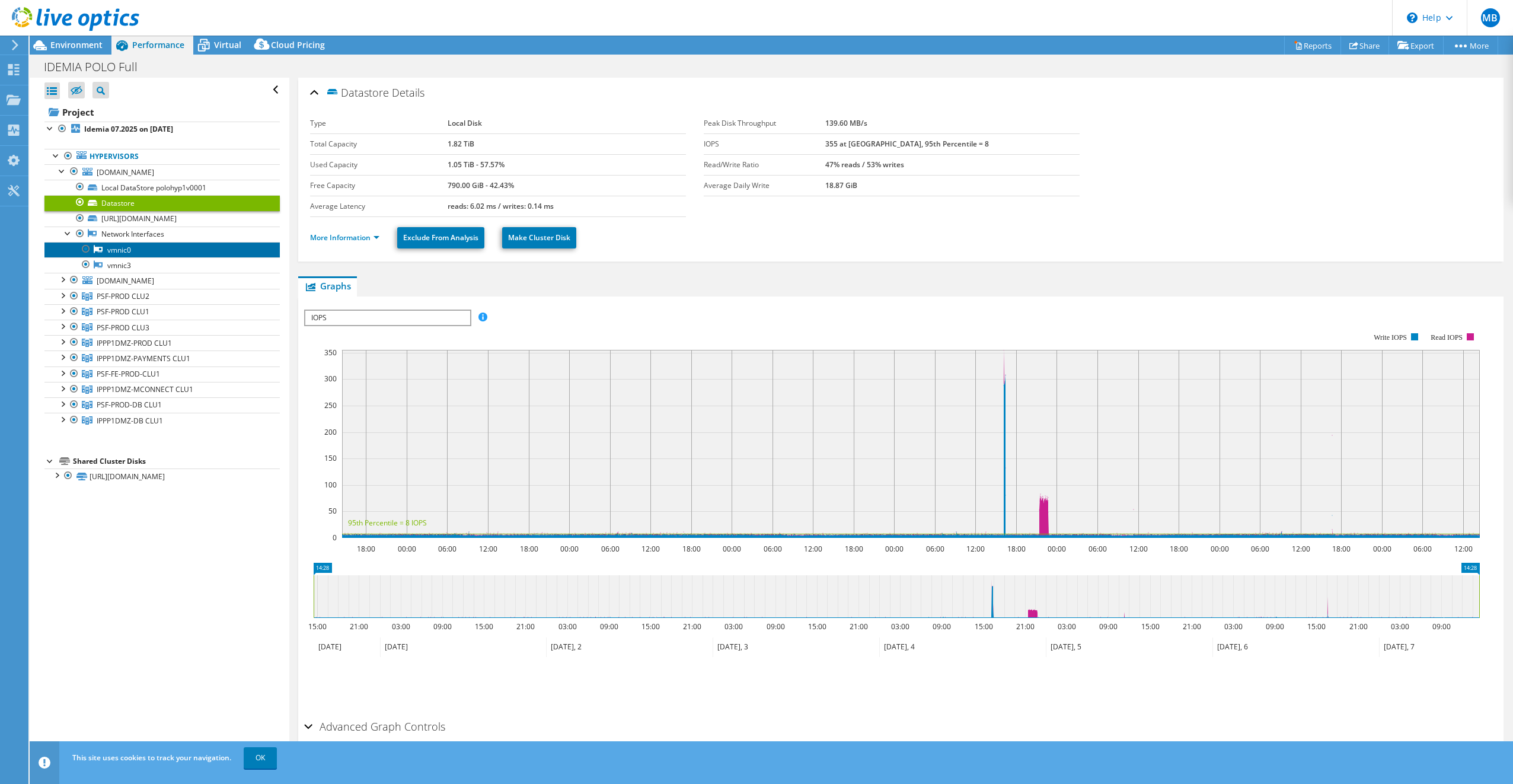
click at [120, 252] on link "vmnic0" at bounding box center [163, 249] width 236 height 15
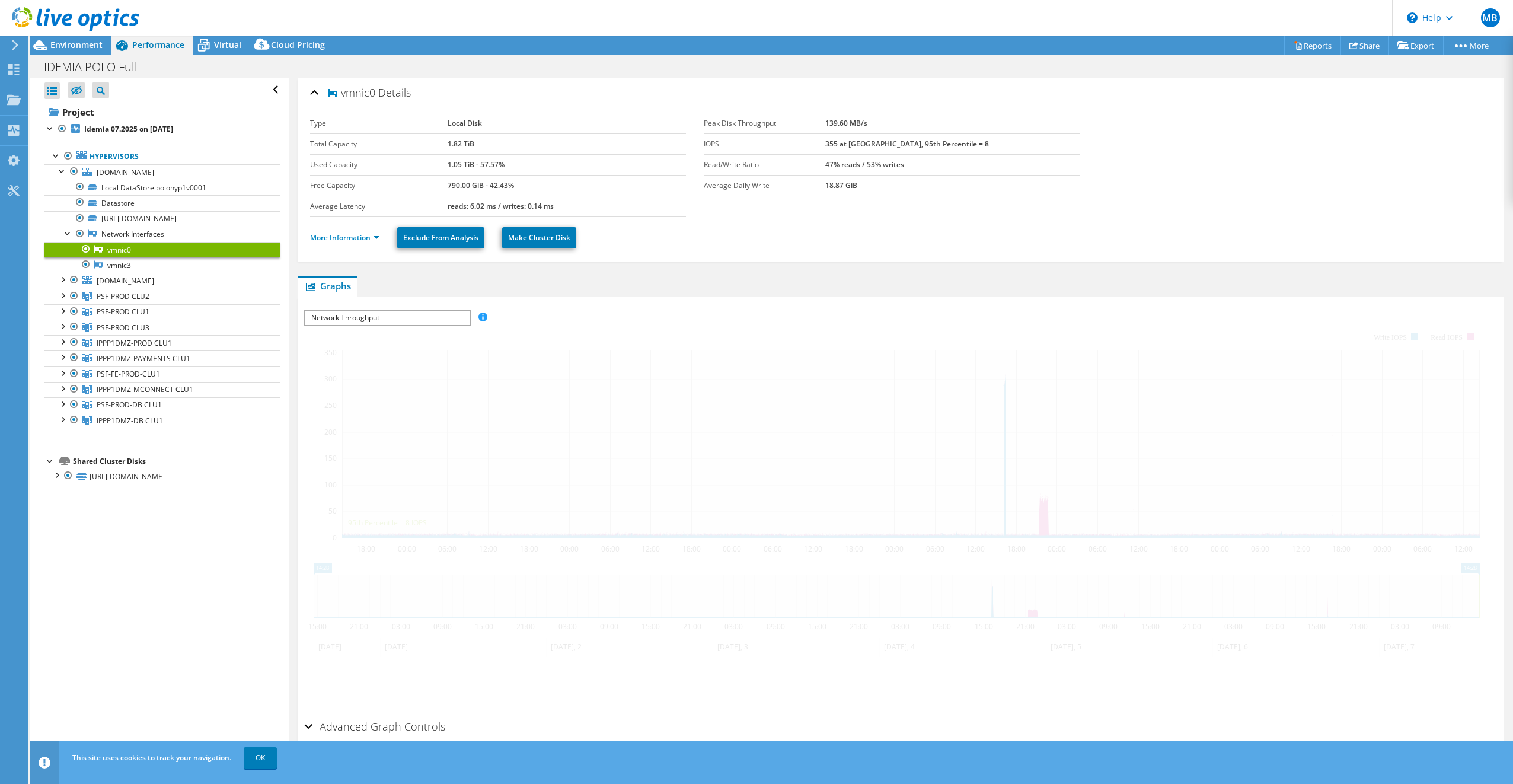
scroll to position [14, 0]
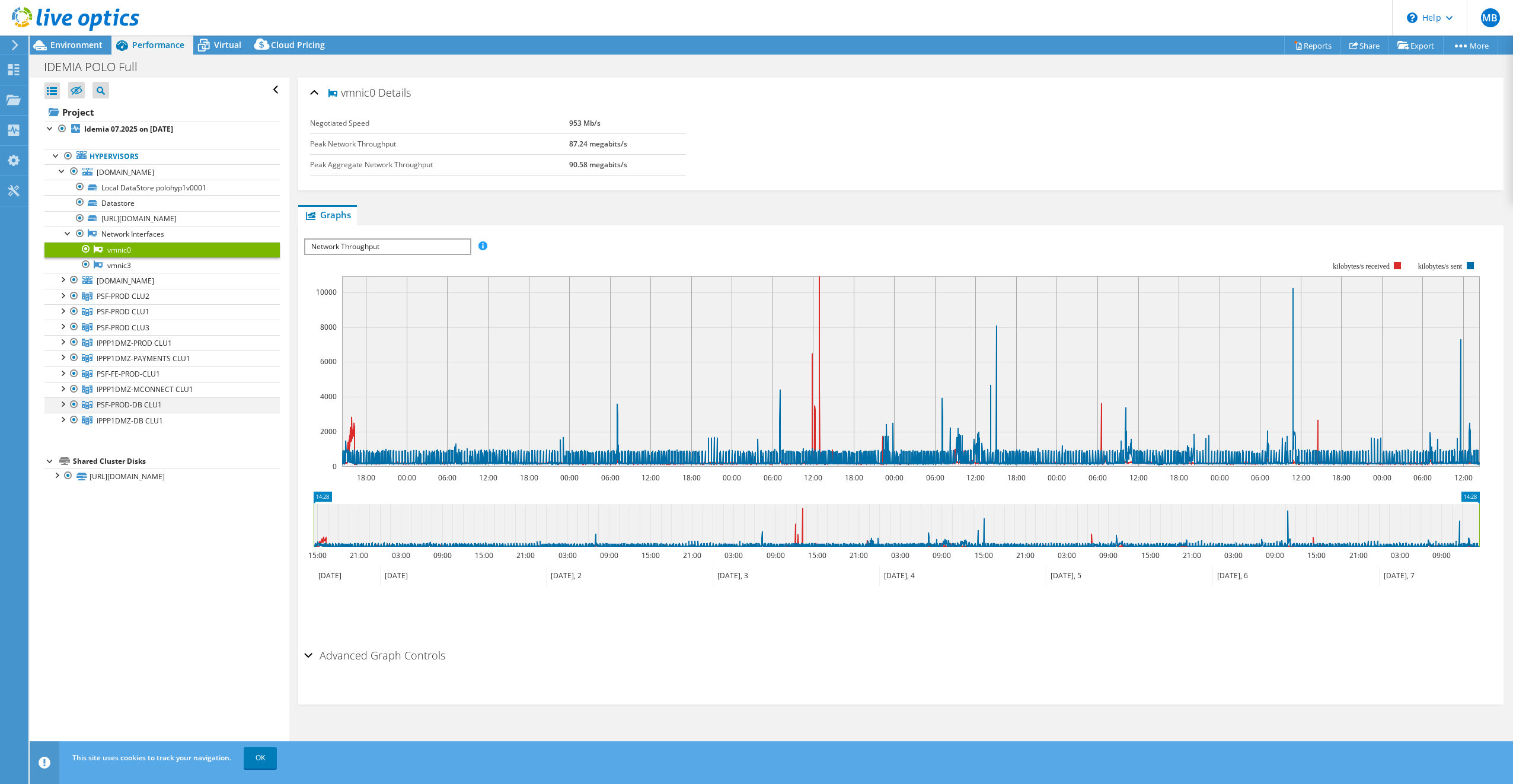
click at [64, 406] on div at bounding box center [62, 403] width 12 height 12
click at [139, 420] on link "[DOMAIN_NAME]" at bounding box center [163, 421] width 236 height 15
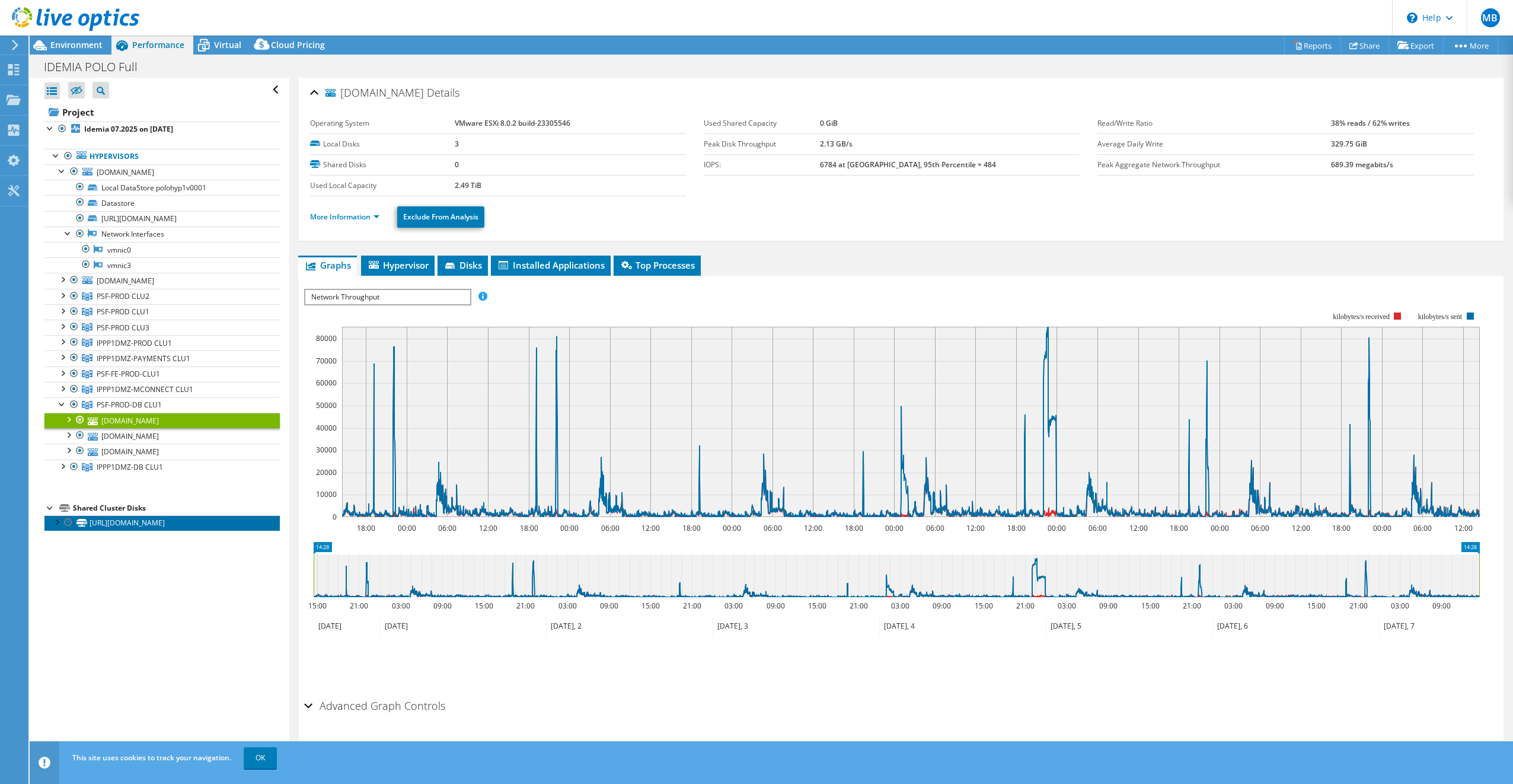
click at [179, 525] on link "[URL][DOMAIN_NAME]" at bounding box center [163, 522] width 236 height 15
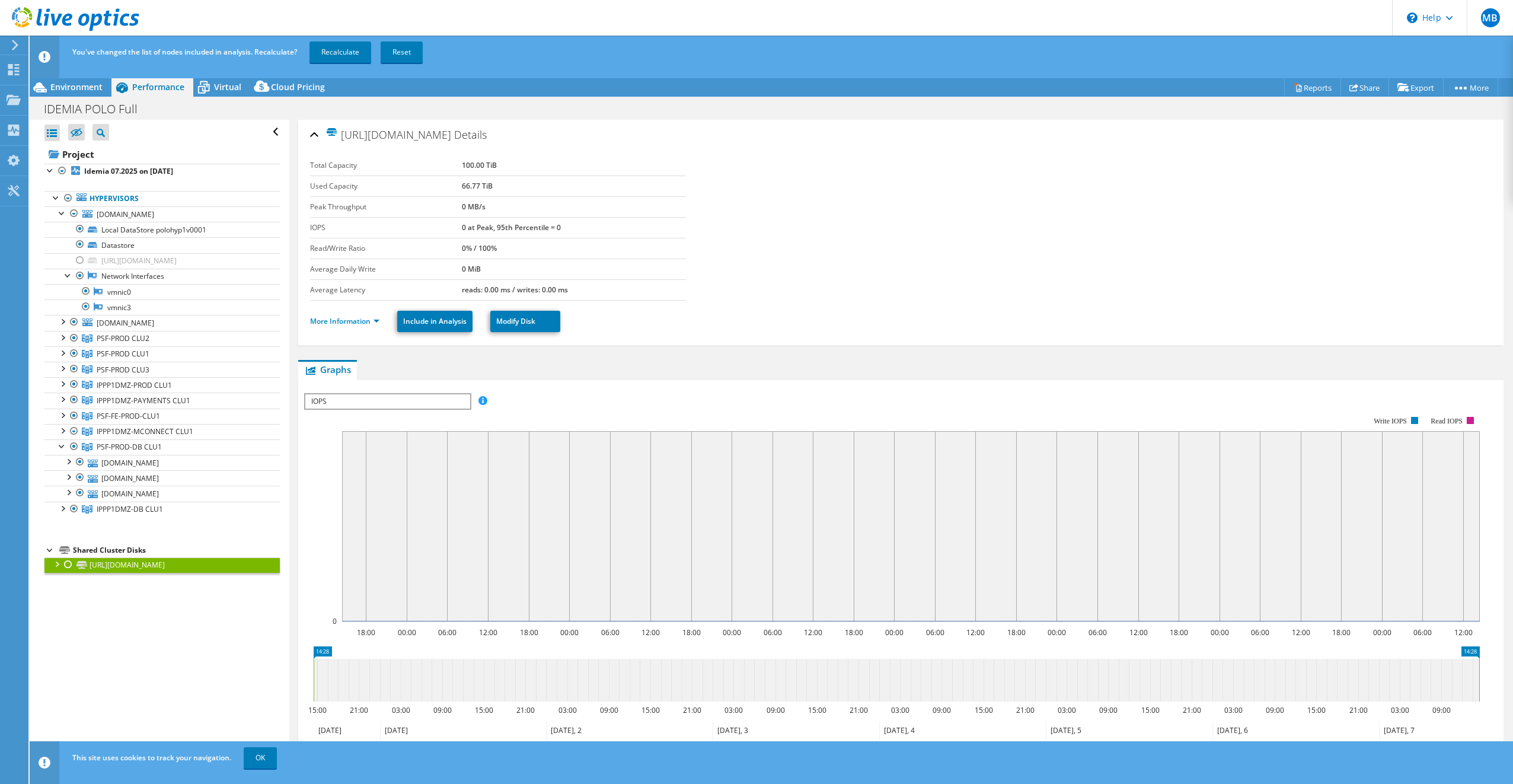
select select "USD"
click at [94, 83] on span "Environment" at bounding box center [77, 87] width 52 height 11
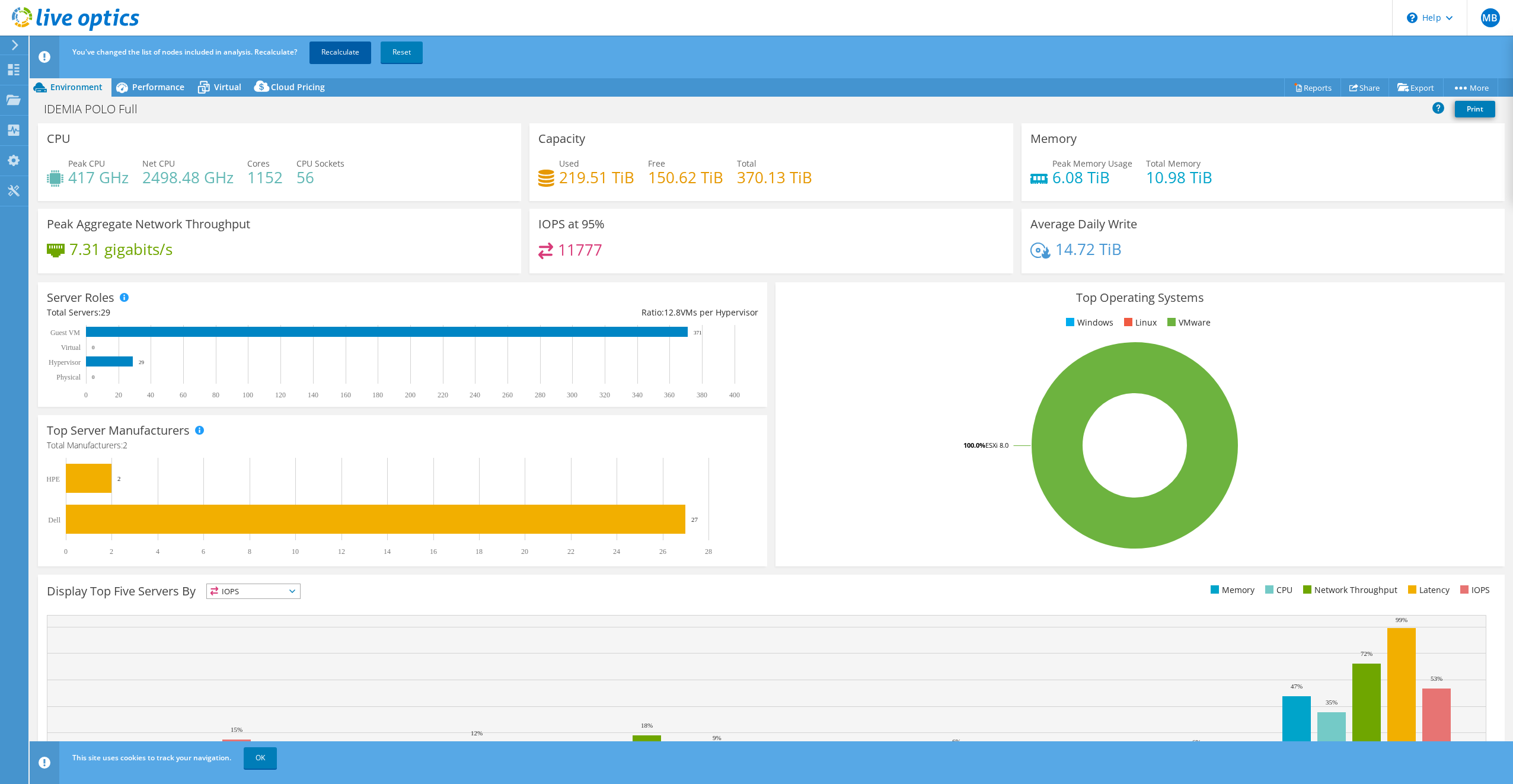
click at [338, 52] on link "Recalculate" at bounding box center [340, 51] width 62 height 21
